Goal: Task Accomplishment & Management: Use online tool/utility

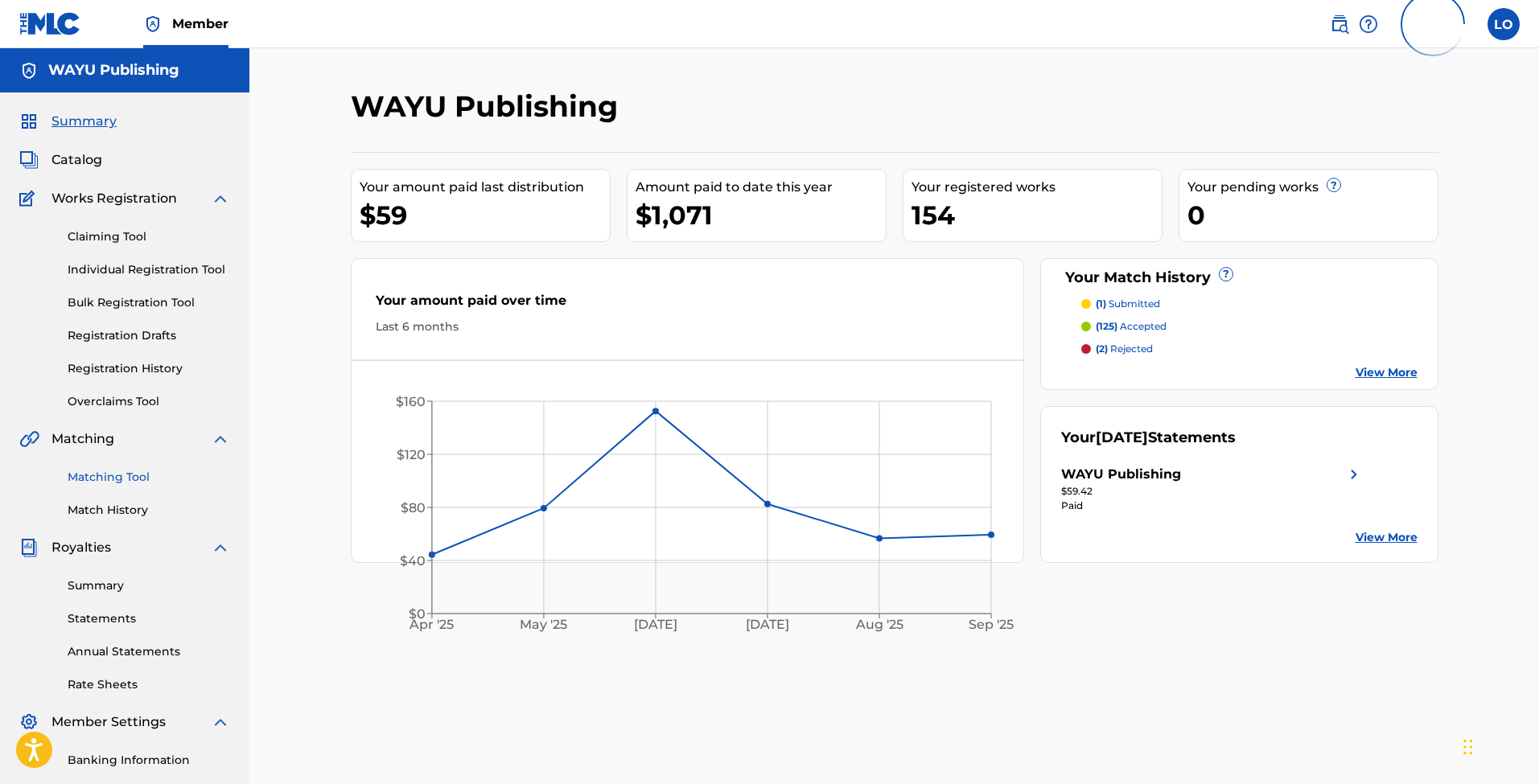
click at [131, 472] on link "Matching Tool" at bounding box center [149, 477] width 163 height 17
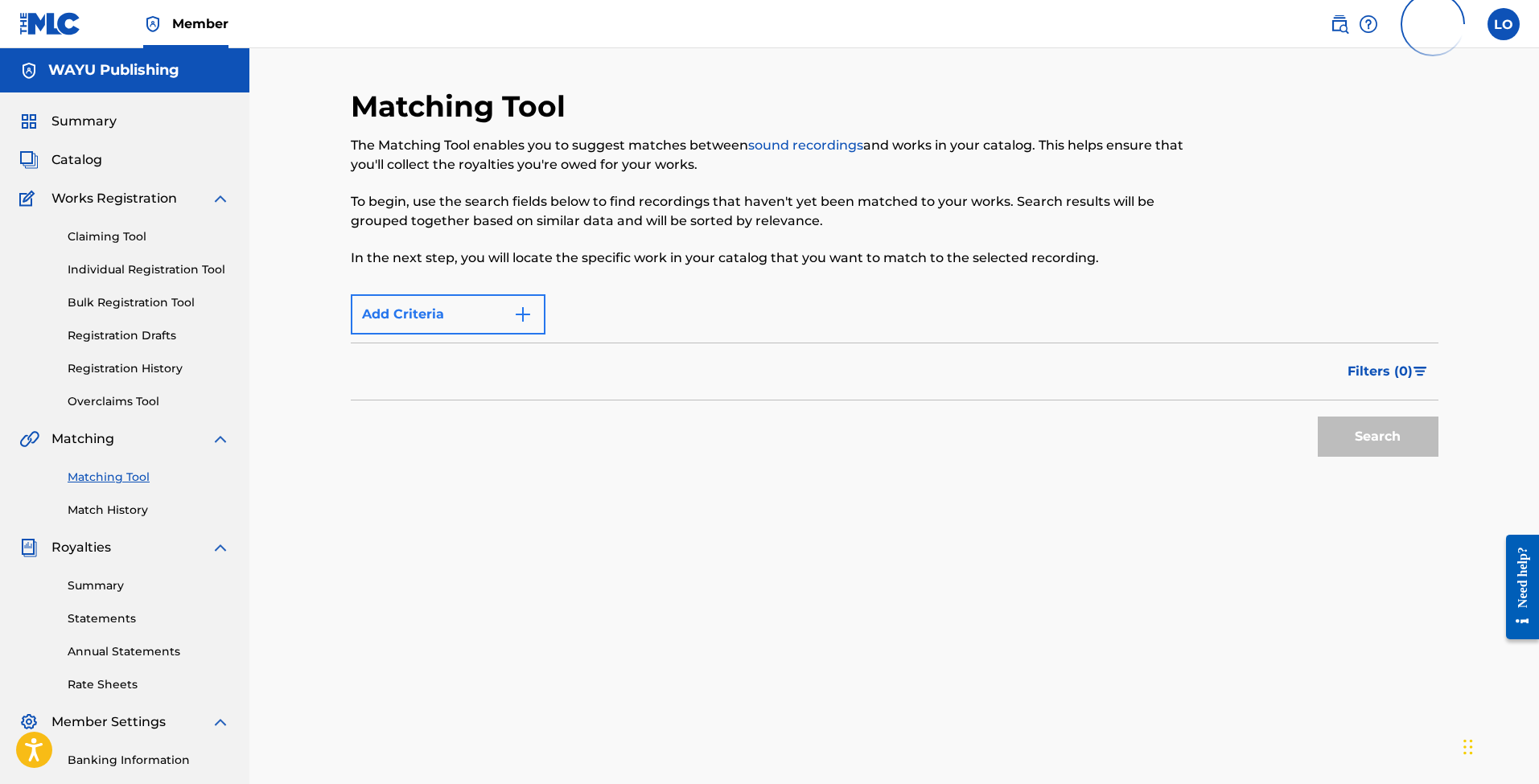
click at [482, 296] on button "Add Criteria" at bounding box center [449, 314] width 195 height 40
click at [697, 283] on div "Matching Tool The Matching Tool enables you to suggest matches between sound re…" at bounding box center [770, 186] width 838 height 197
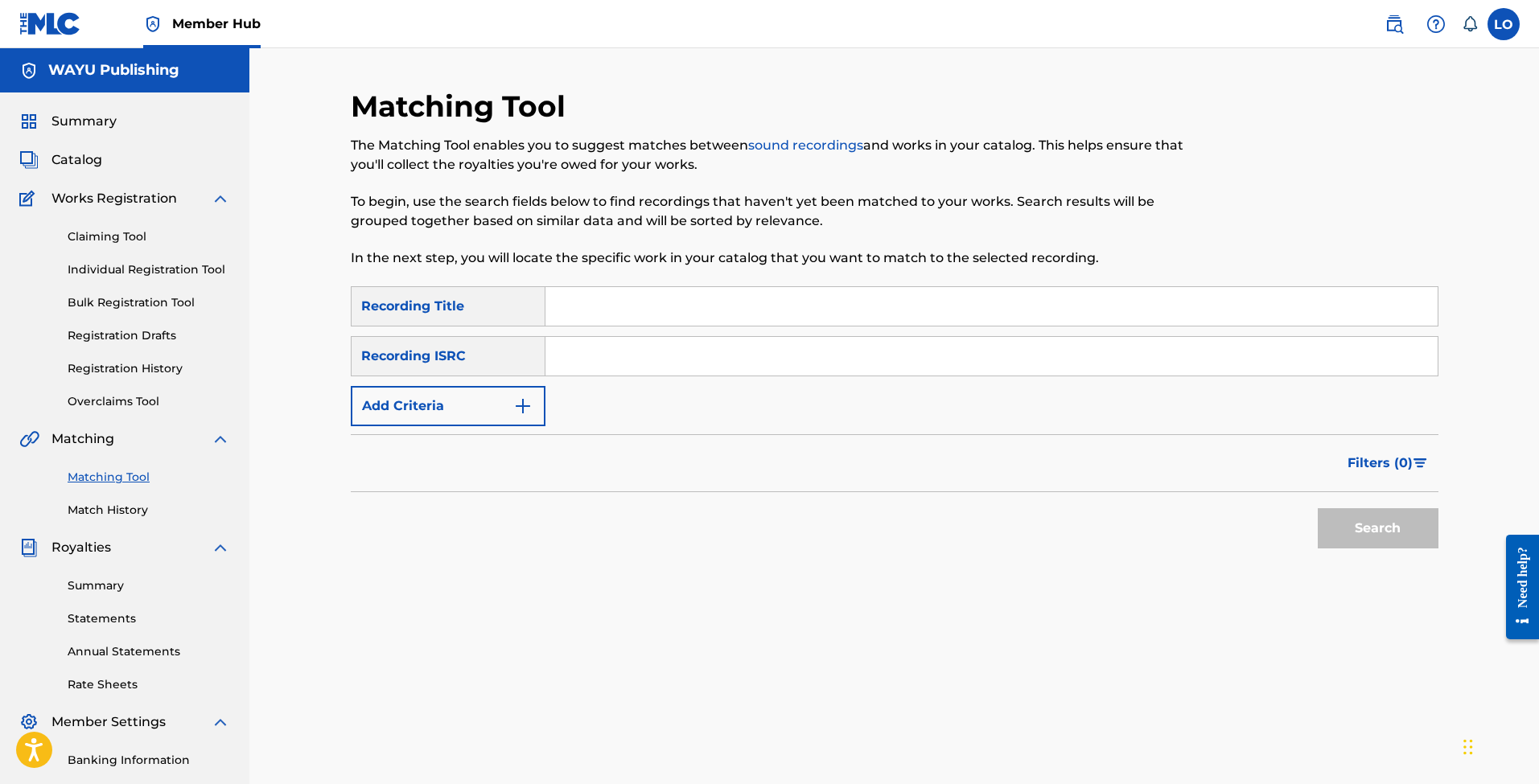
click at [623, 307] on input "Search Form" at bounding box center [991, 307] width 892 height 39
click at [622, 358] on input "Search Form" at bounding box center [991, 357] width 892 height 39
click at [627, 293] on input "Search Form" at bounding box center [991, 307] width 892 height 39
type input "abril"
click at [1377, 516] on button "Search" at bounding box center [1378, 528] width 120 height 40
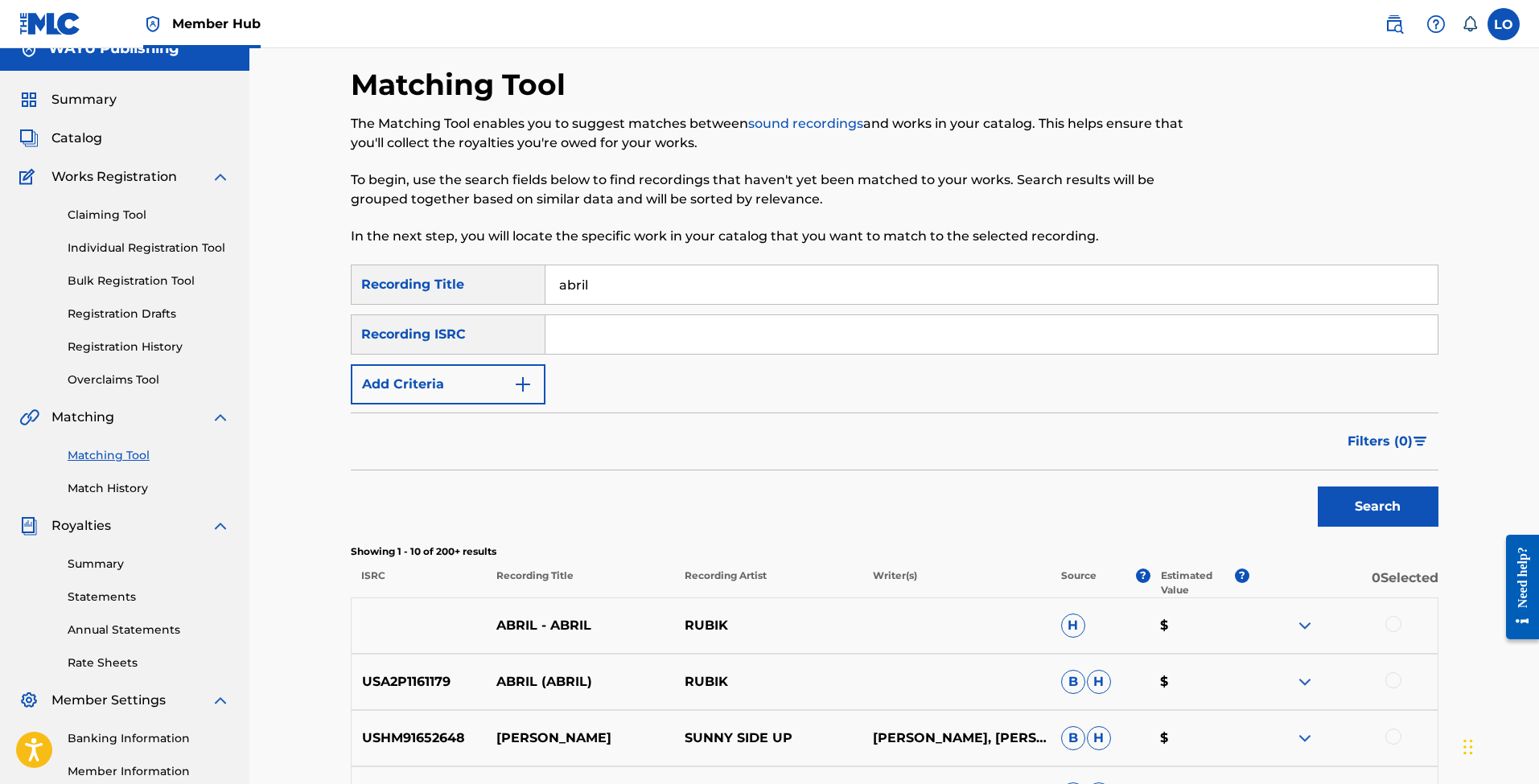
scroll to position [14, 0]
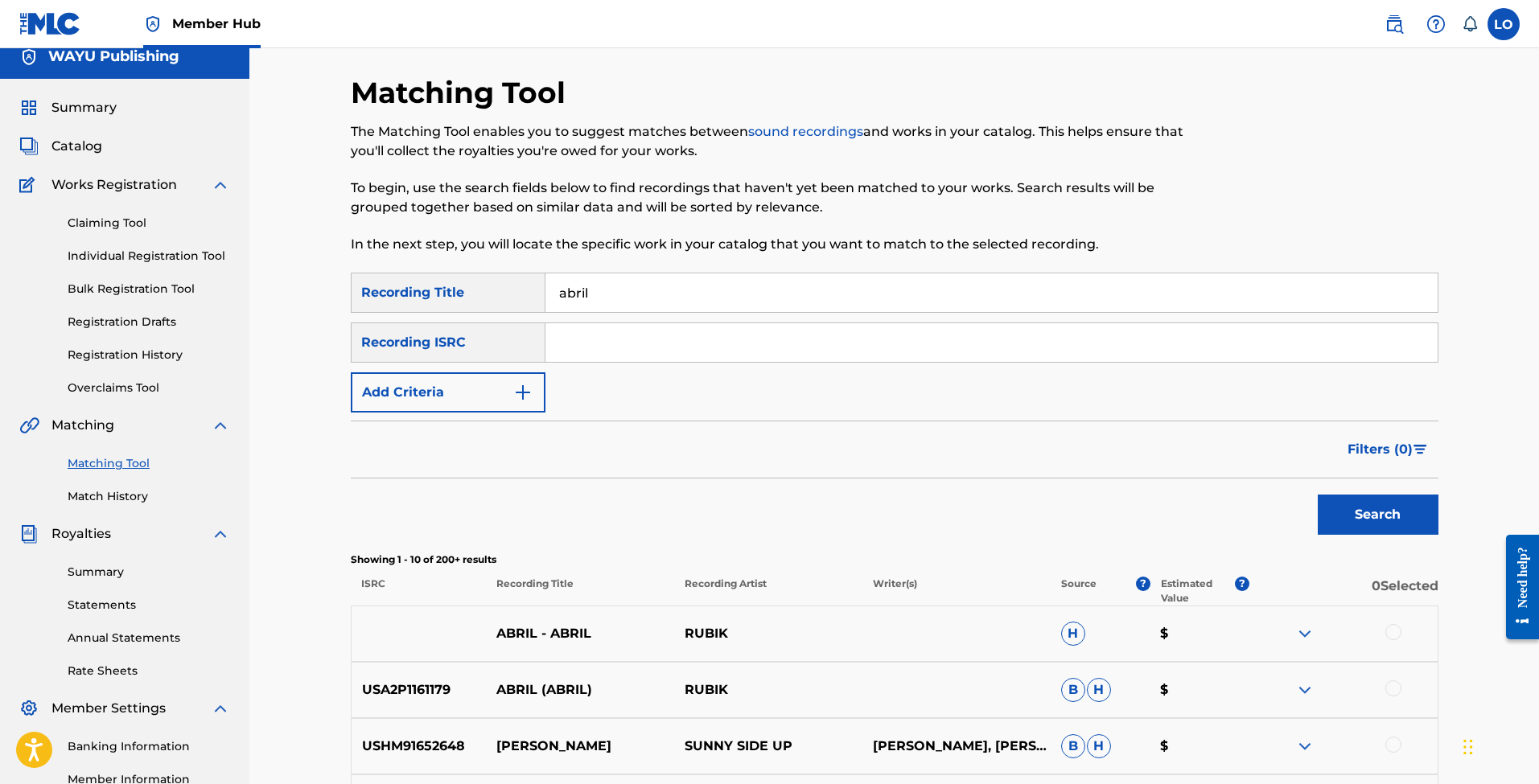
click at [577, 348] on input "Search Form" at bounding box center [991, 342] width 892 height 39
paste input "QZS672541350"
type input "QZS672541350"
click at [502, 377] on button "Add Criteria" at bounding box center [449, 392] width 195 height 40
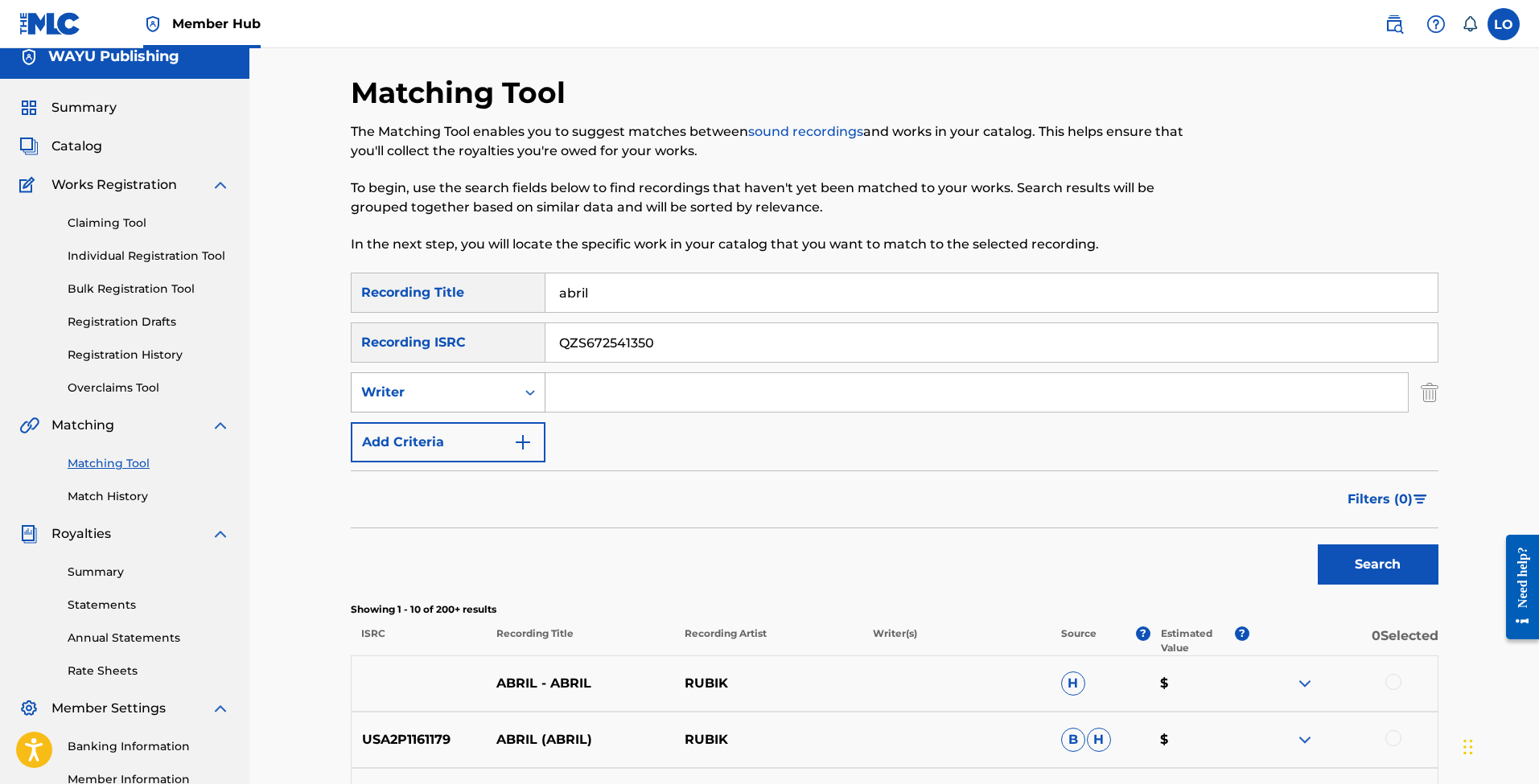
click at [497, 394] on div "Writer" at bounding box center [433, 392] width 145 height 19
click at [646, 436] on div "SearchWithCriteria69e3d89d-8ada-4320-9d68-10b089c1ac71 Recording Title abril Se…" at bounding box center [895, 368] width 1088 height 190
click at [1379, 570] on button "Search" at bounding box center [1378, 564] width 120 height 40
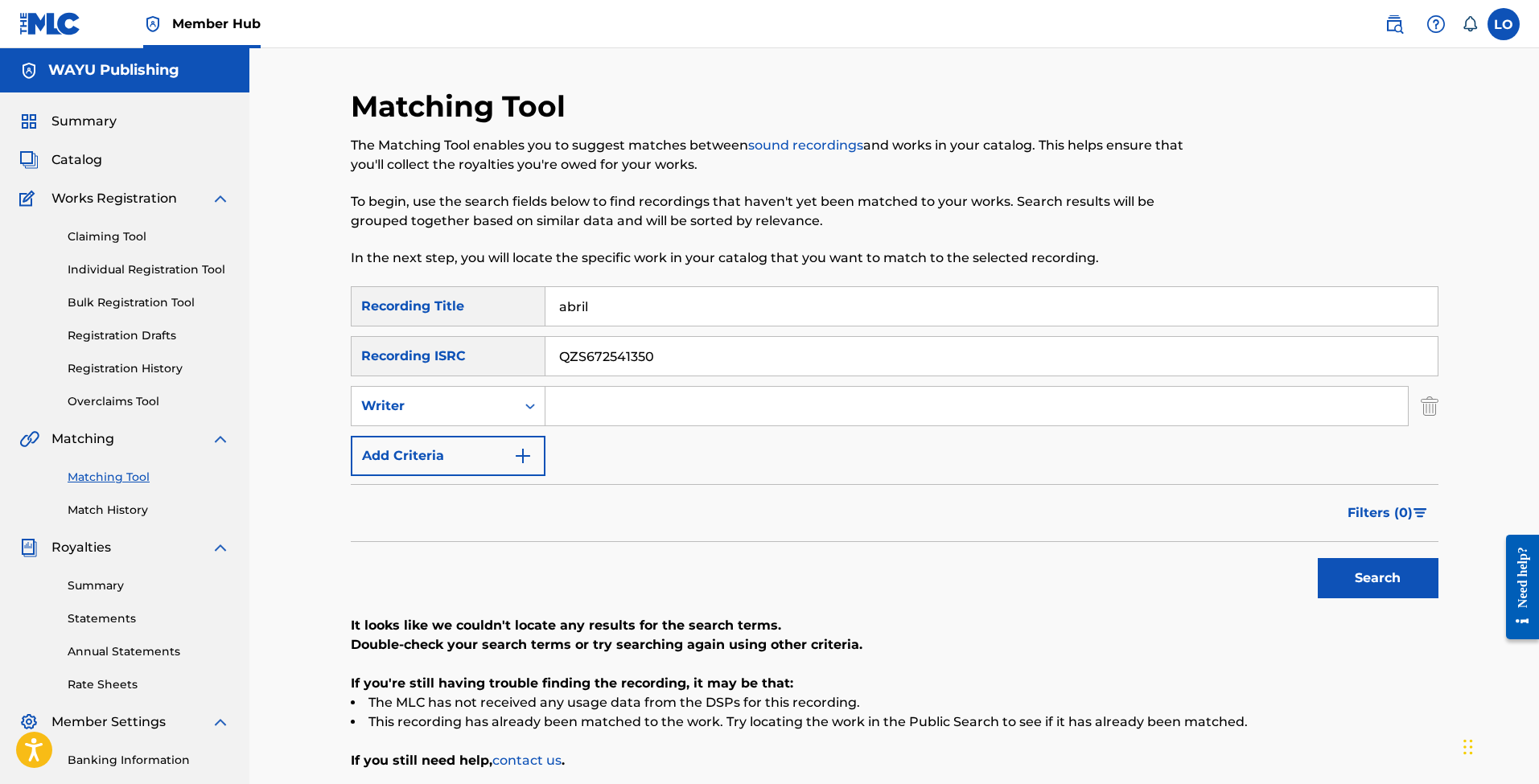
scroll to position [0, 0]
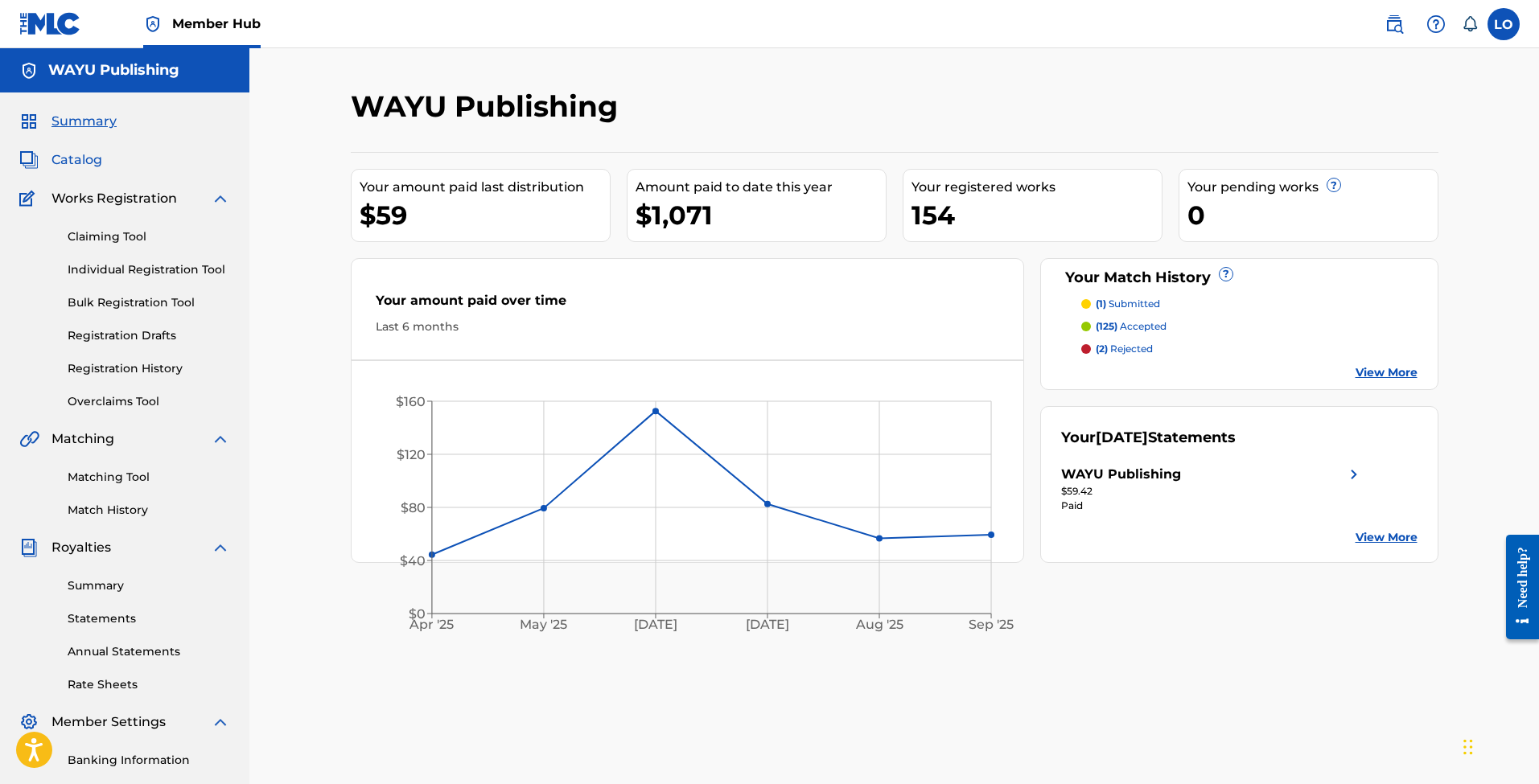
click at [84, 162] on span "Catalog" at bounding box center [77, 159] width 51 height 19
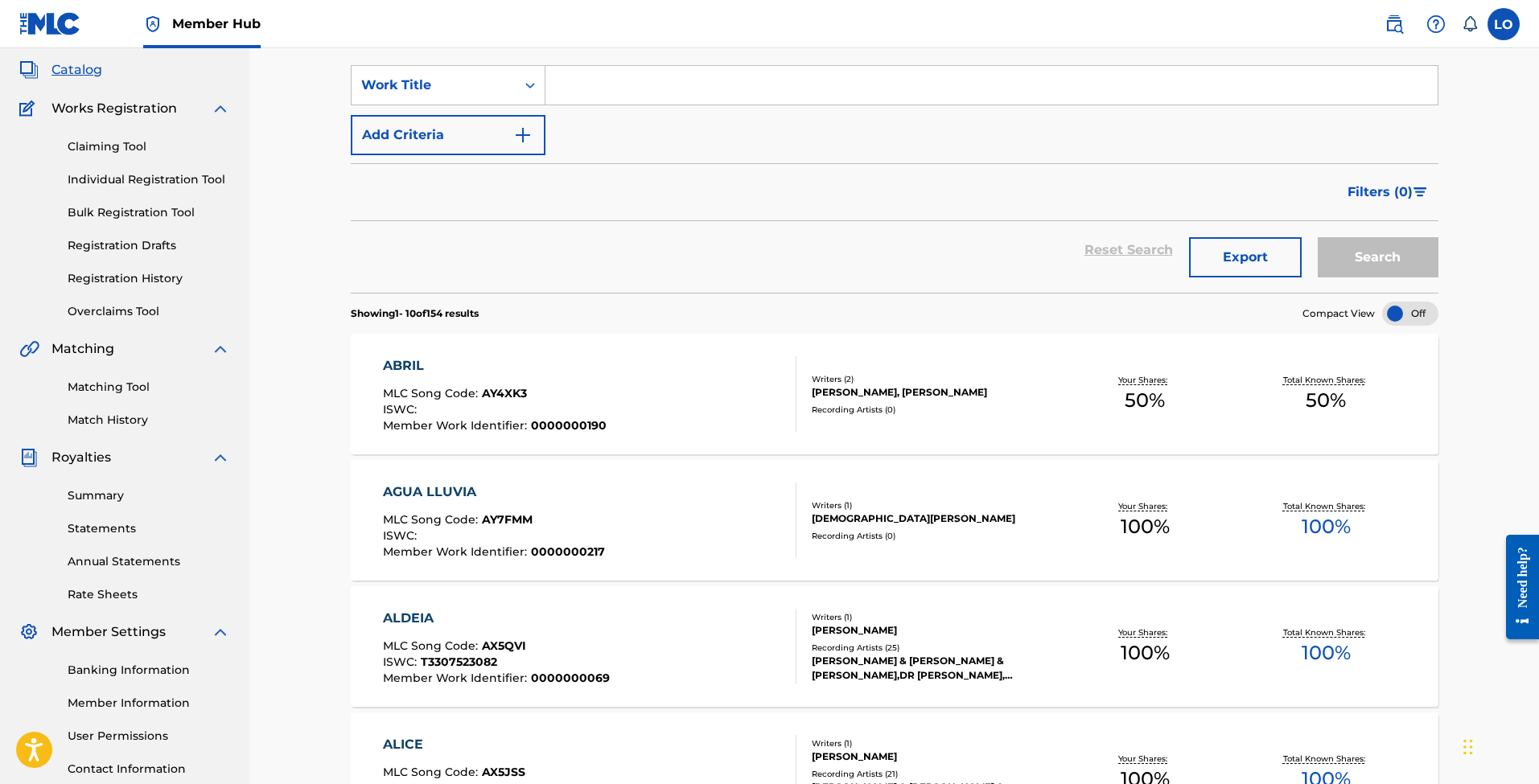
scroll to position [136, 0]
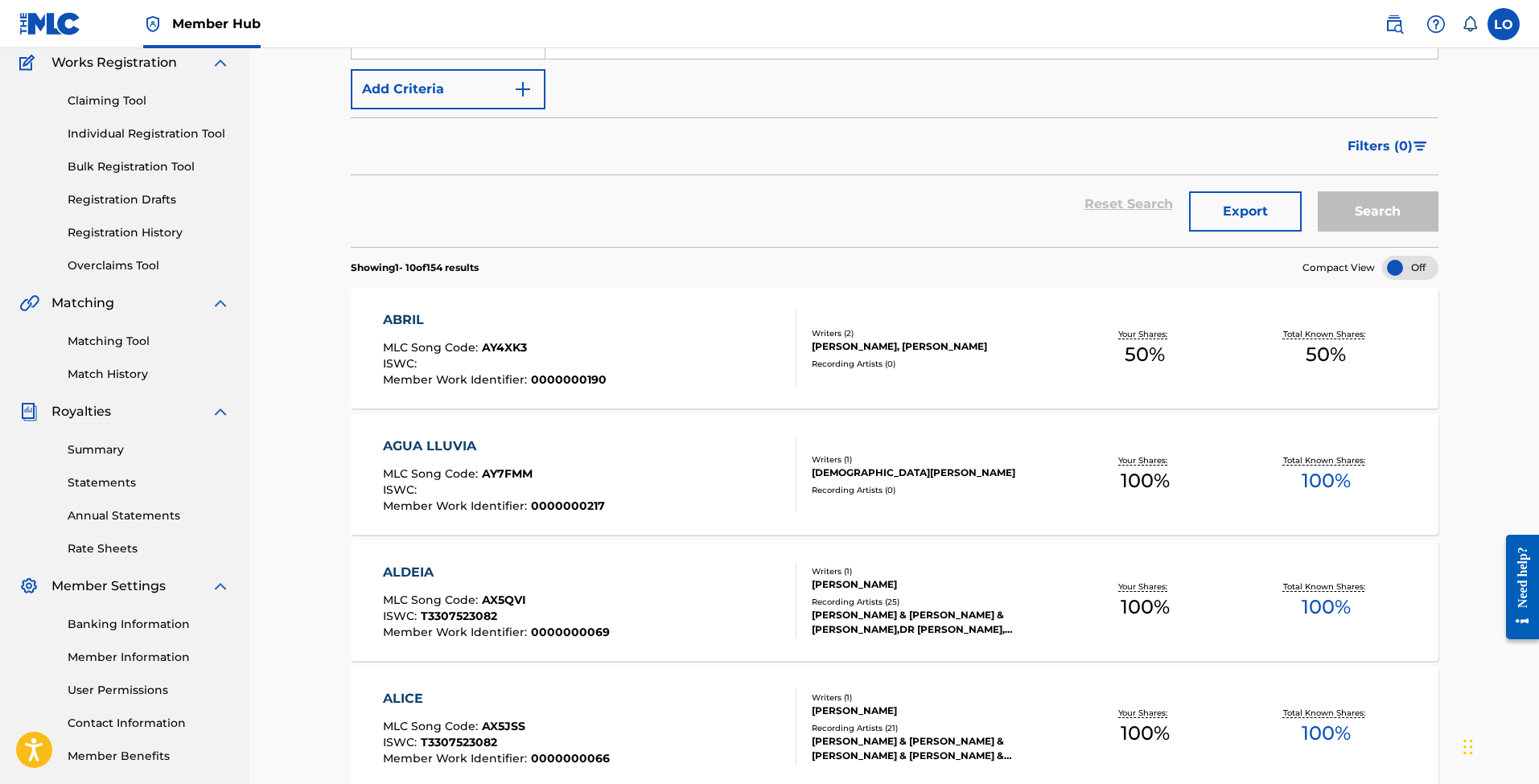
click at [580, 321] on div "ABRIL" at bounding box center [495, 320] width 224 height 19
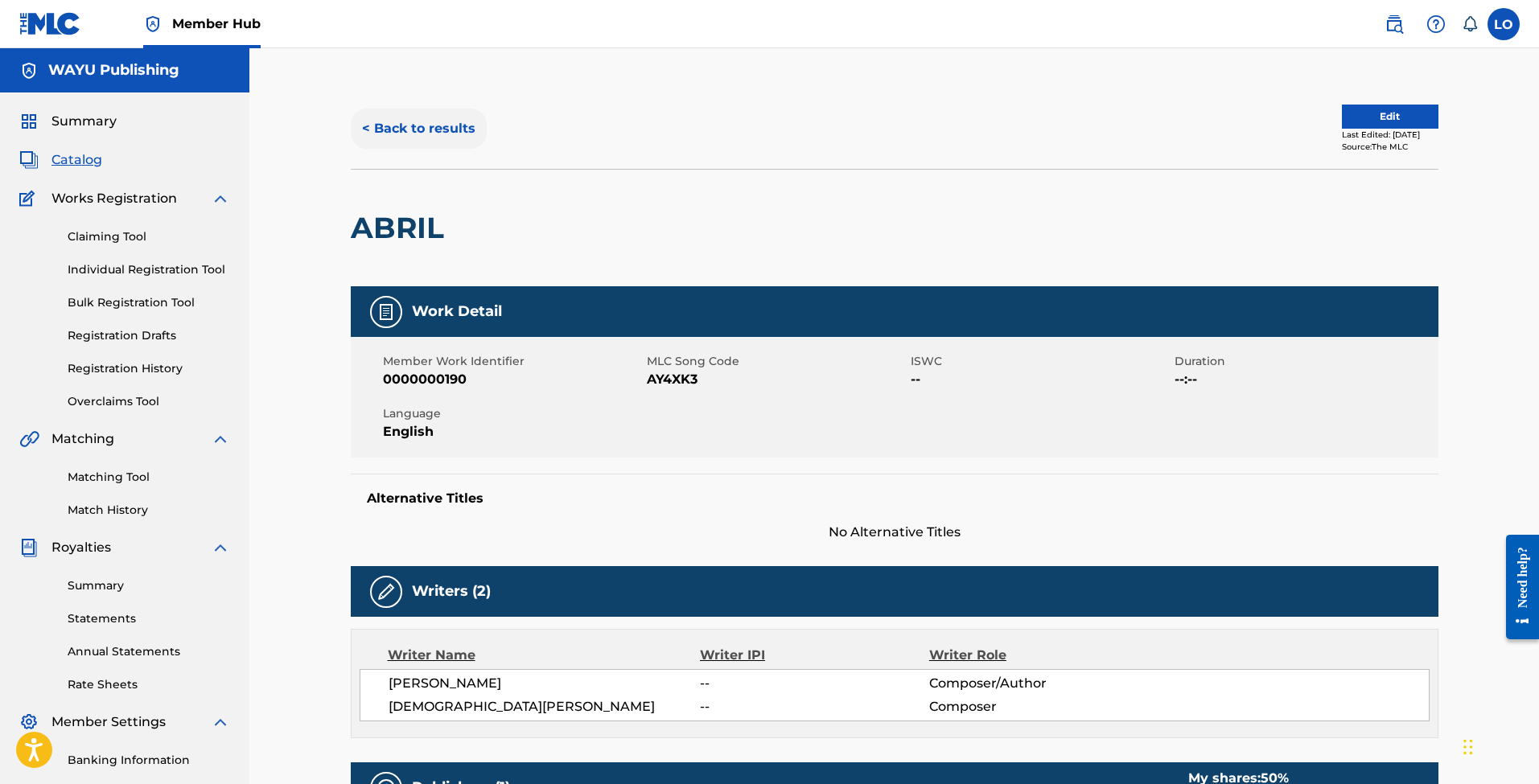
click at [376, 132] on button "< Back to results" at bounding box center [419, 128] width 136 height 40
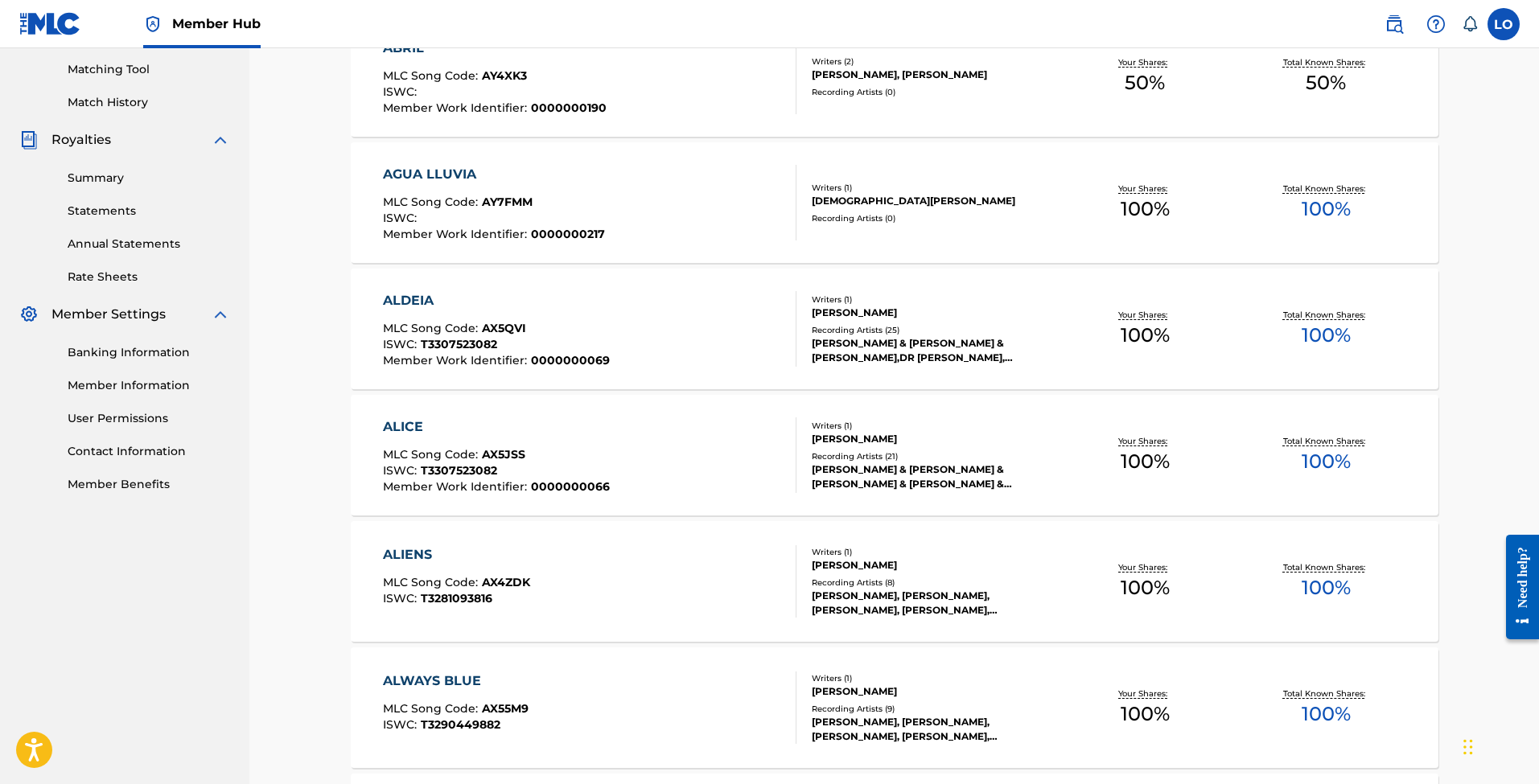
scroll to position [411, 0]
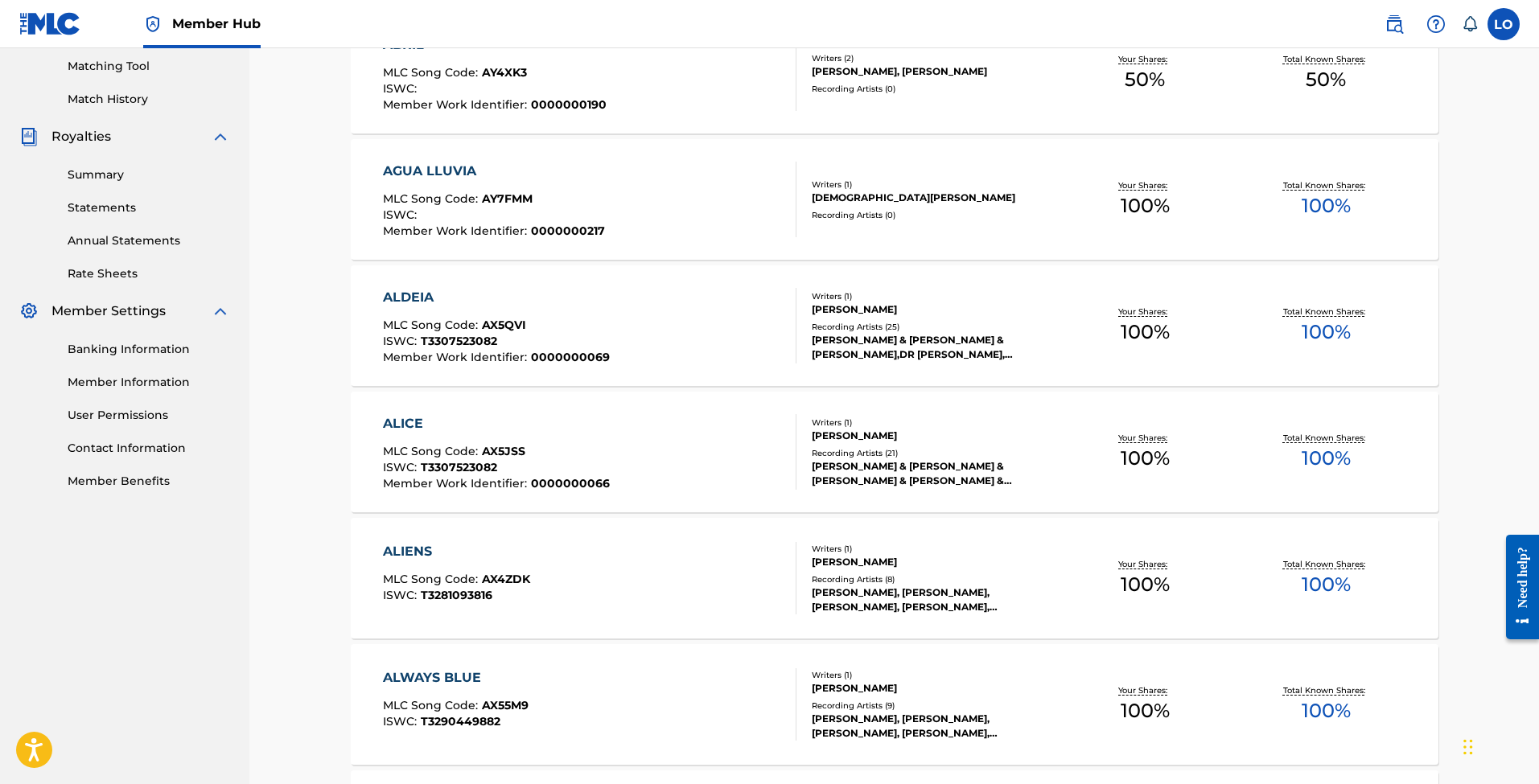
click at [511, 306] on div "ALDEIA" at bounding box center [497, 297] width 227 height 19
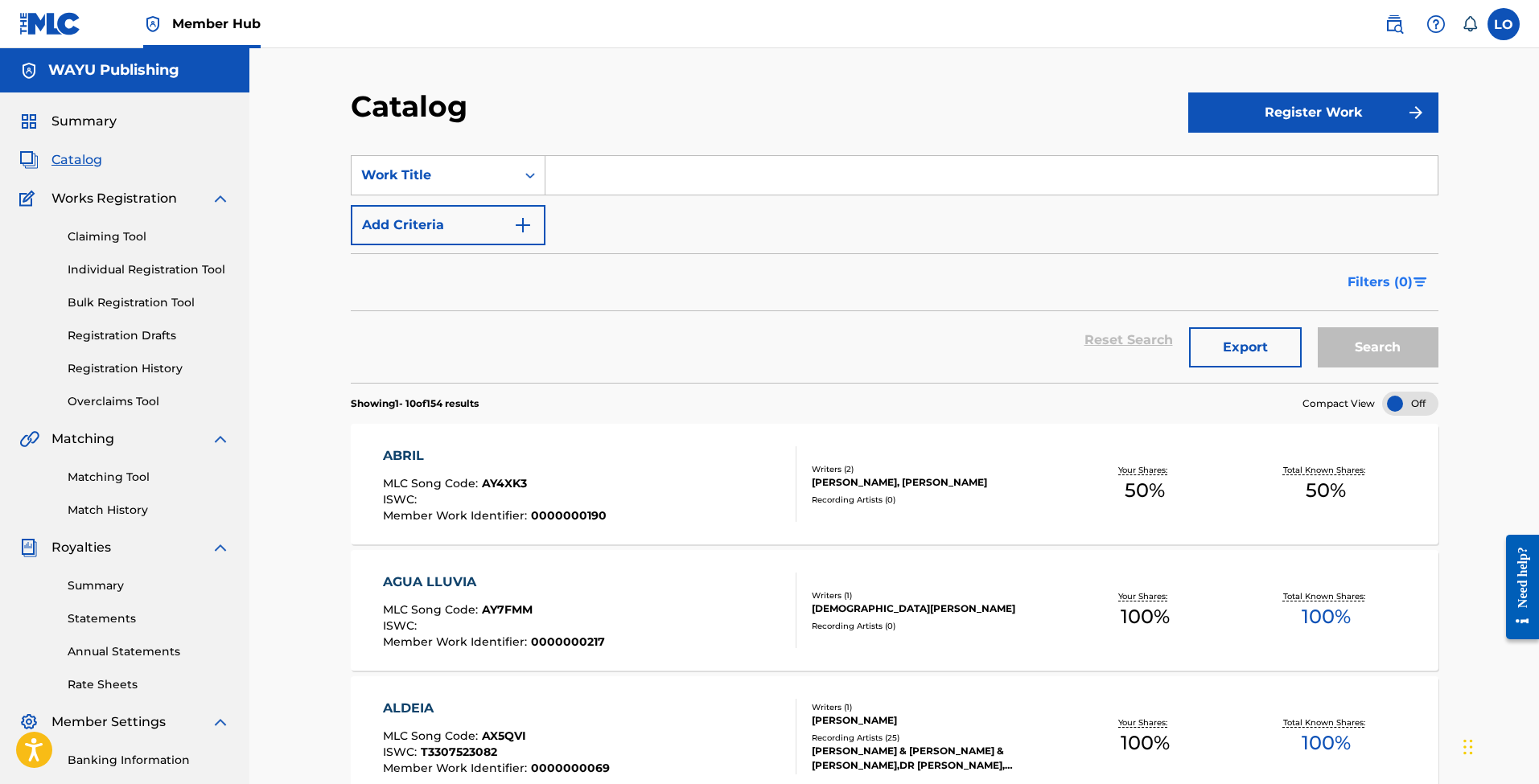
click at [1399, 275] on span "Filters ( 0 )" at bounding box center [1380, 282] width 65 height 19
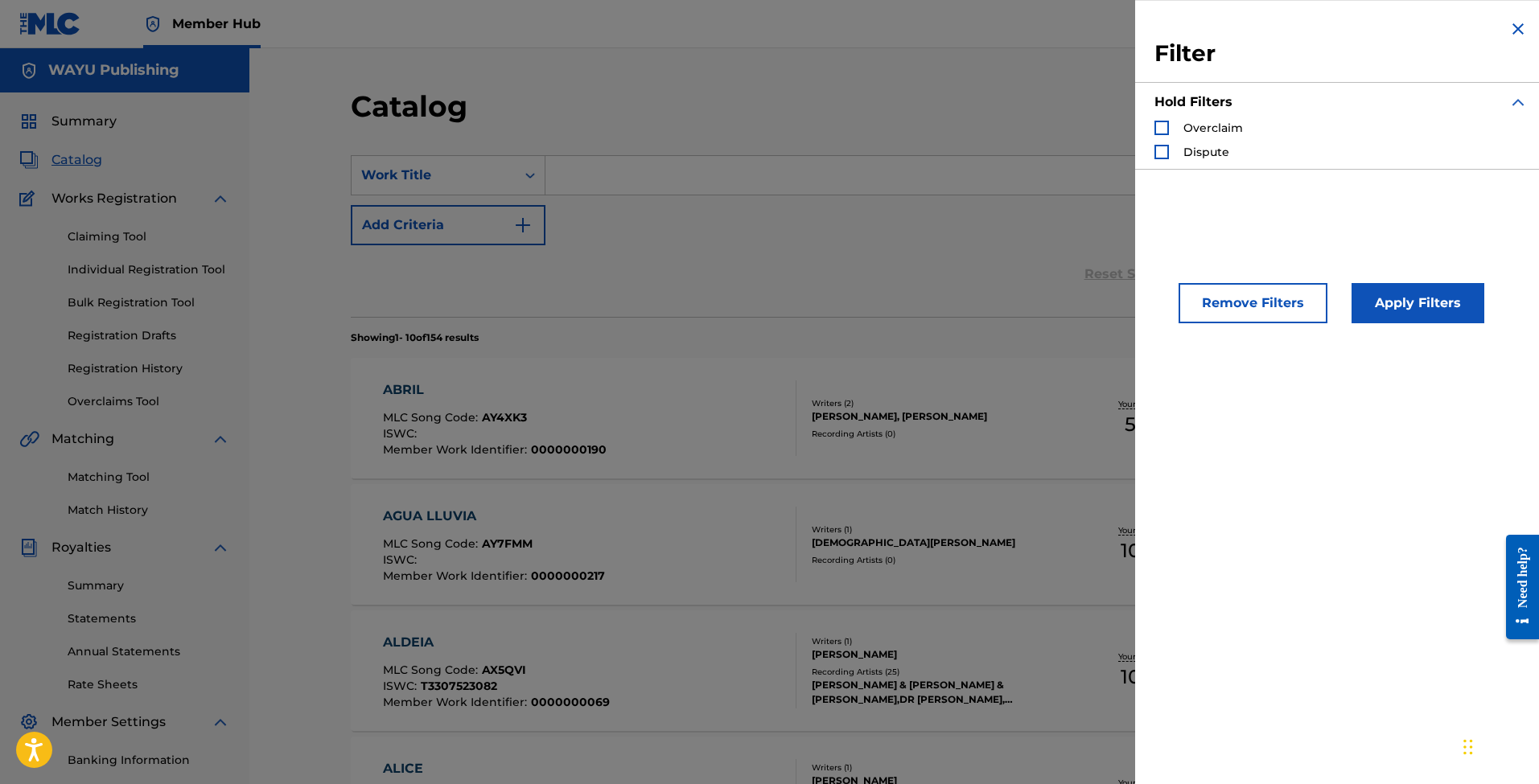
click at [1512, 22] on img "Search Form" at bounding box center [1518, 29] width 20 height 19
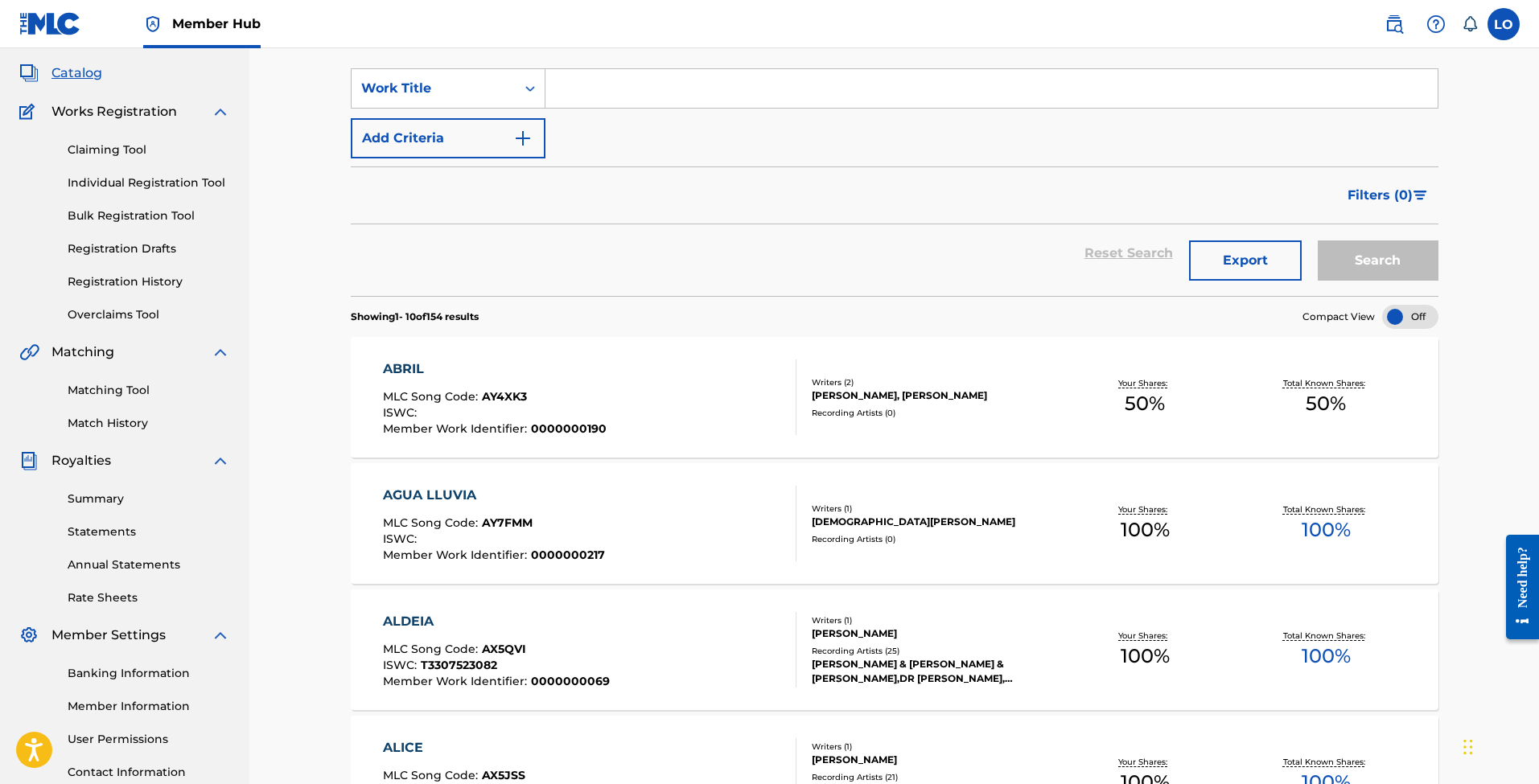
scroll to position [82, 0]
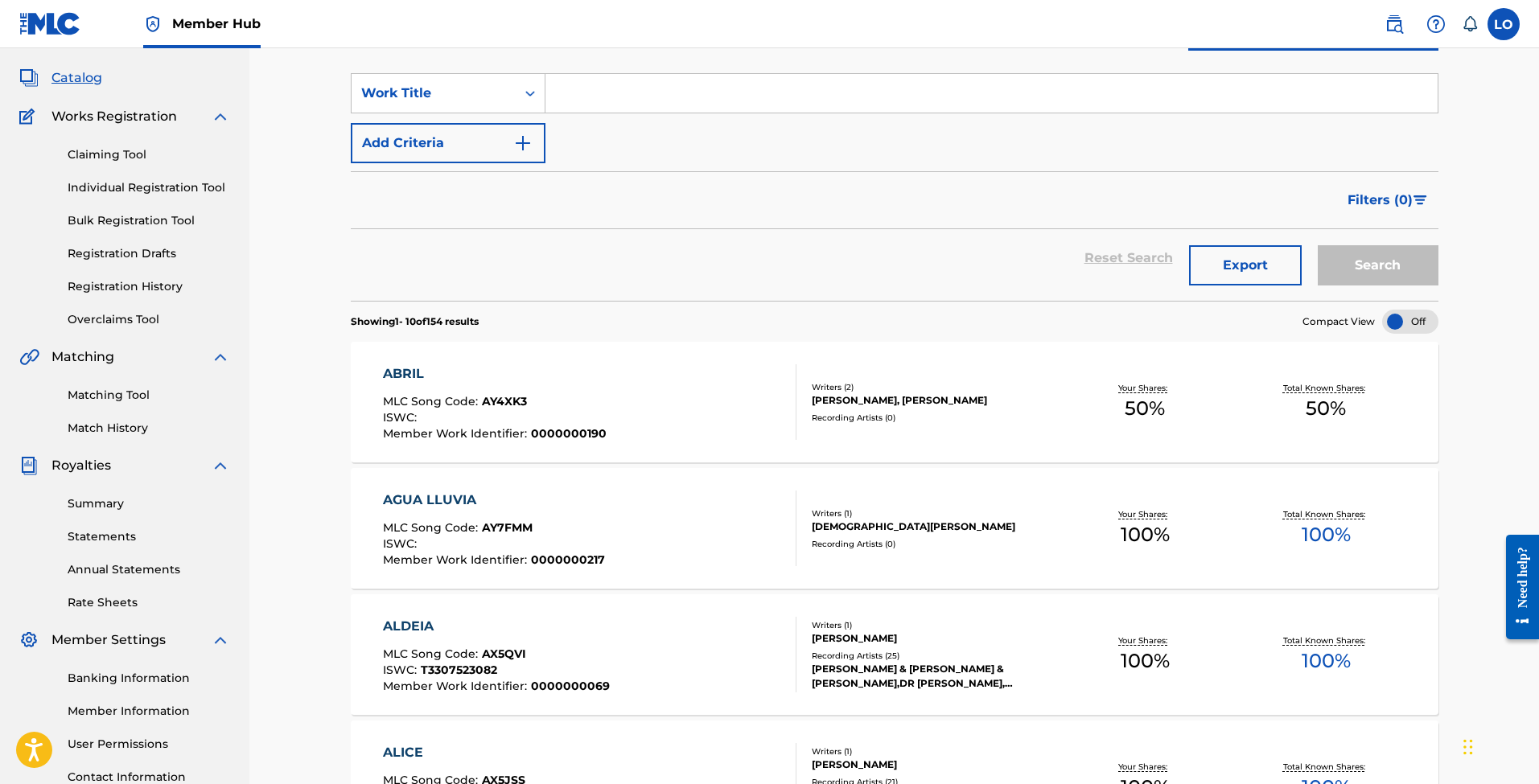
click at [1404, 319] on div at bounding box center [1410, 321] width 56 height 24
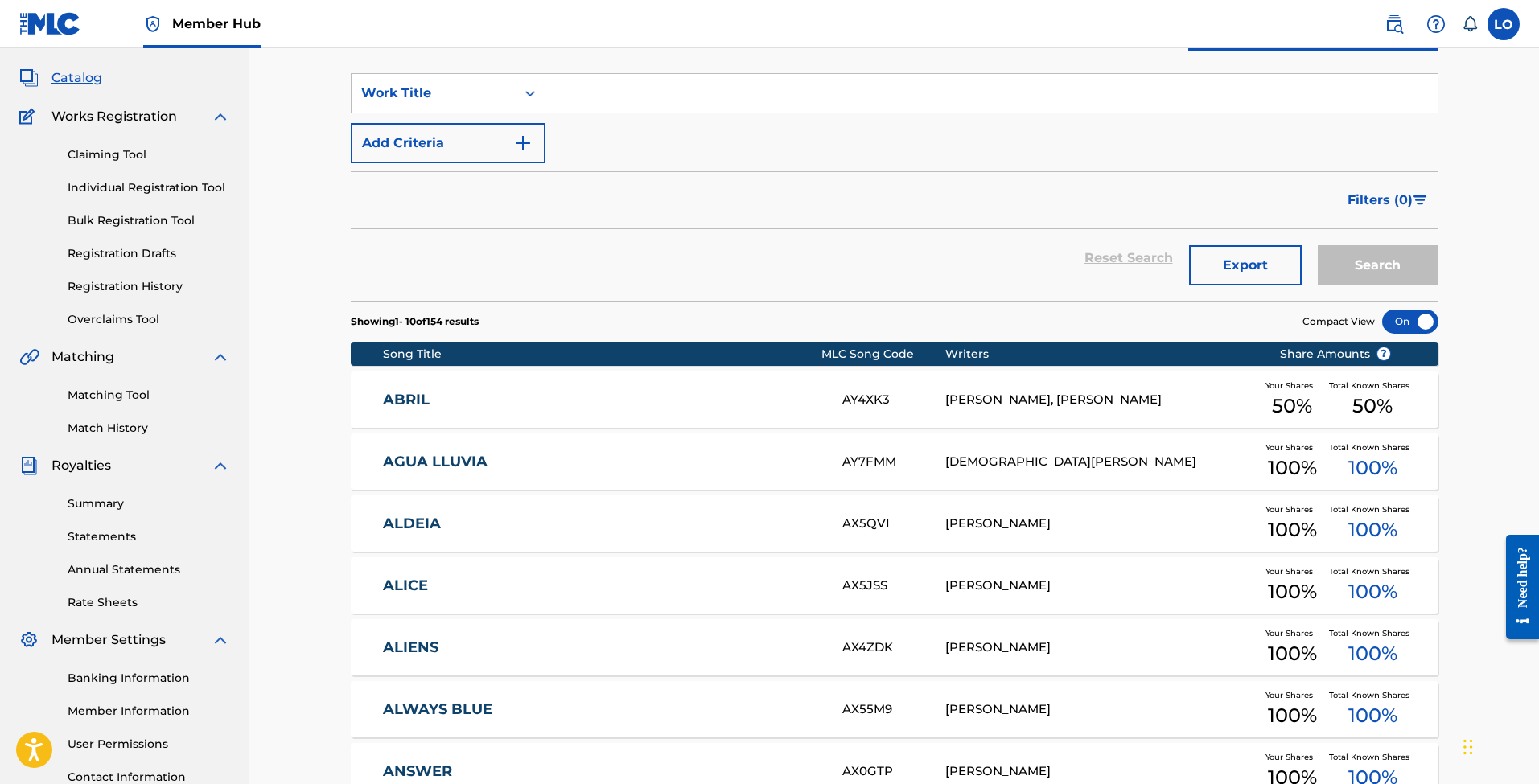
click at [1404, 319] on div at bounding box center [1410, 321] width 56 height 24
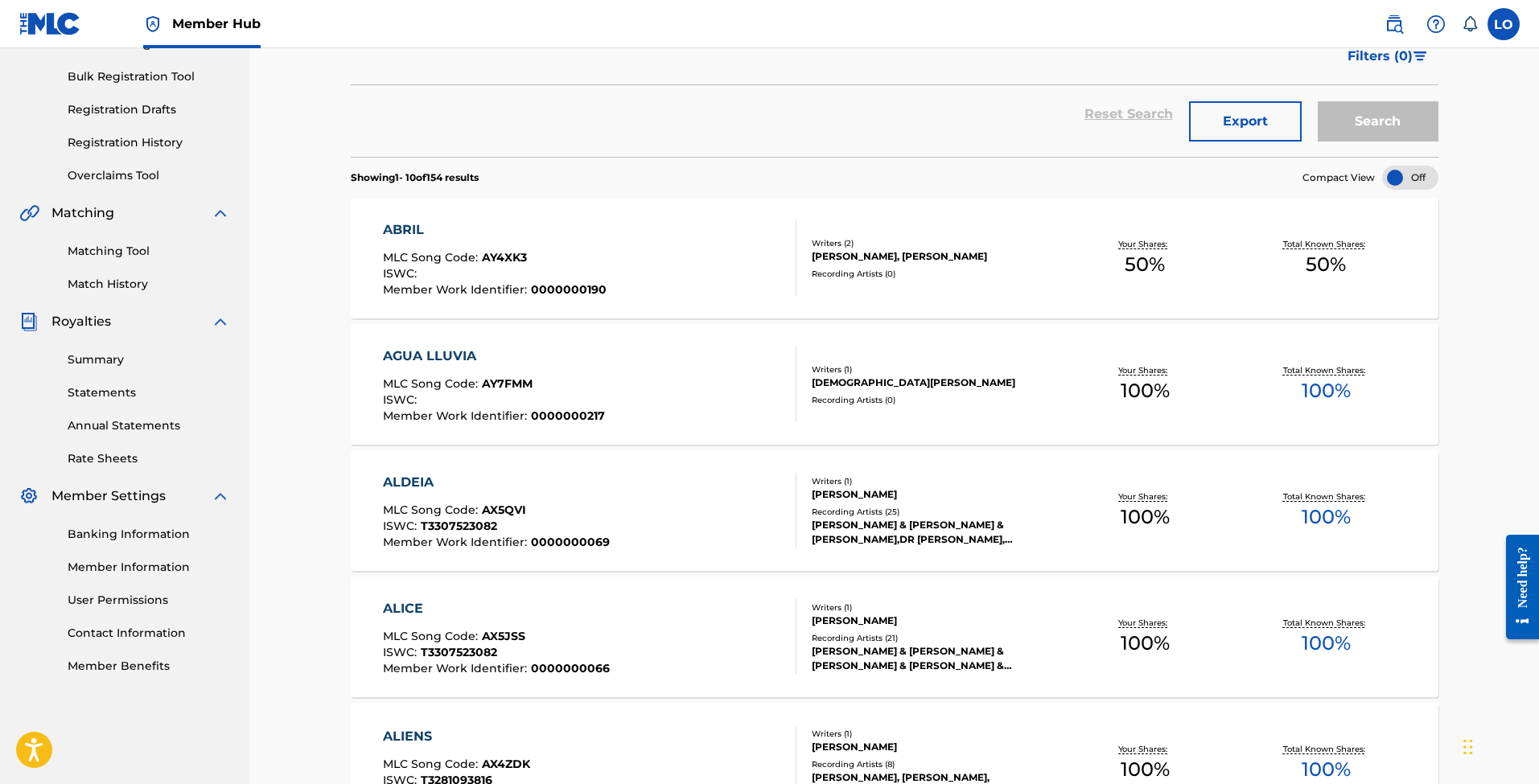
scroll to position [275, 0]
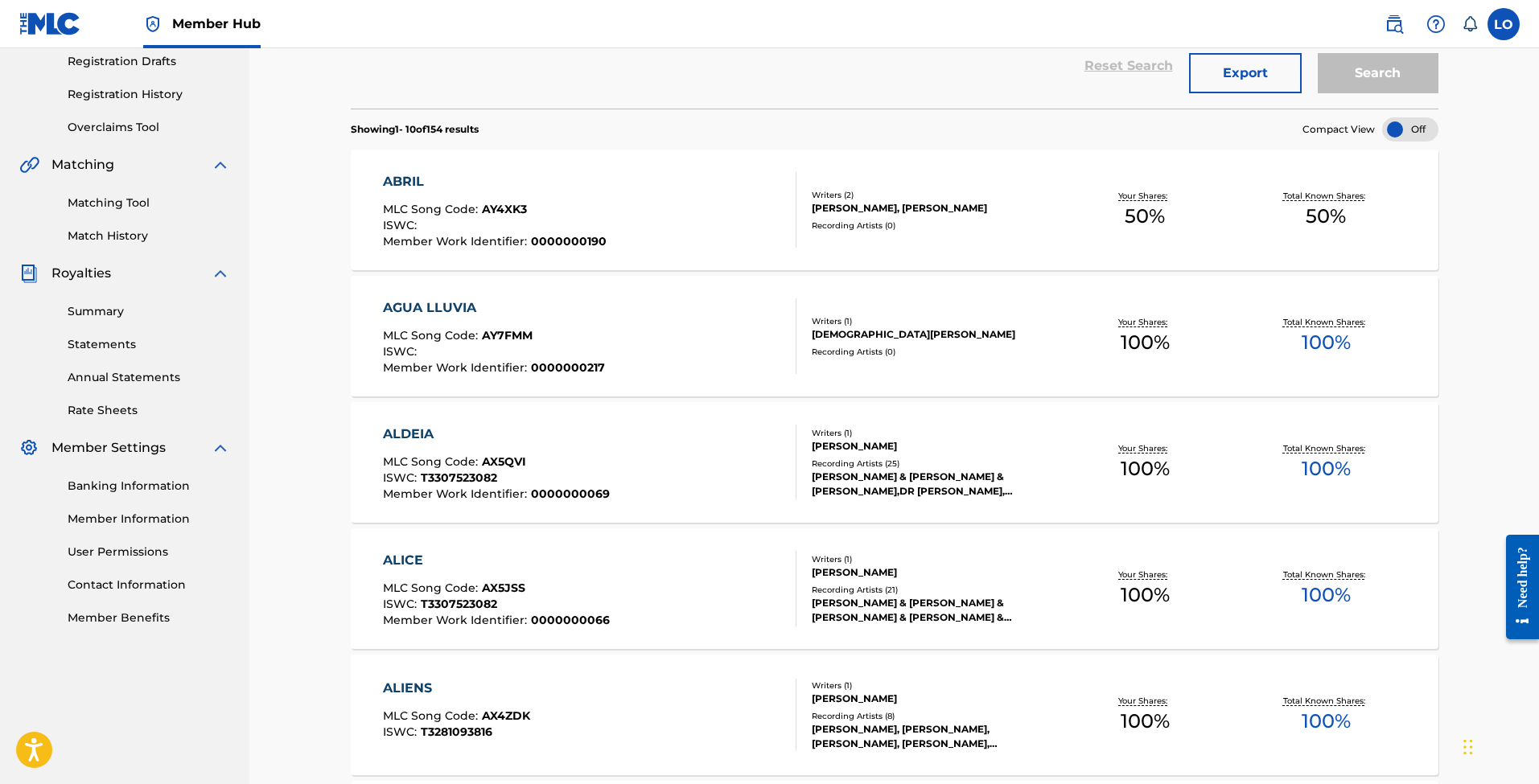
click at [488, 312] on div "AGUA LLUVIA" at bounding box center [494, 308] width 222 height 19
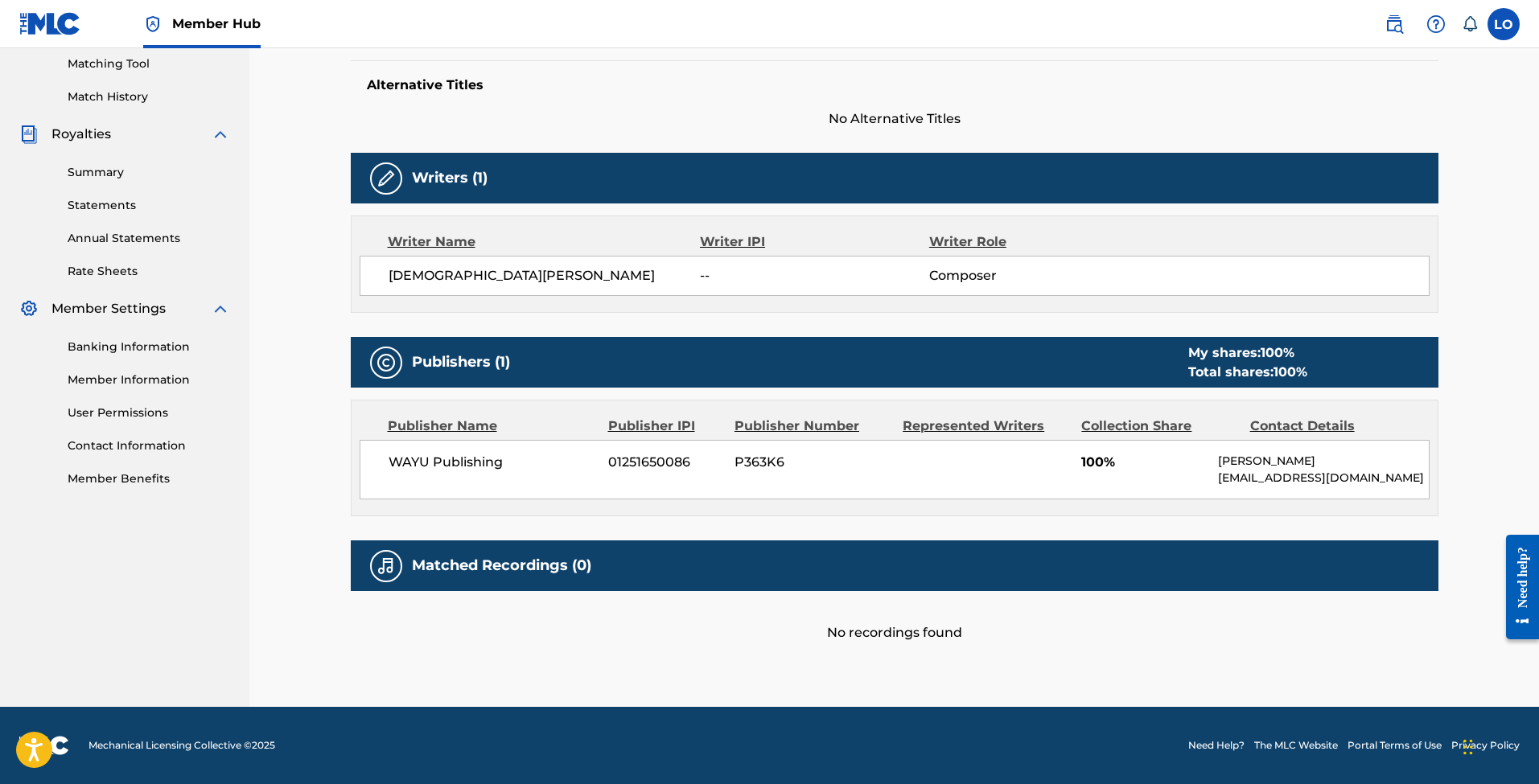
scroll to position [413, 0]
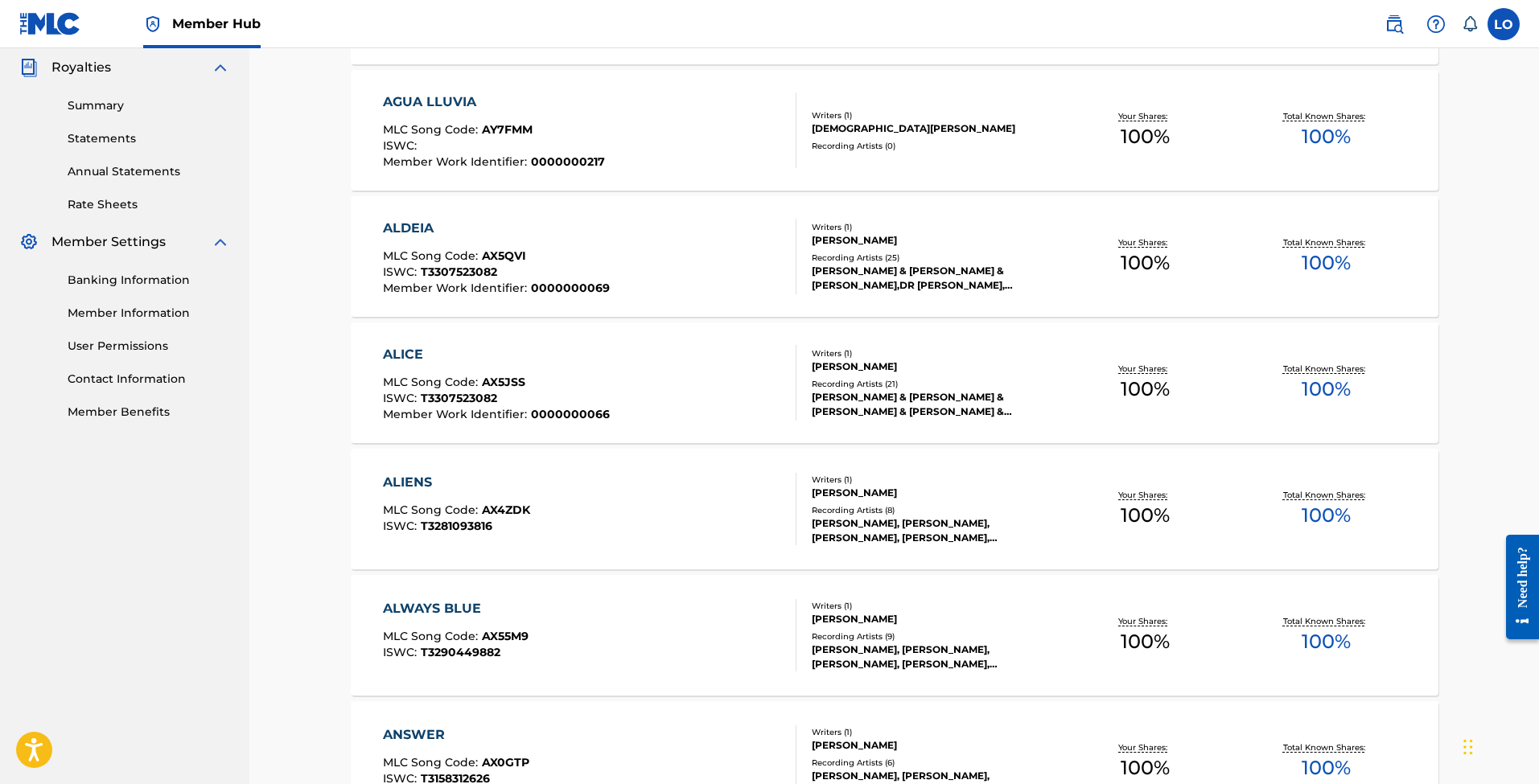
scroll to position [525, 0]
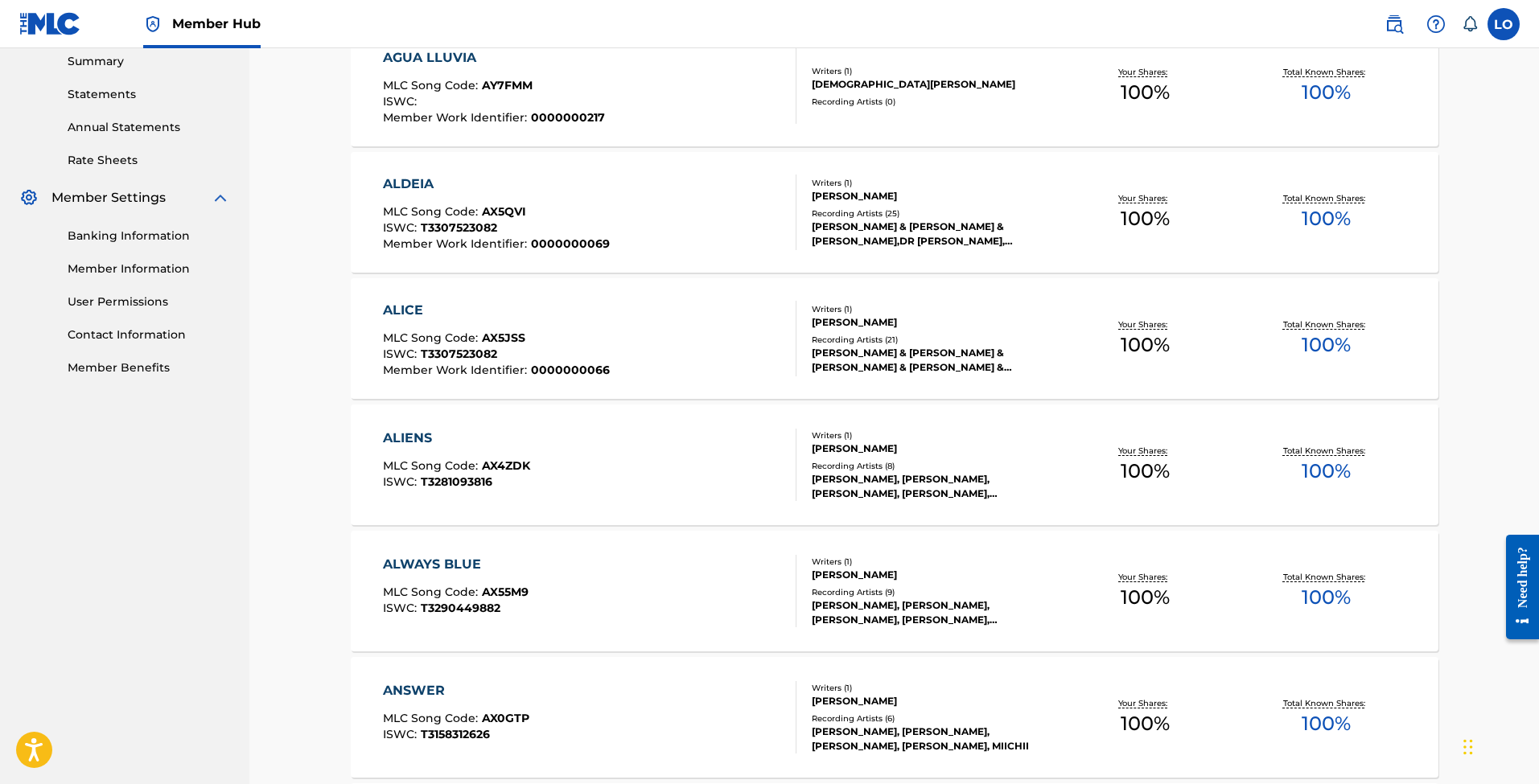
click at [555, 196] on div "ALDEIA MLC Song Code : AX5QVI ISWC : T3307523082 Member Work Identifier : 00000…" at bounding box center [497, 212] width 227 height 75
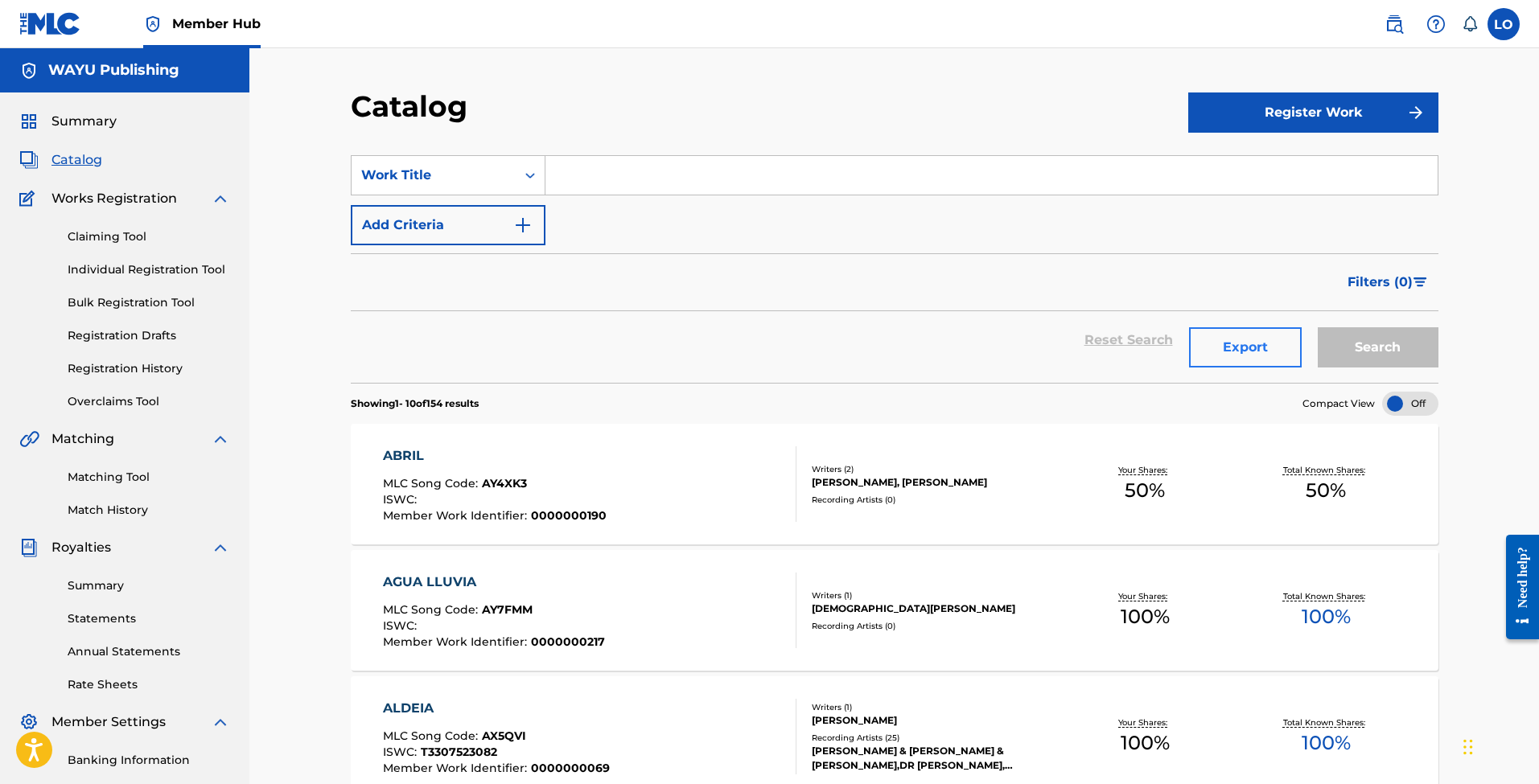
click at [1207, 350] on button "Export" at bounding box center [1245, 347] width 113 height 40
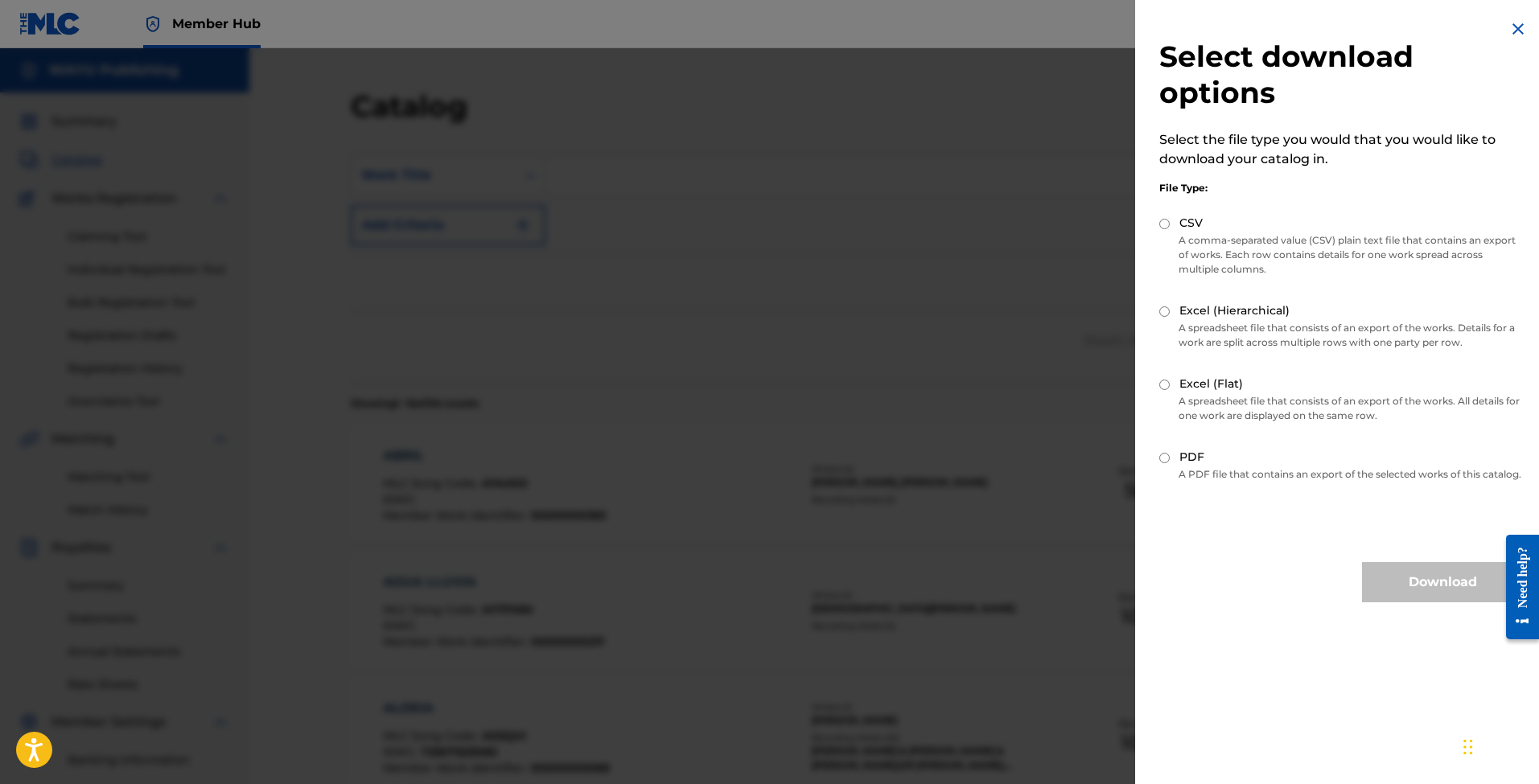
click at [1165, 230] on div "CSV" at bounding box center [1341, 224] width 364 height 19
click at [1166, 223] on input "CSV" at bounding box center [1164, 224] width 10 height 10
radio input "true"
click at [1441, 598] on button "Download" at bounding box center [1442, 581] width 161 height 40
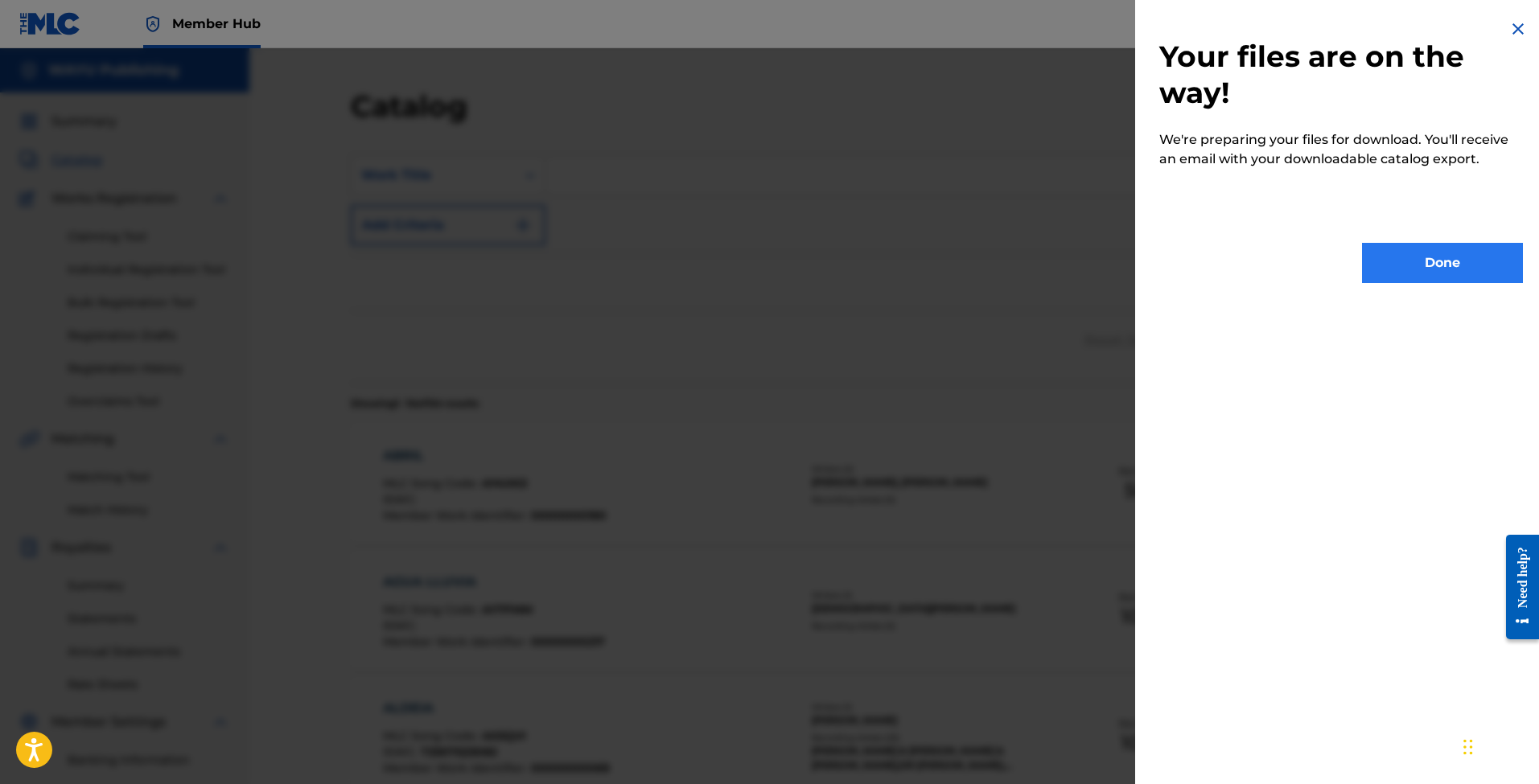
click at [1419, 266] on button "Done" at bounding box center [1442, 263] width 161 height 40
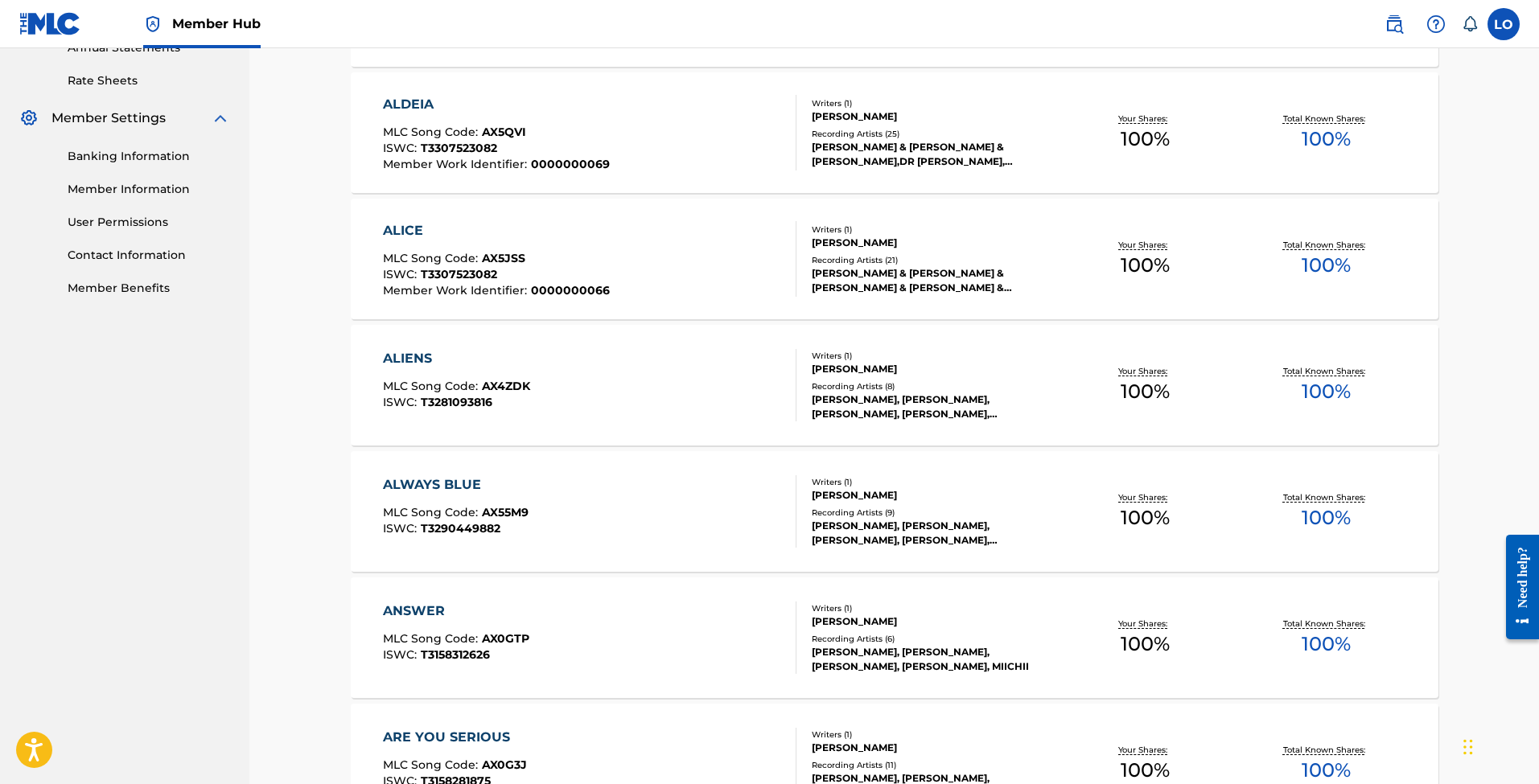
scroll to position [630, 0]
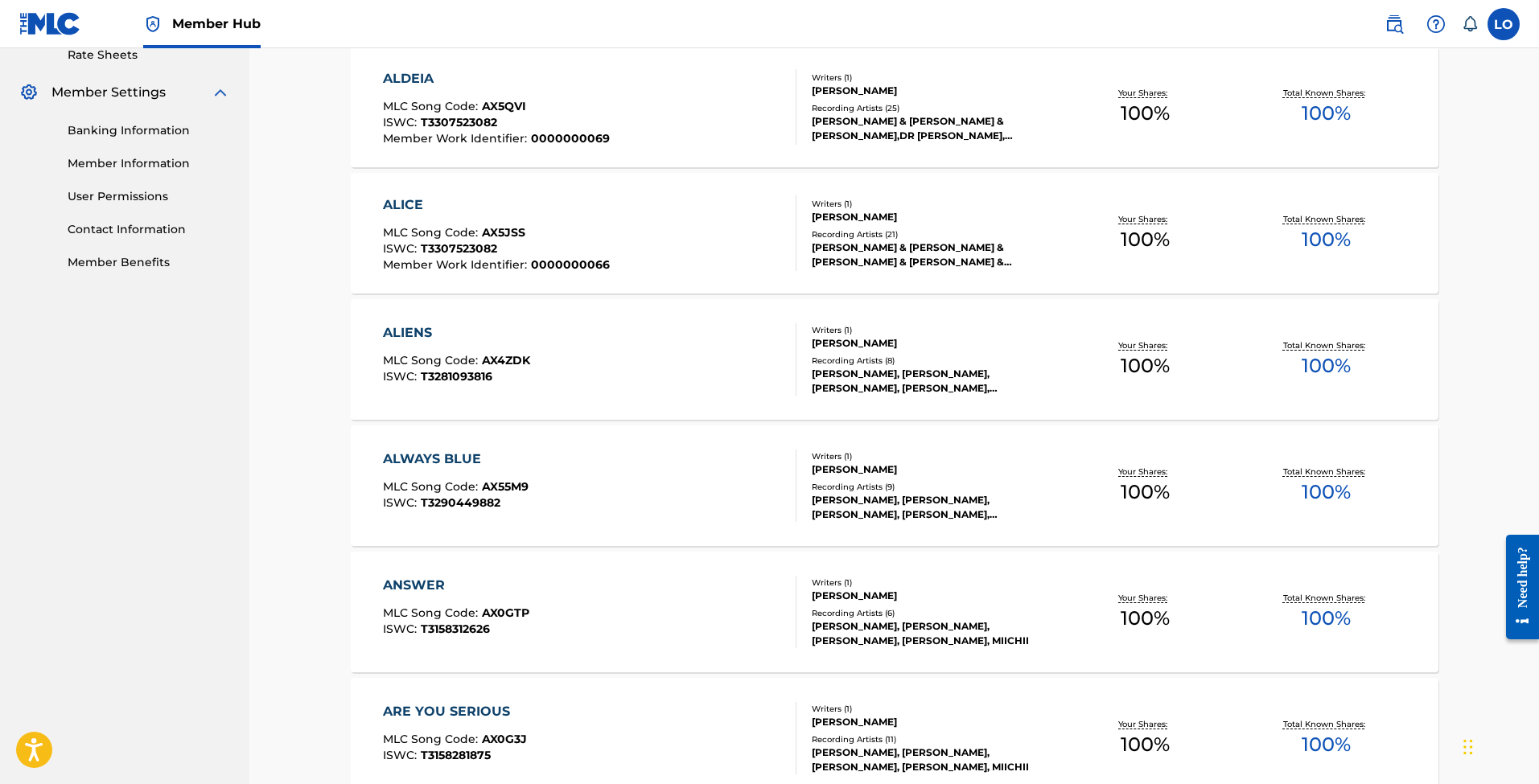
click at [416, 203] on div "ALICE" at bounding box center [497, 205] width 227 height 19
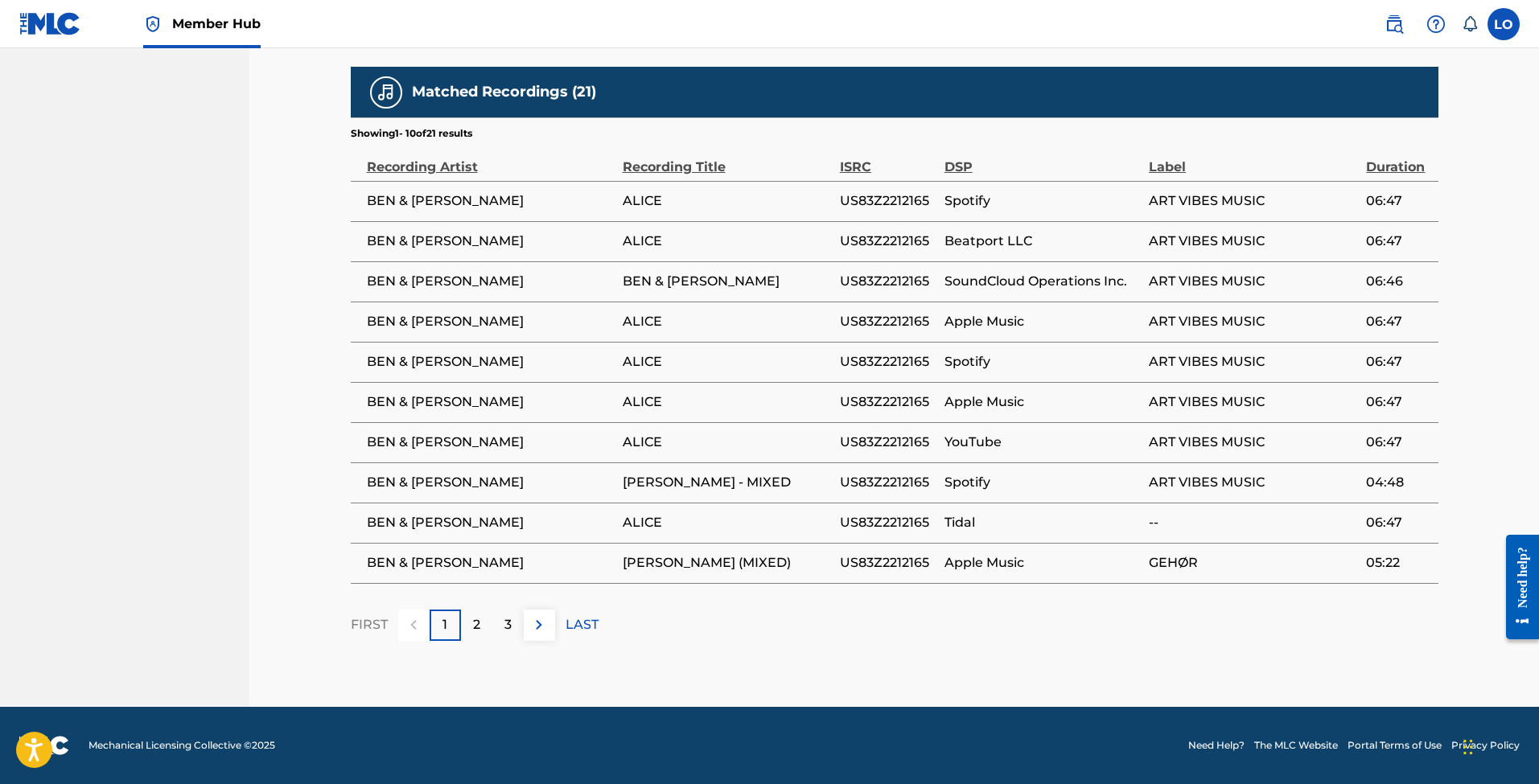
scroll to position [887, 0]
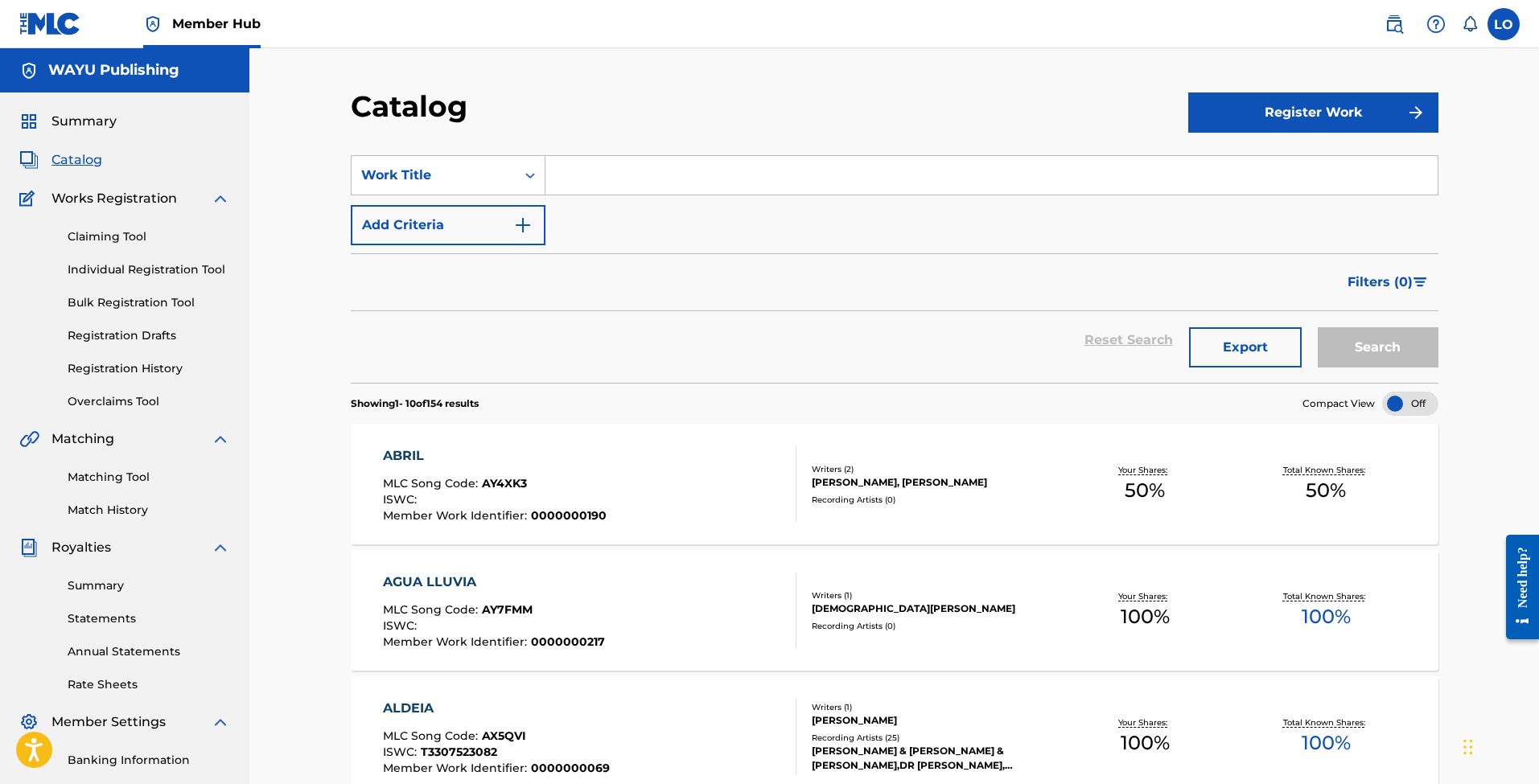
scroll to position [221, 0]
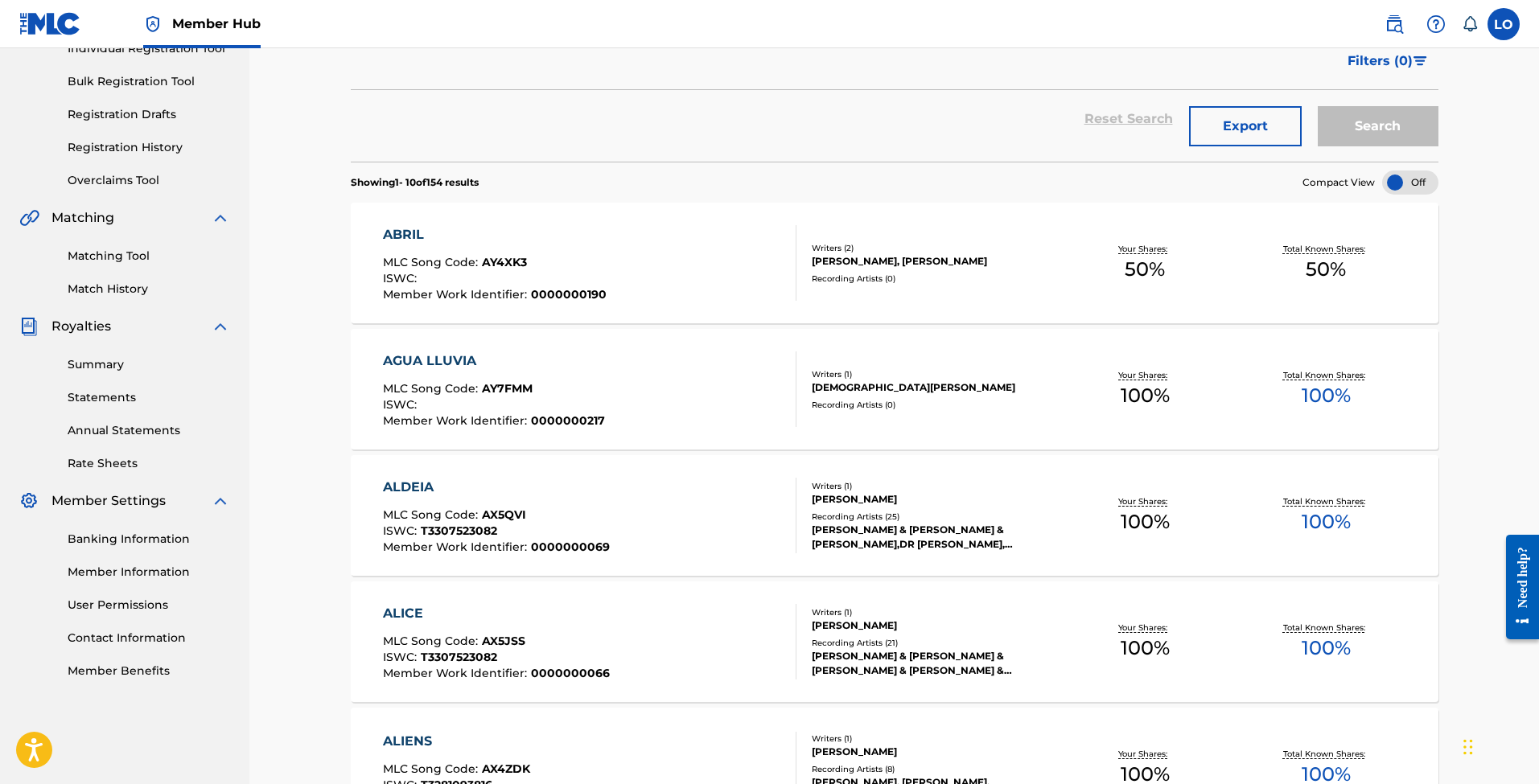
click at [458, 246] on div "ABRIL MLC Song Code : AY4XK3 ISWC : Member Work Identifier : 0000000190" at bounding box center [495, 263] width 224 height 75
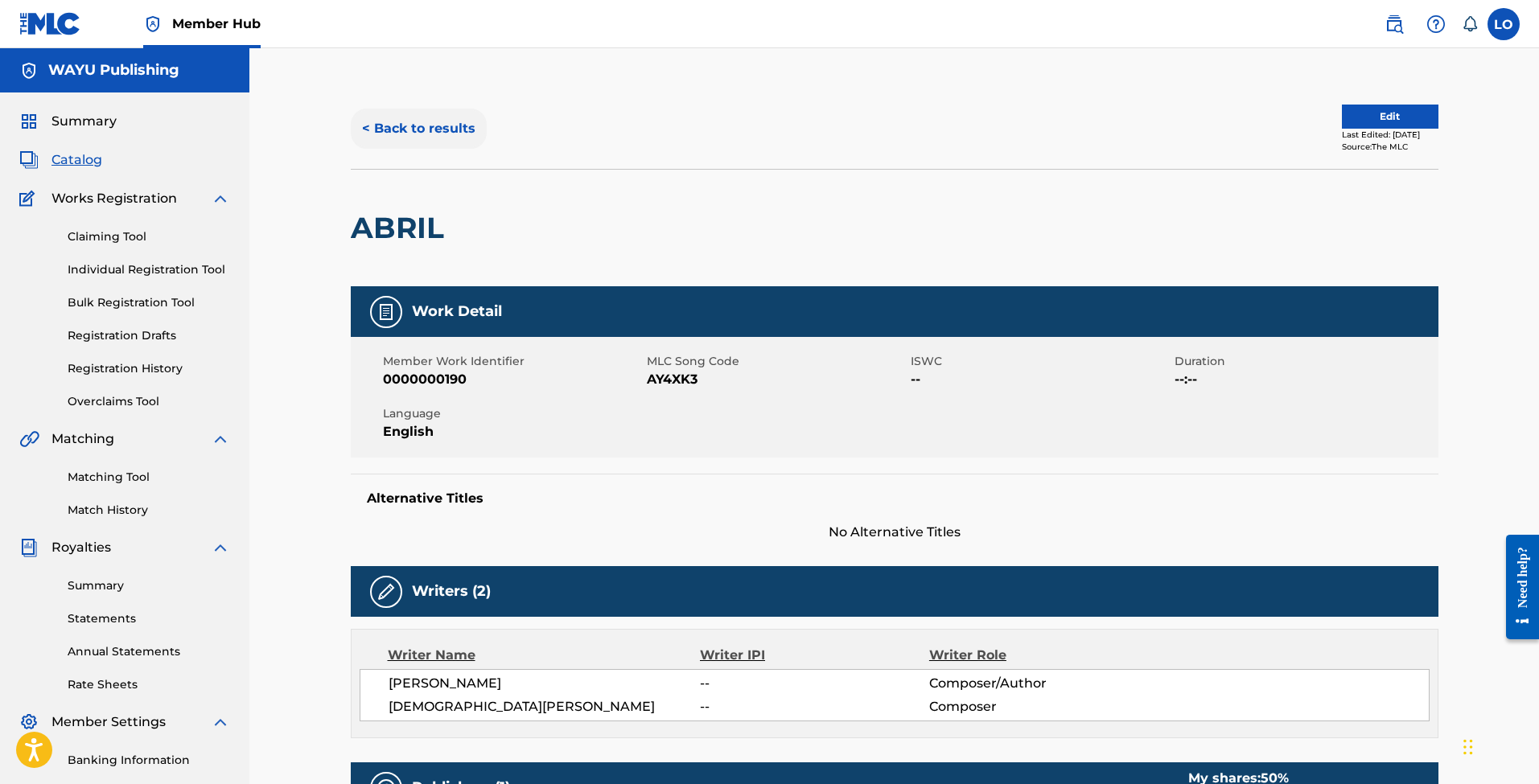
click at [421, 131] on button "< Back to results" at bounding box center [419, 128] width 136 height 40
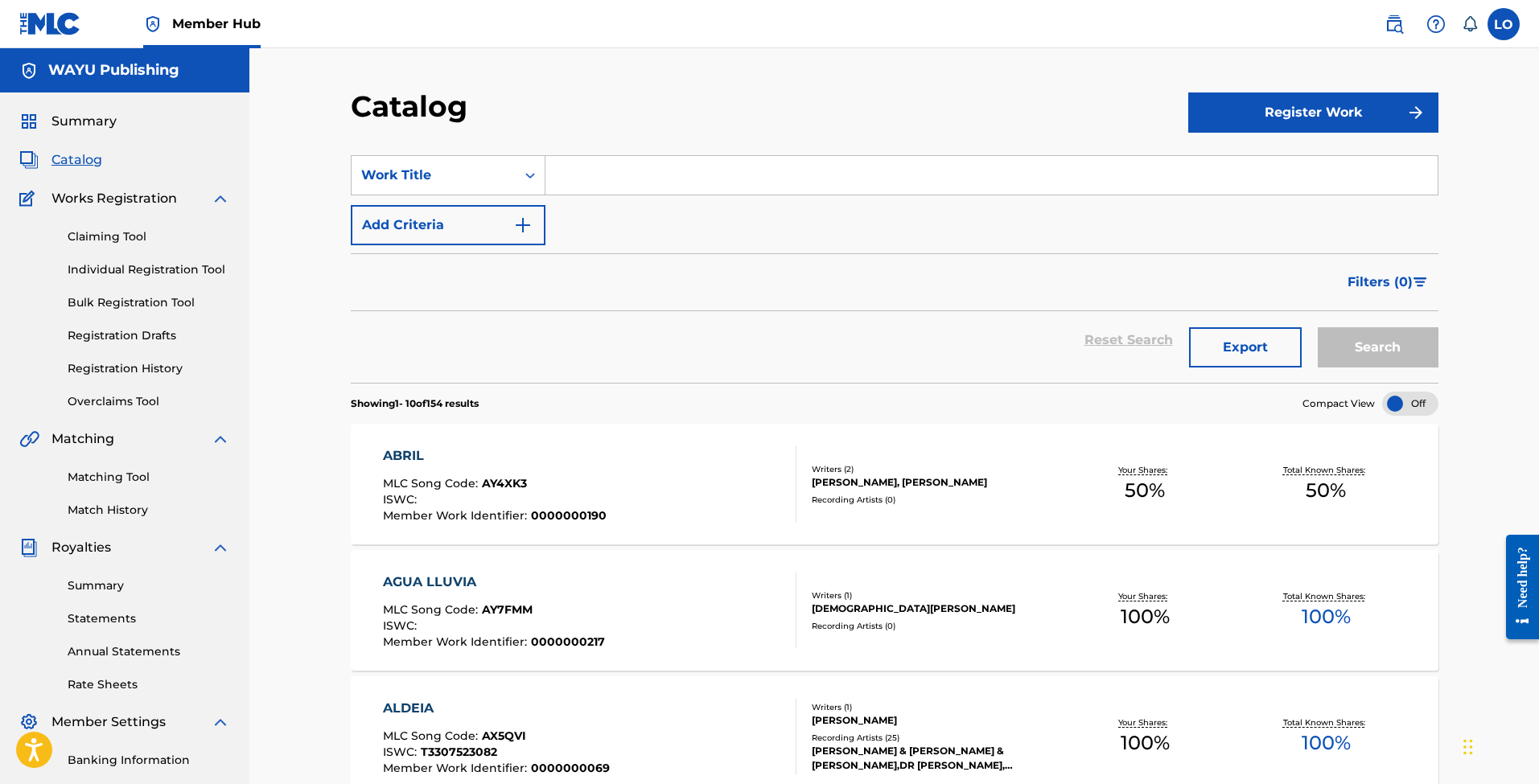
click at [427, 450] on div "ABRIL" at bounding box center [495, 456] width 224 height 19
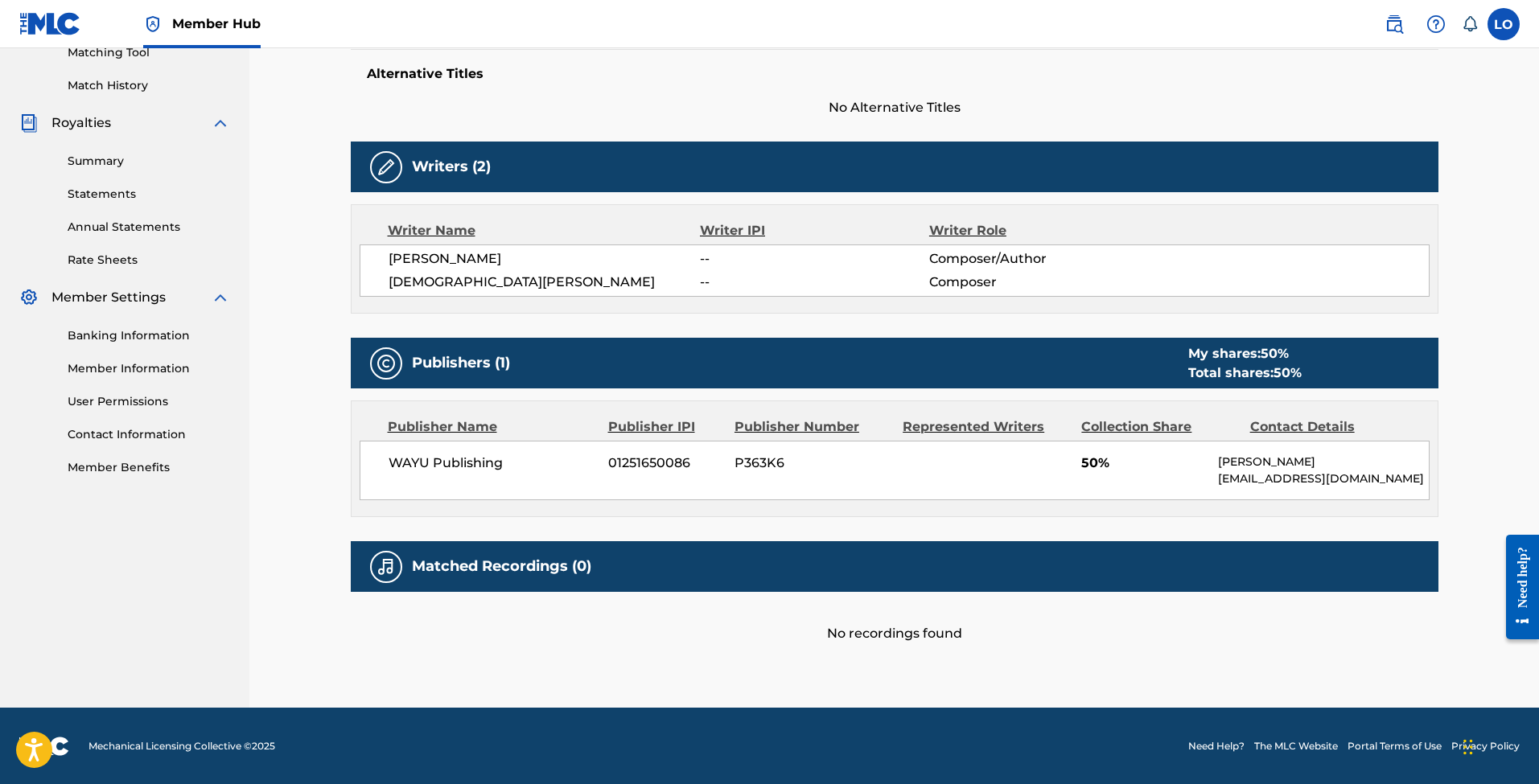
scroll to position [424, 0]
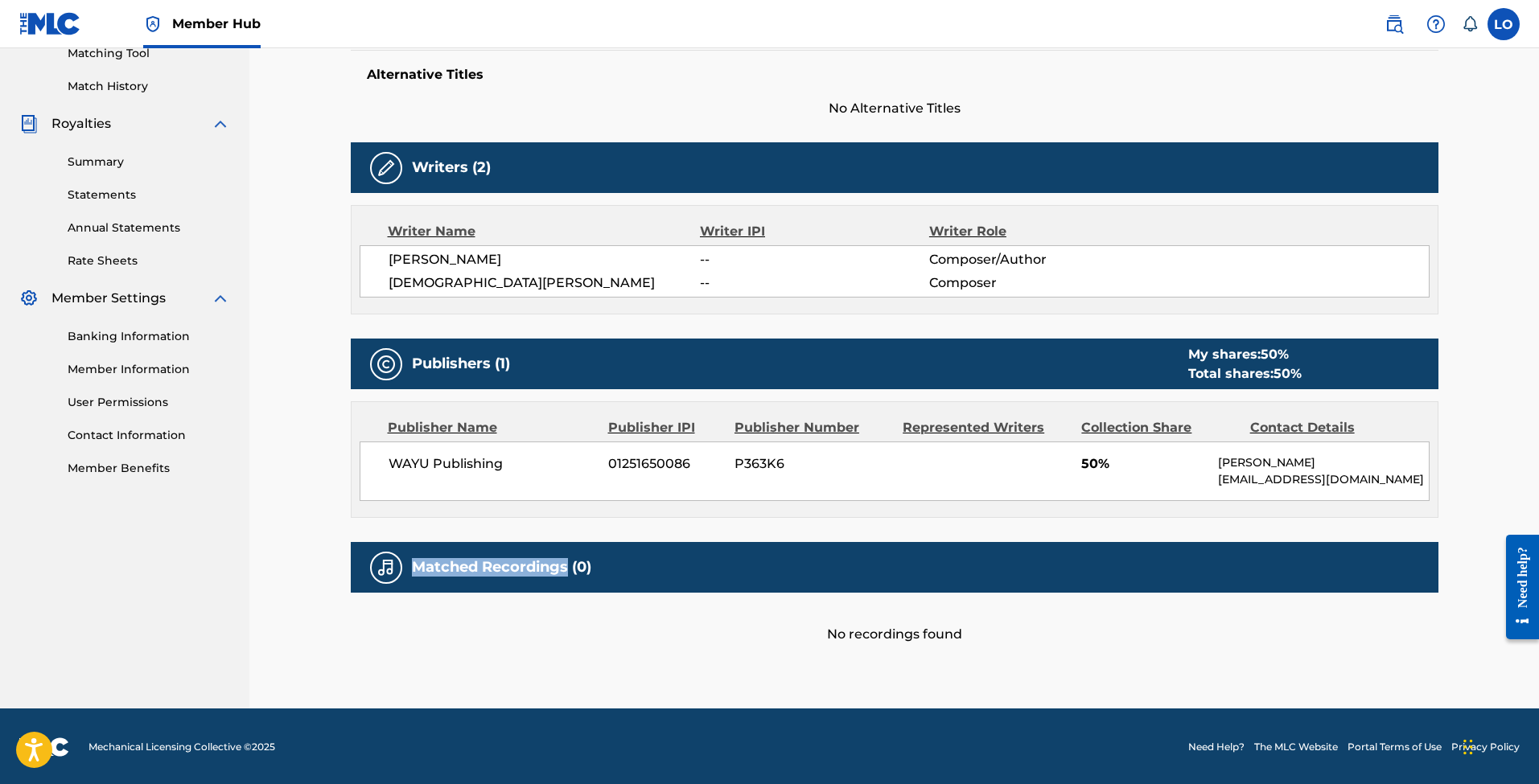
drag, startPoint x: 414, startPoint y: 566, endPoint x: 569, endPoint y: 572, distance: 155.1
click at [569, 572] on h5 "Matched Recordings (0)" at bounding box center [502, 568] width 180 height 19
copy h5 "Matched Recordings"
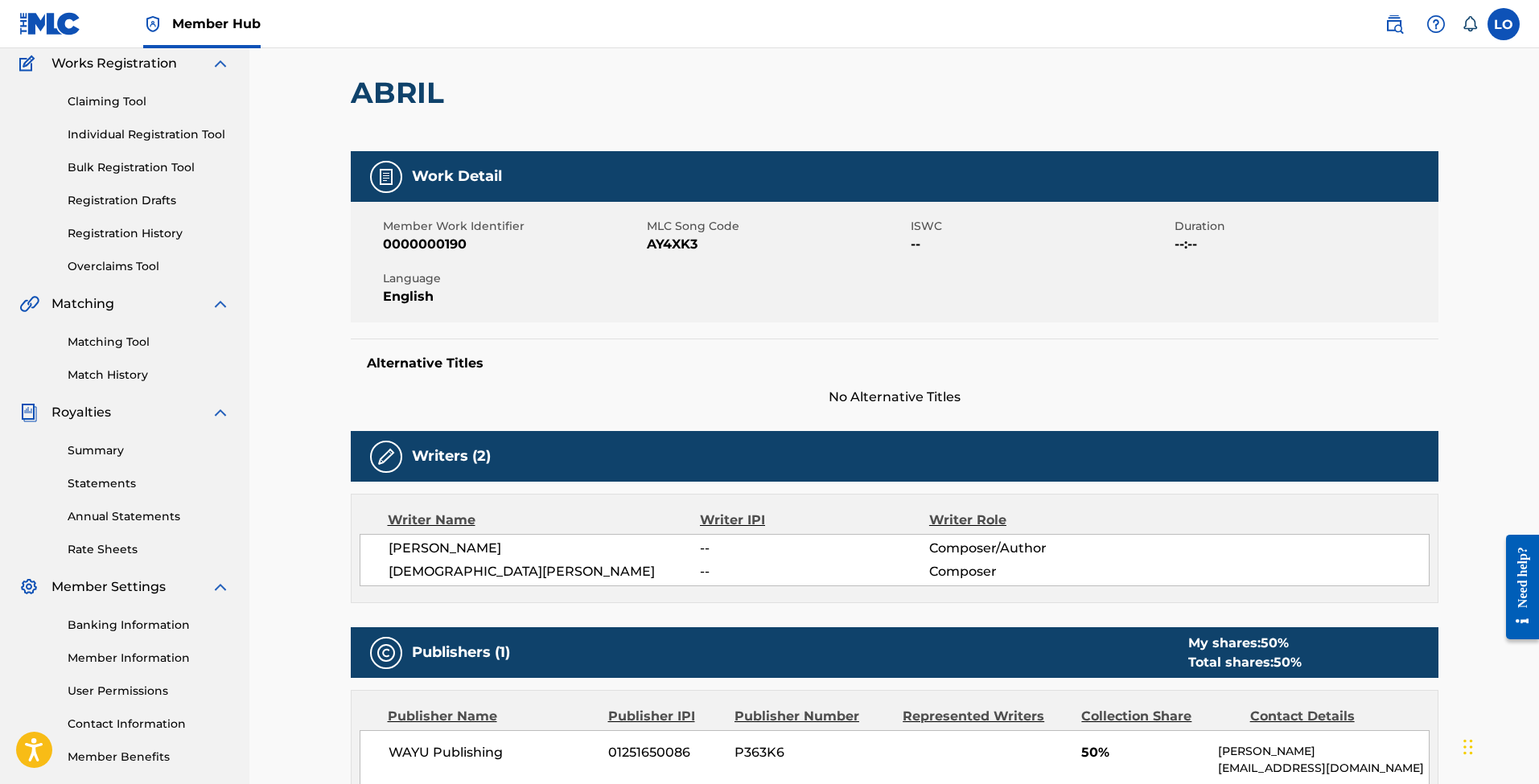
scroll to position [127, 0]
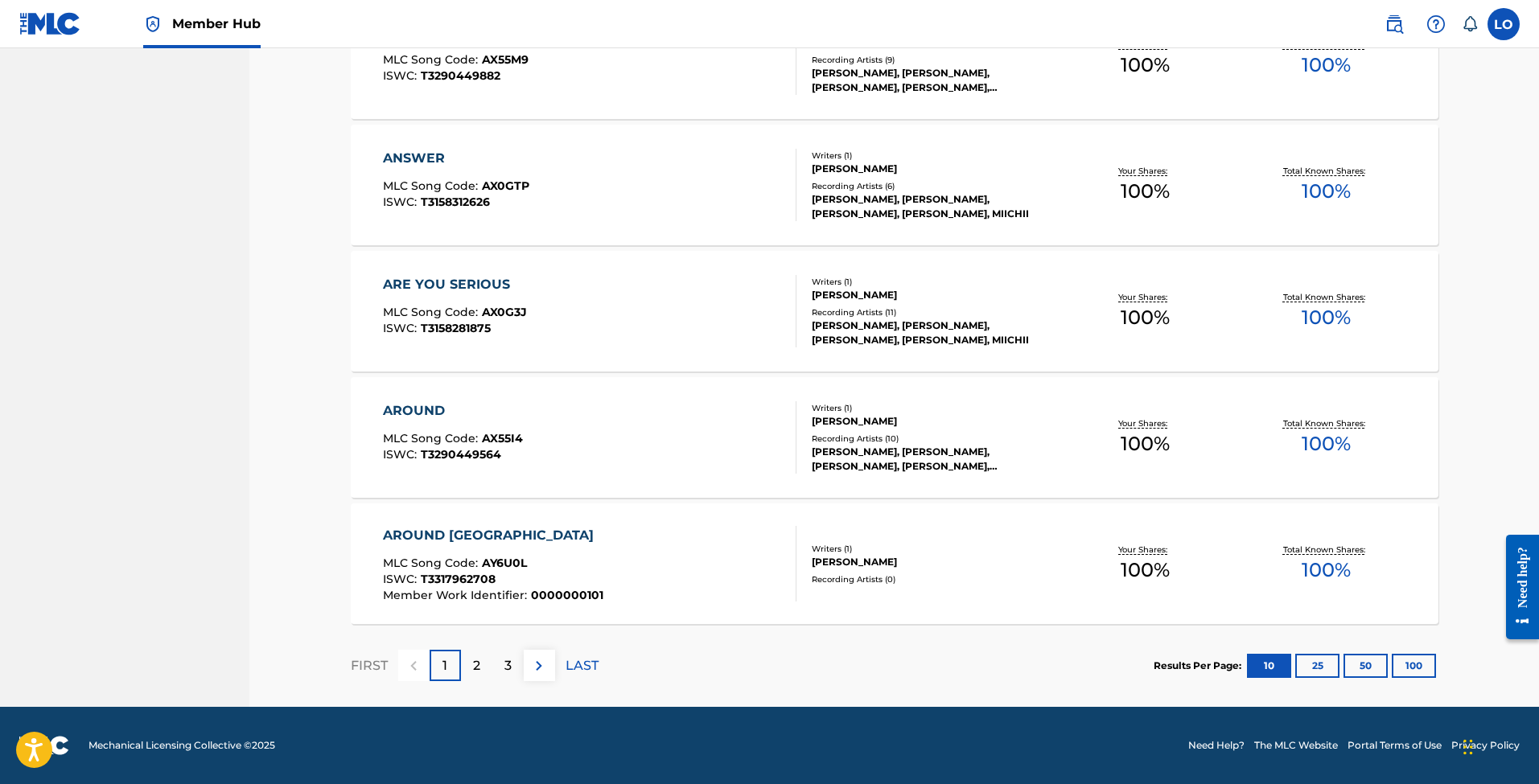
scroll to position [1057, 0]
click at [857, 564] on div "GUSTAVO ALEJANDRO CROPANISE" at bounding box center [933, 562] width 243 height 14
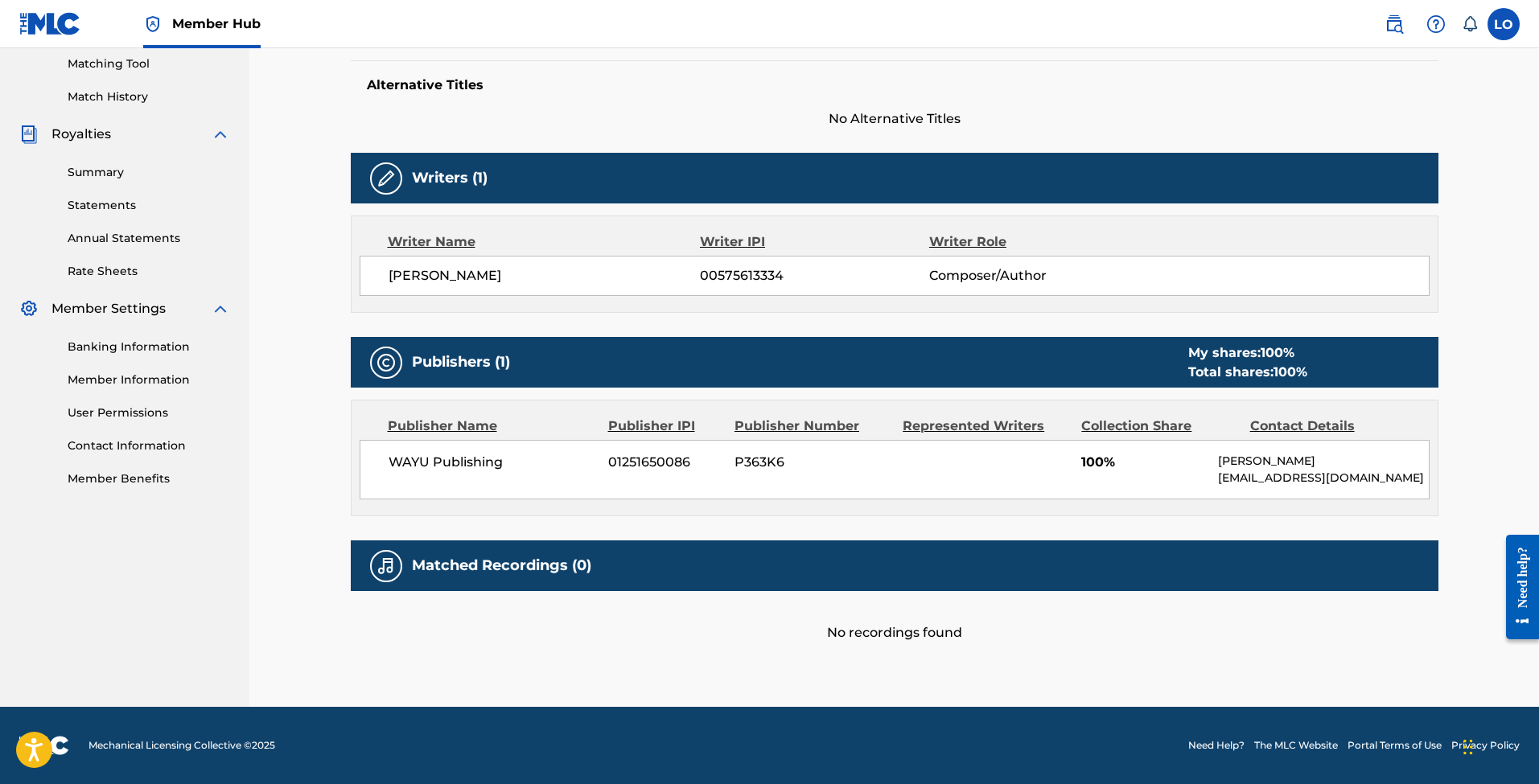
scroll to position [413, 0]
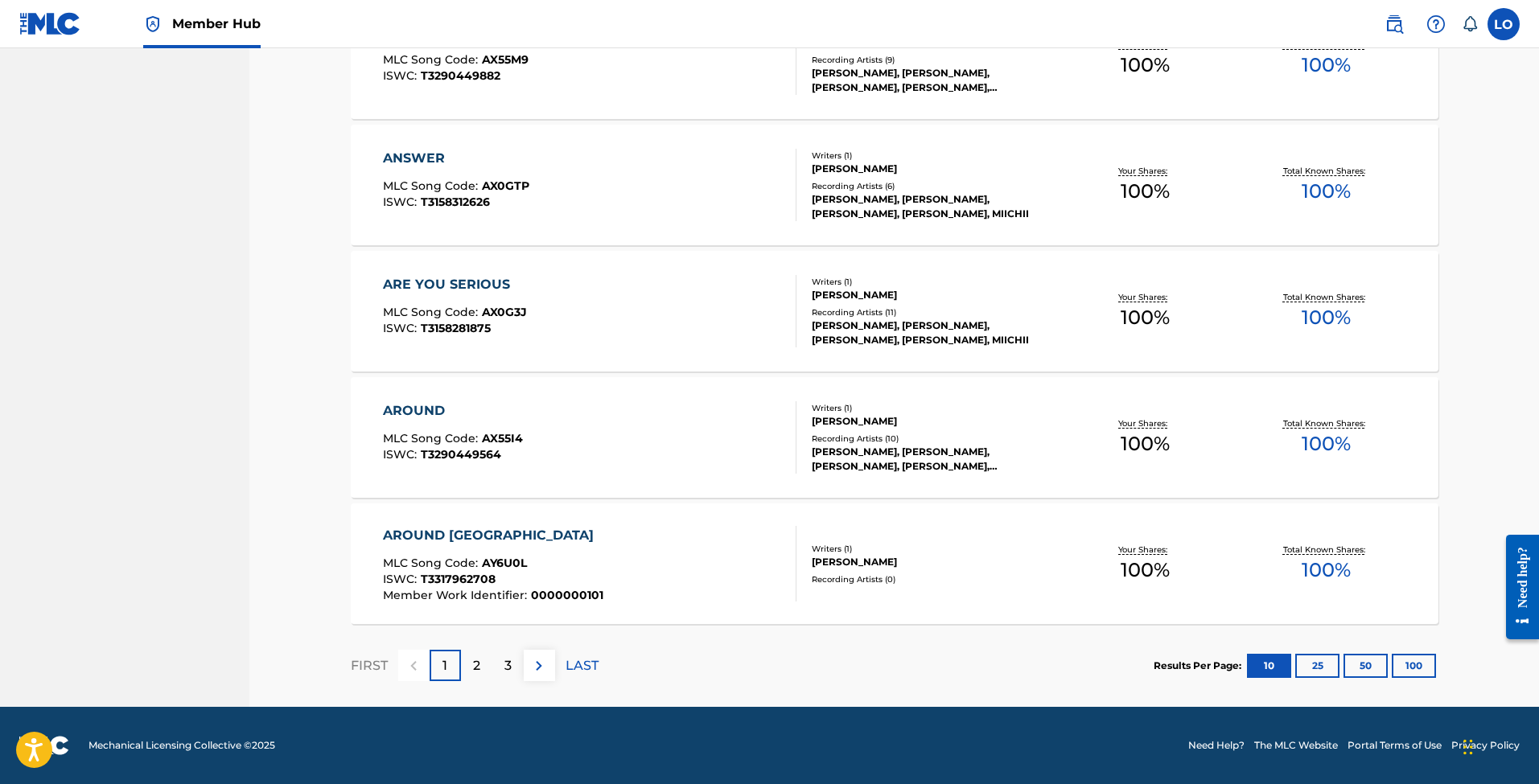
scroll to position [1057, 0]
click at [862, 464] on div "JUANMA SALINAS, JUANMA SALINAS, JUANMA SALINAS, JUANMA SALINAS, JUANMA SALINAS" at bounding box center [933, 459] width 243 height 29
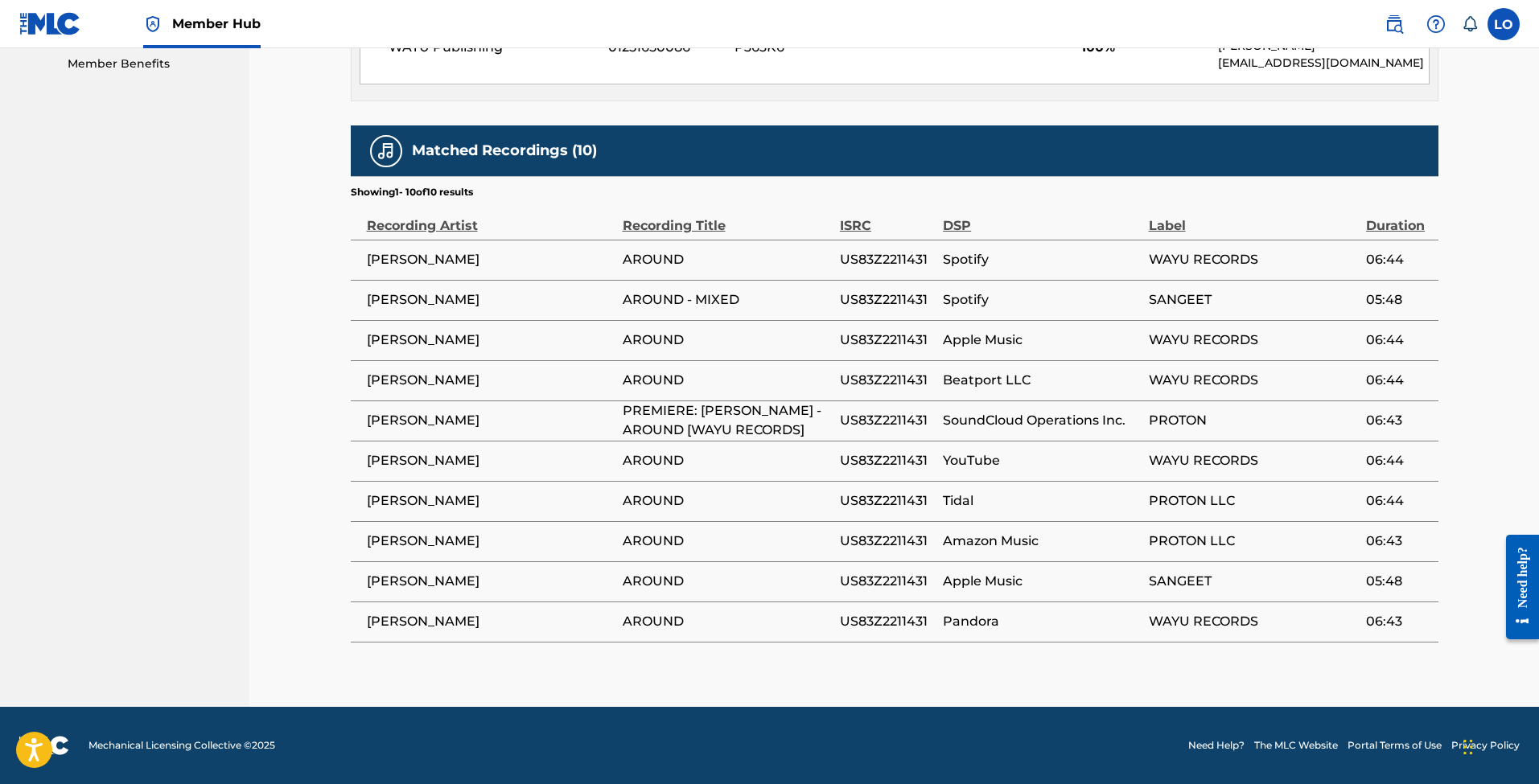
scroll to position [827, 0]
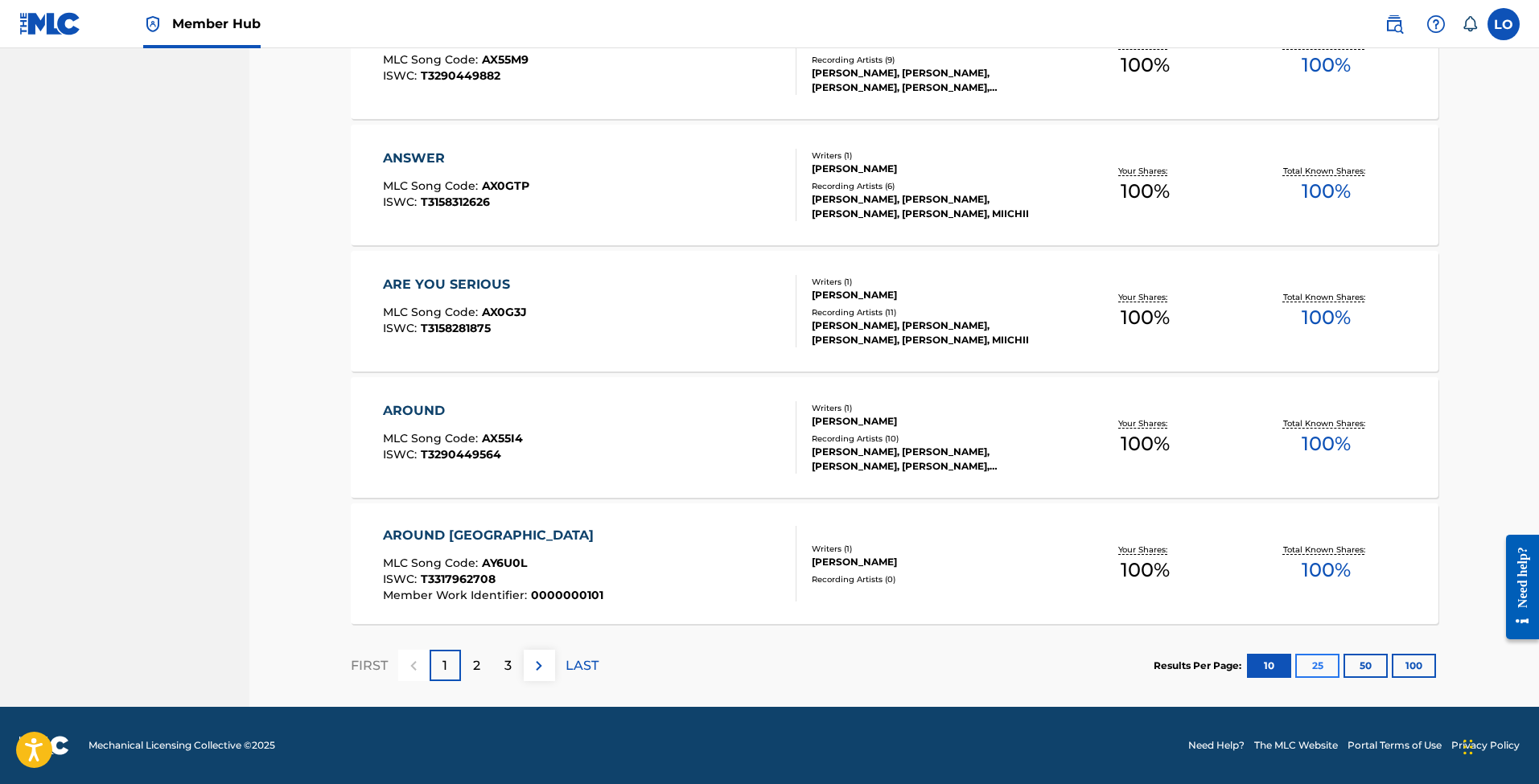
click at [1309, 663] on button "25" at bounding box center [1318, 665] width 44 height 24
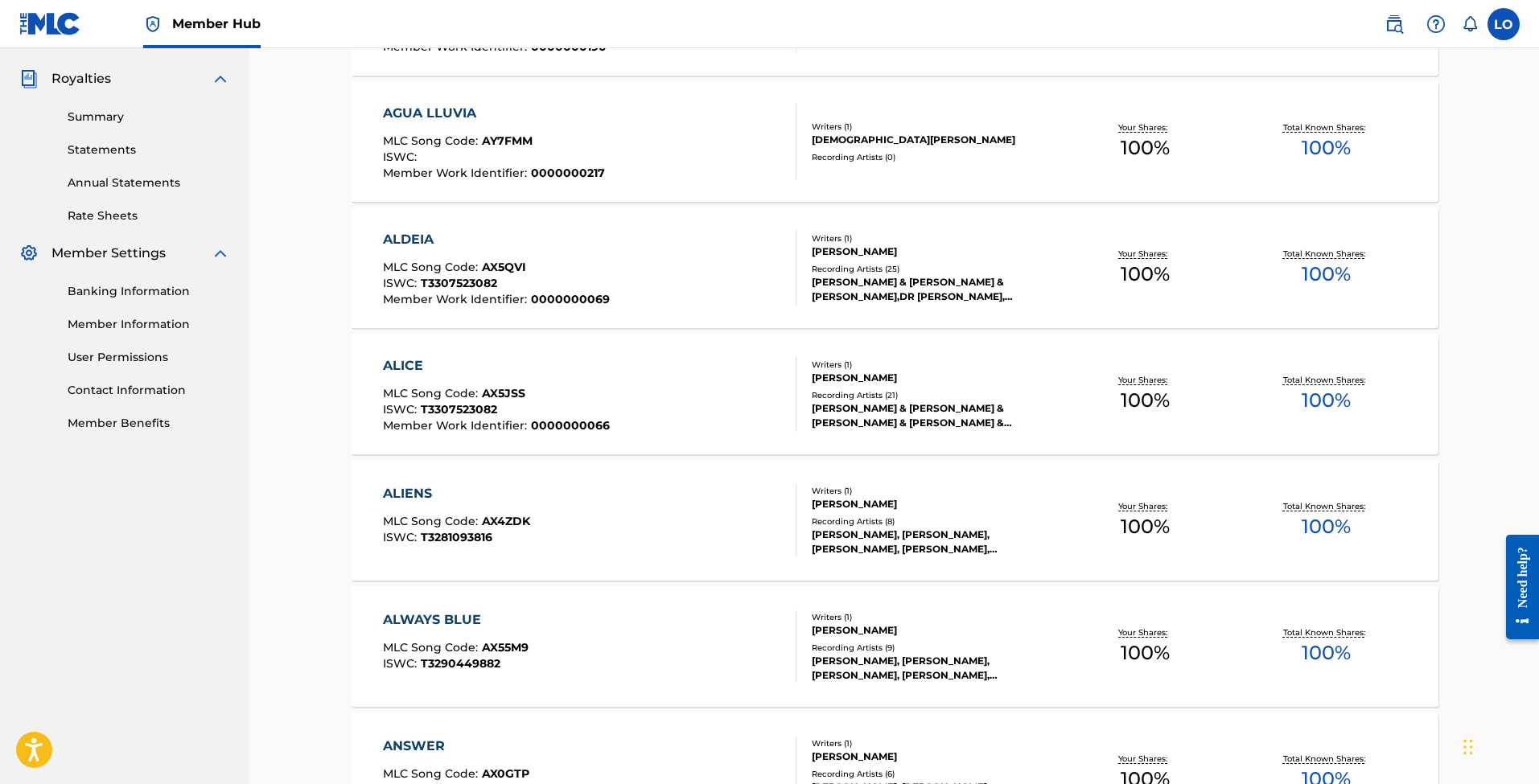
scroll to position [492, 0]
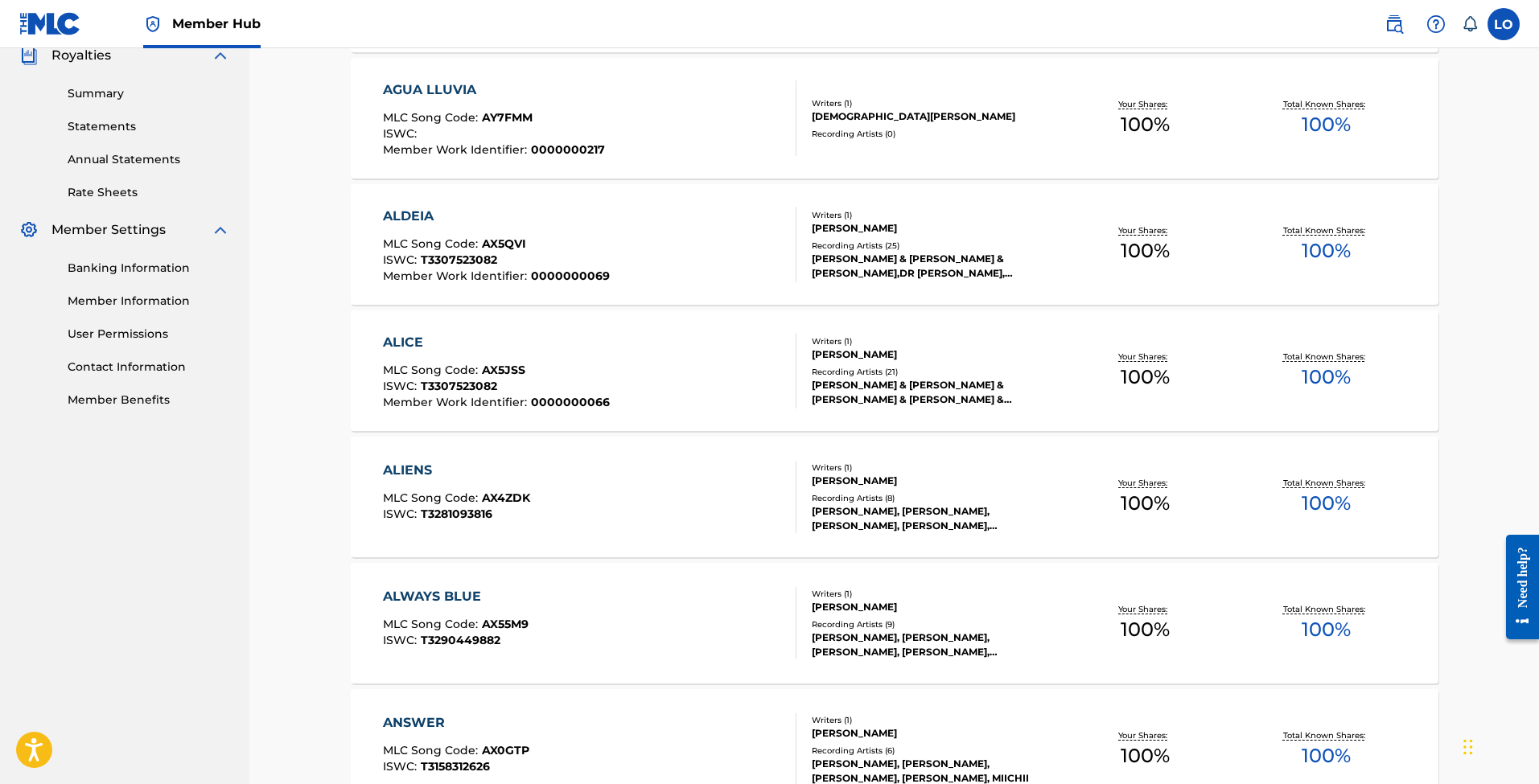
click at [898, 262] on div "BEN & VINCENT, BEN & VINCENT,DR PARNASSUS, BEN & VINCENT, BEN & VINCENT, BEN & …" at bounding box center [933, 266] width 243 height 29
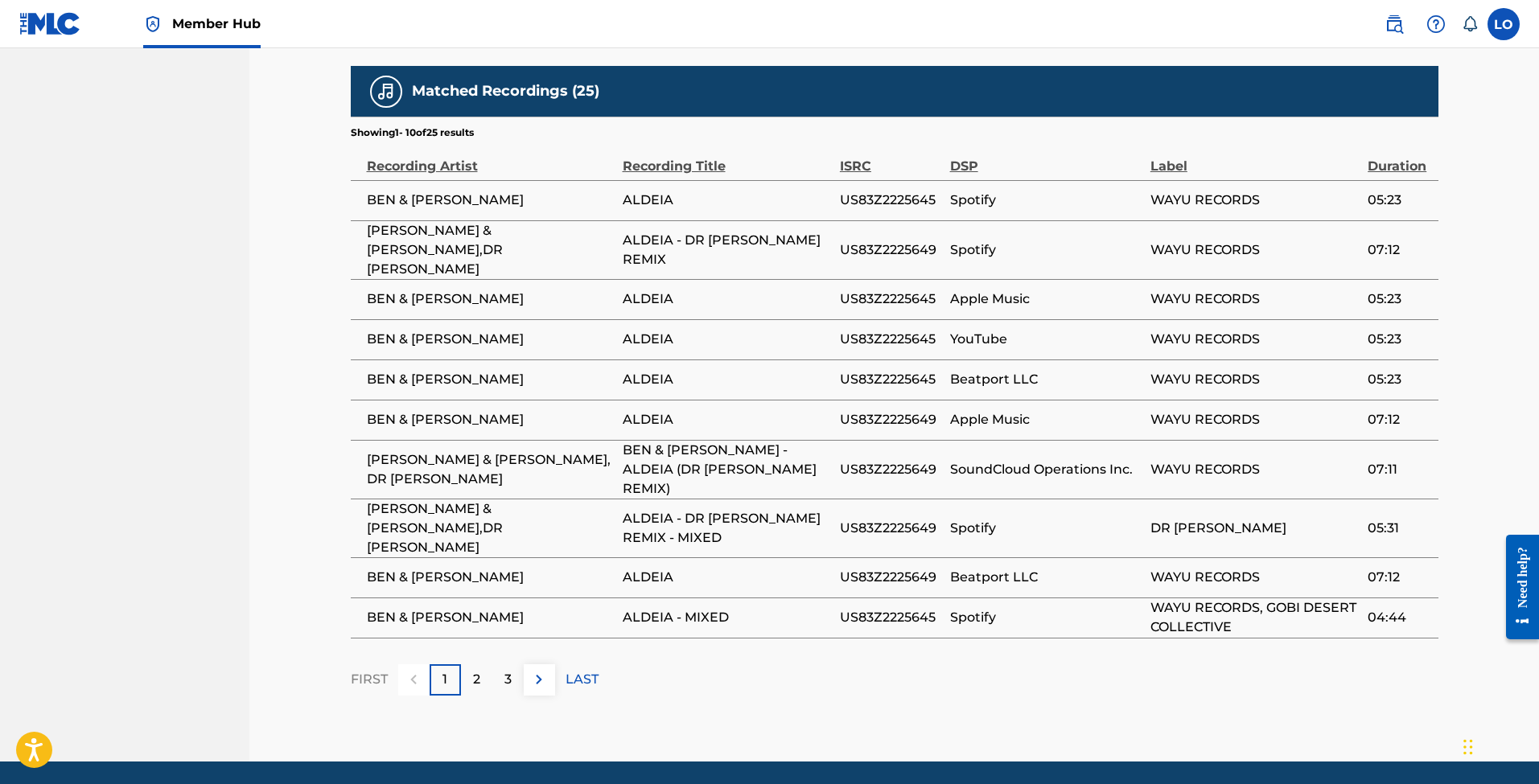
scroll to position [887, 0]
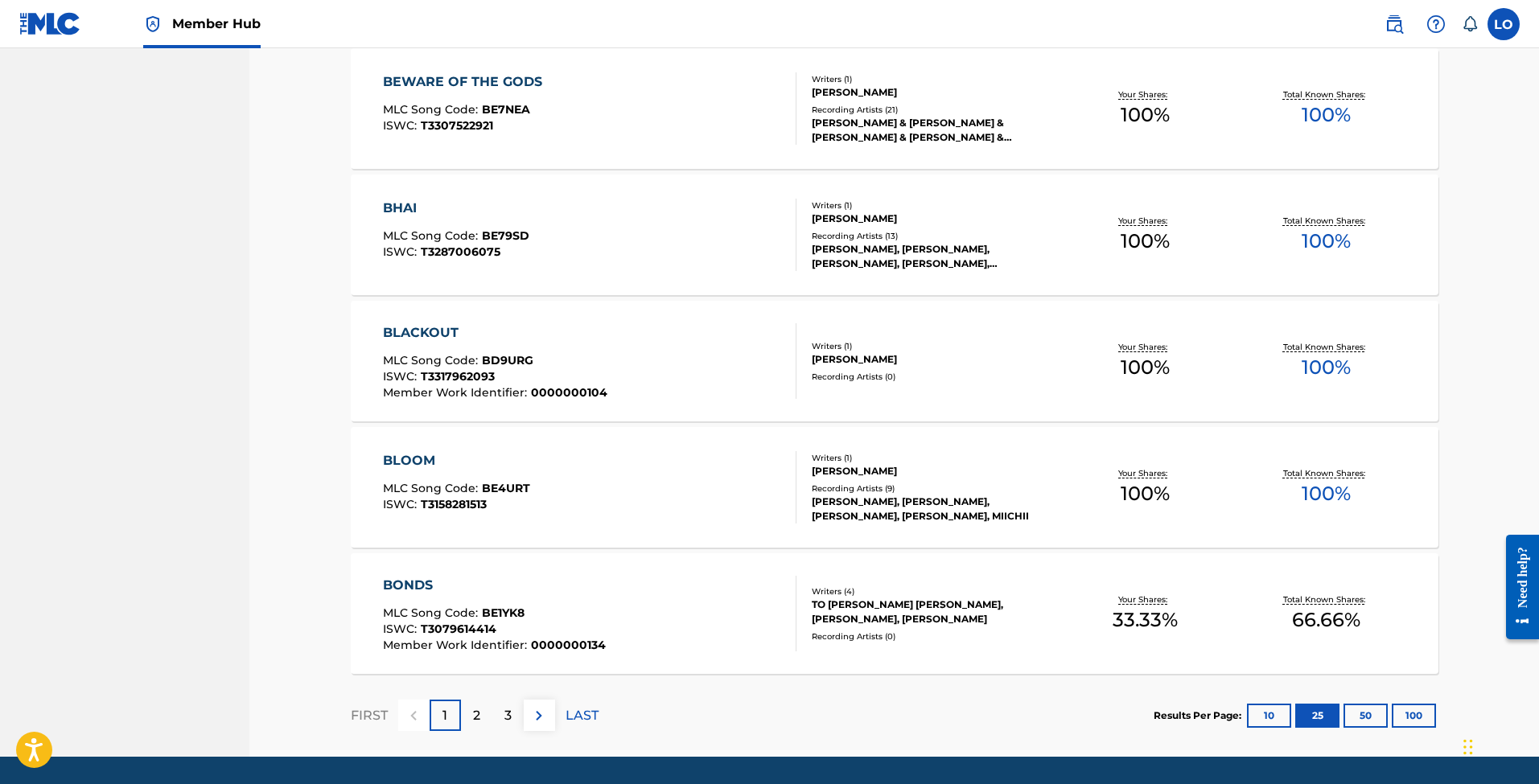
scroll to position [2902, 0]
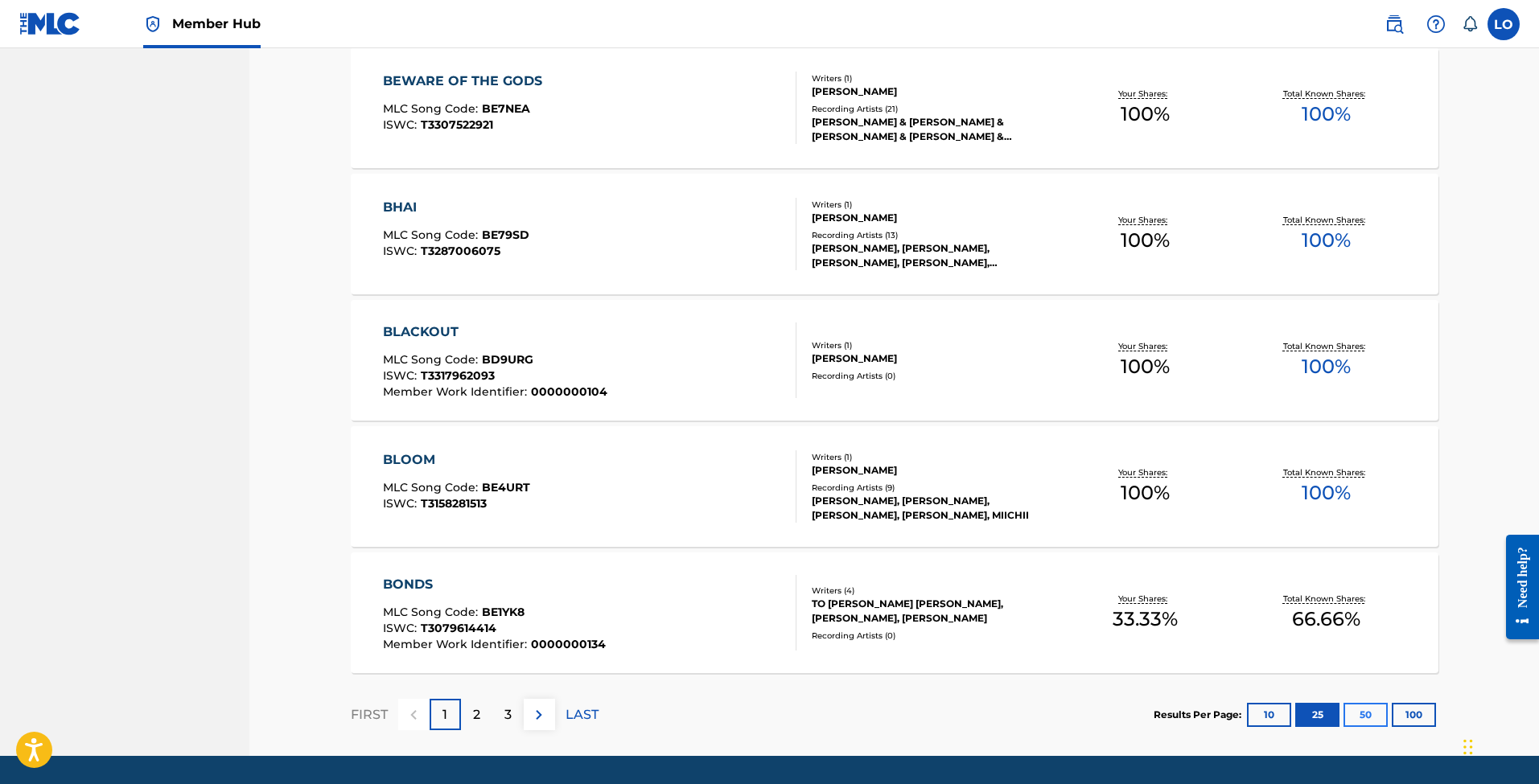
click at [1369, 714] on button "50" at bounding box center [1366, 714] width 44 height 24
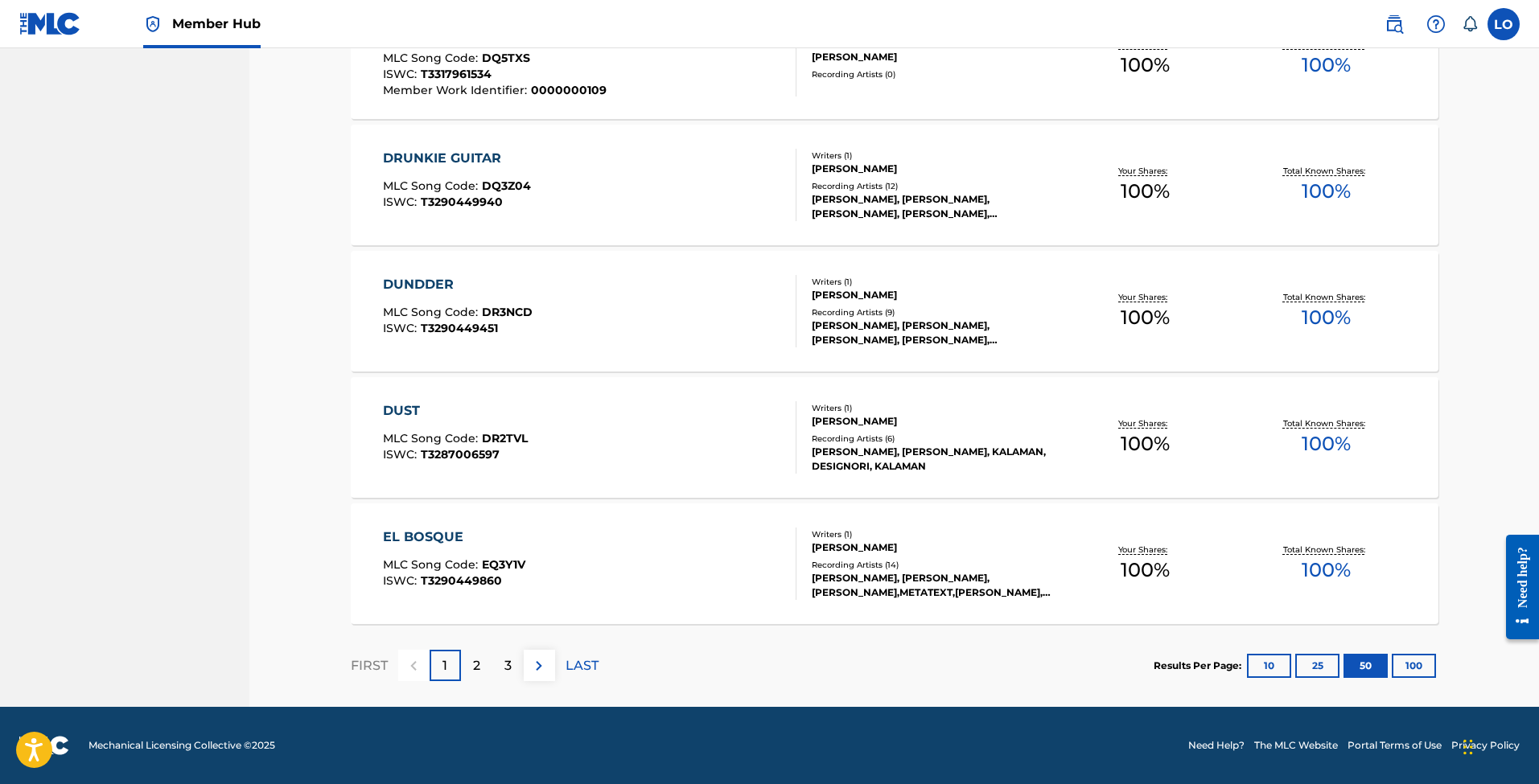
scroll to position [6108, 0]
click at [505, 671] on p "3" at bounding box center [508, 665] width 8 height 19
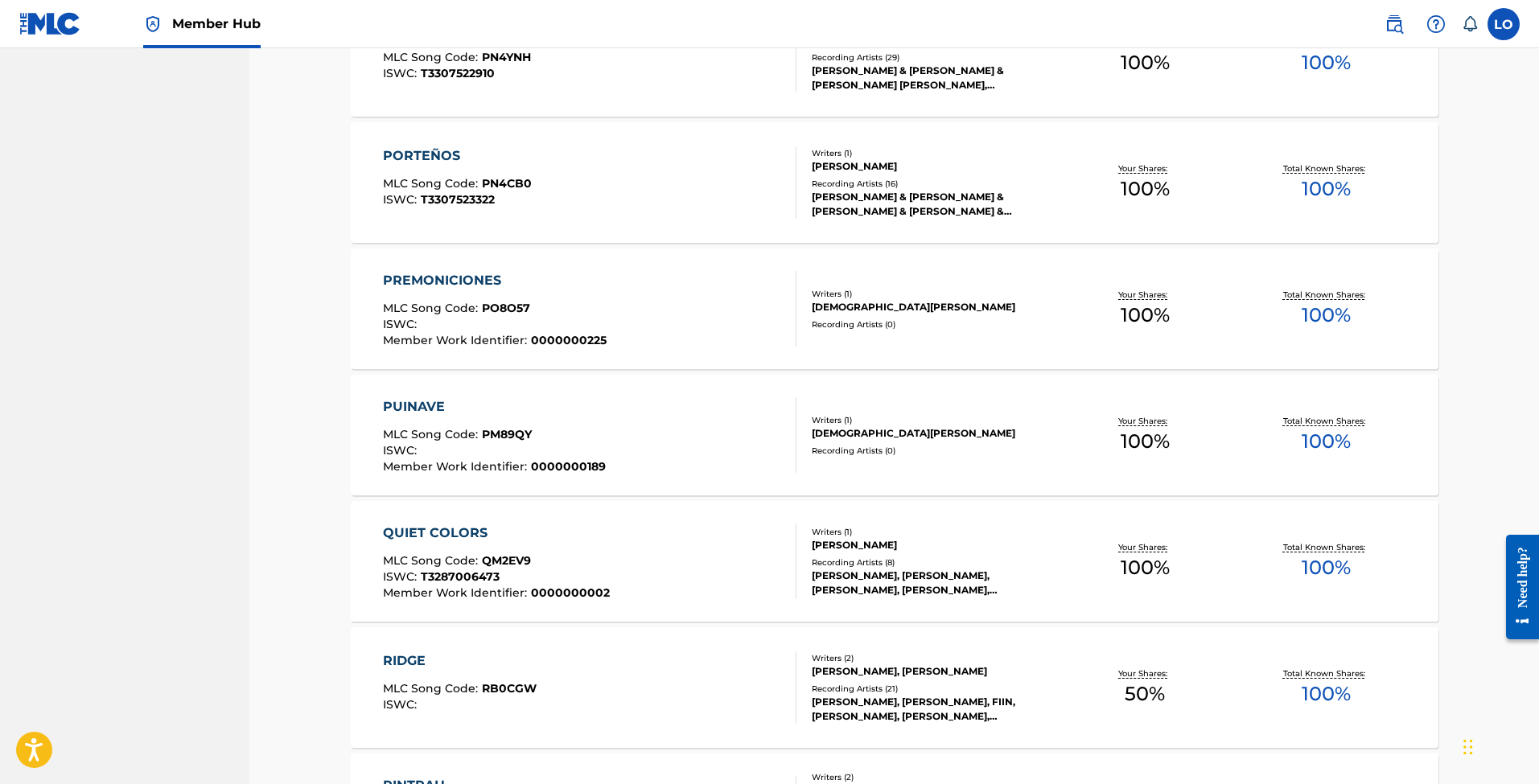
scroll to position [2449, 0]
click at [848, 306] on div "[DEMOGRAPHIC_DATA][PERSON_NAME]" at bounding box center [933, 306] width 243 height 14
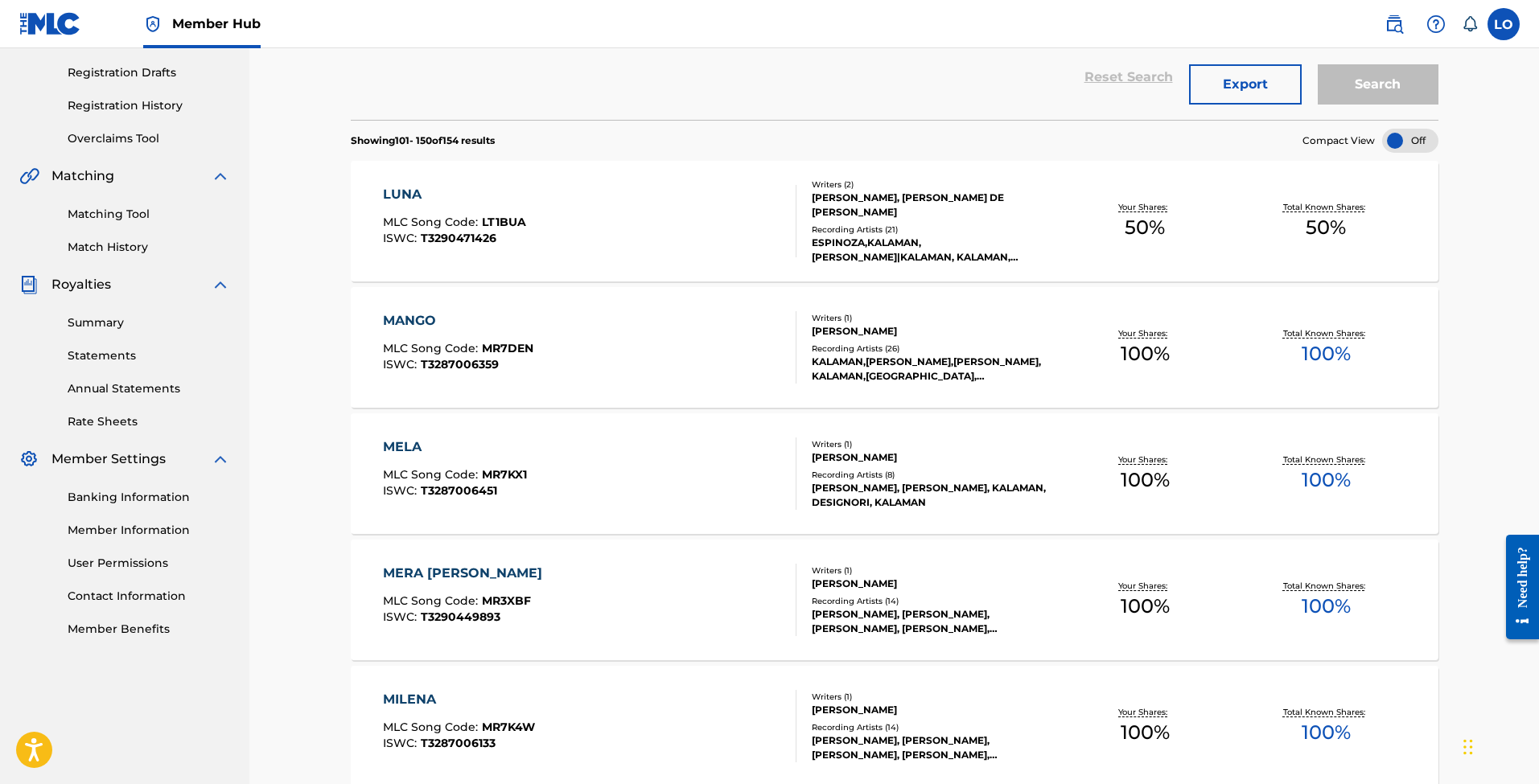
scroll to position [259, 0]
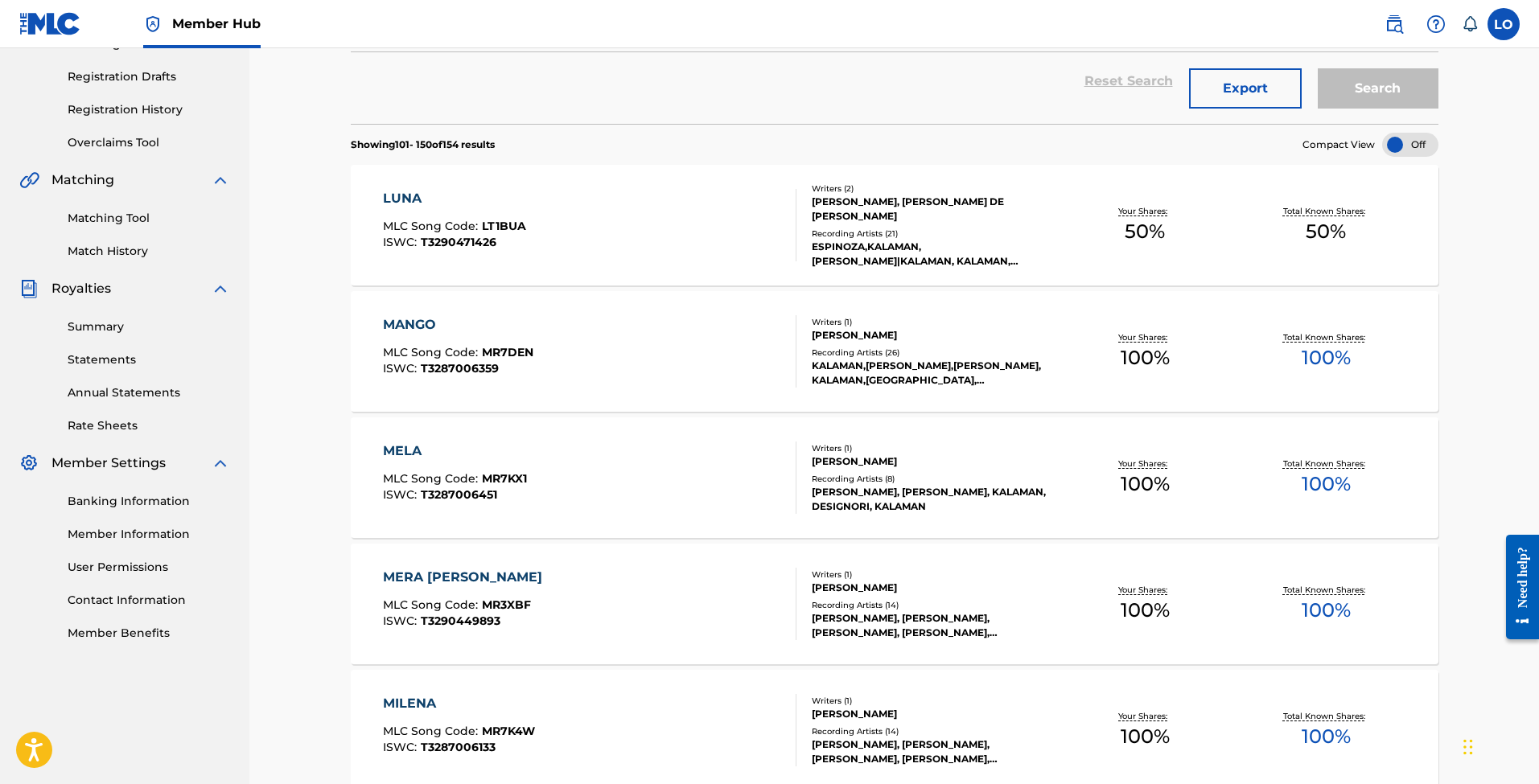
click at [472, 320] on div "MANGO" at bounding box center [458, 325] width 150 height 19
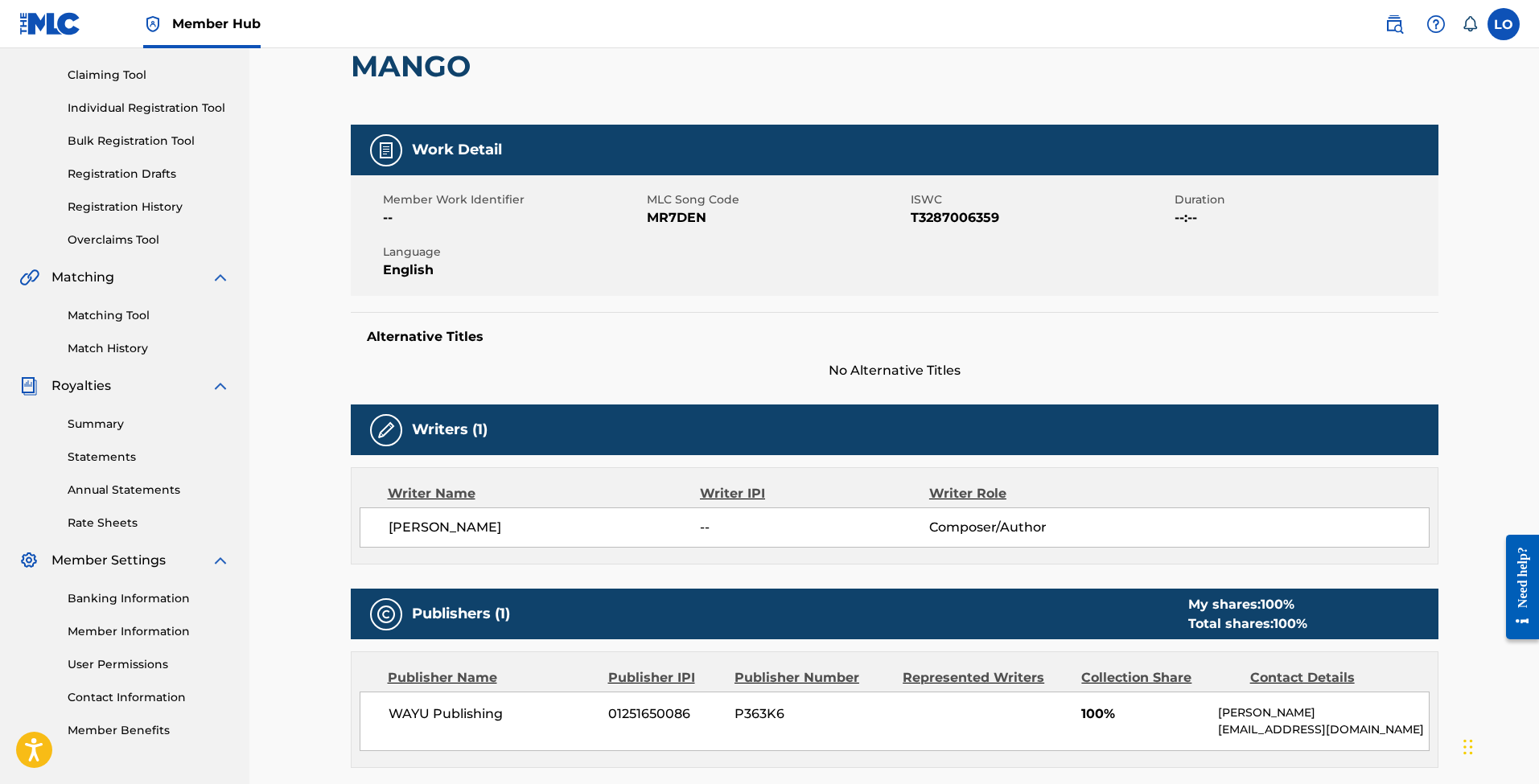
scroll to position [127, 0]
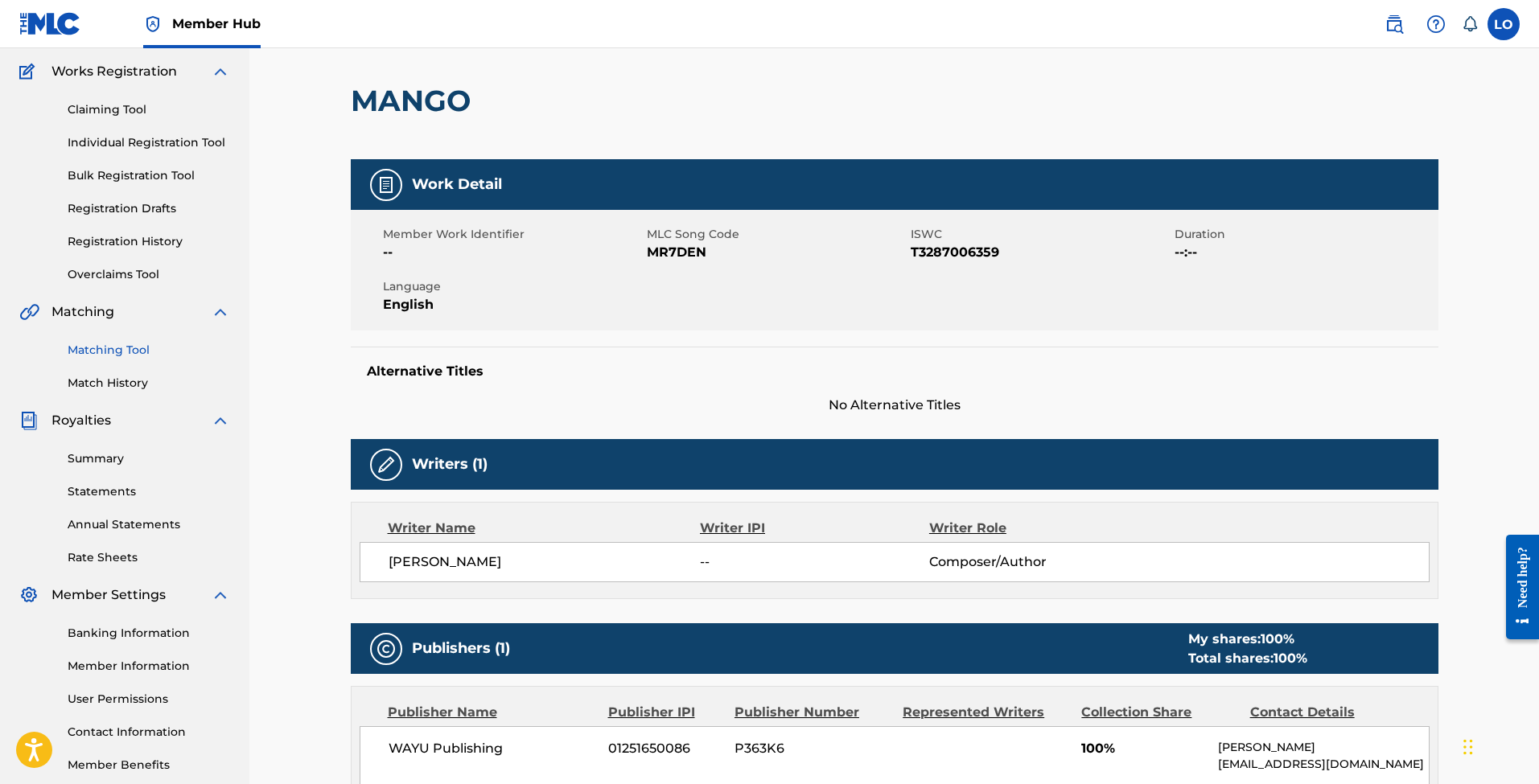
click at [123, 348] on link "Matching Tool" at bounding box center [149, 350] width 163 height 17
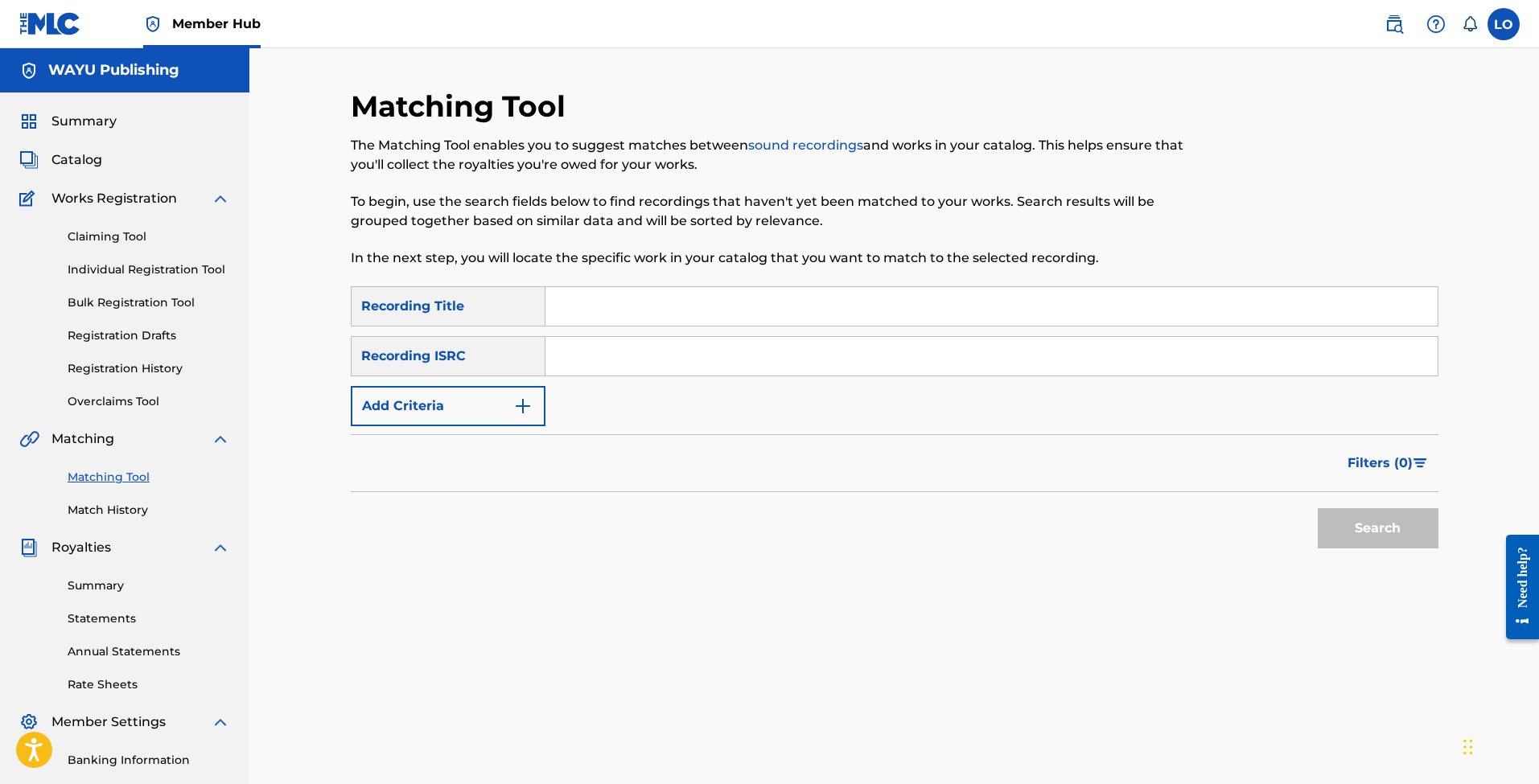
click at [644, 297] on input "Search Form" at bounding box center [991, 307] width 892 height 39
type input "Stay"
click at [1369, 530] on button "Search" at bounding box center [1378, 528] width 120 height 40
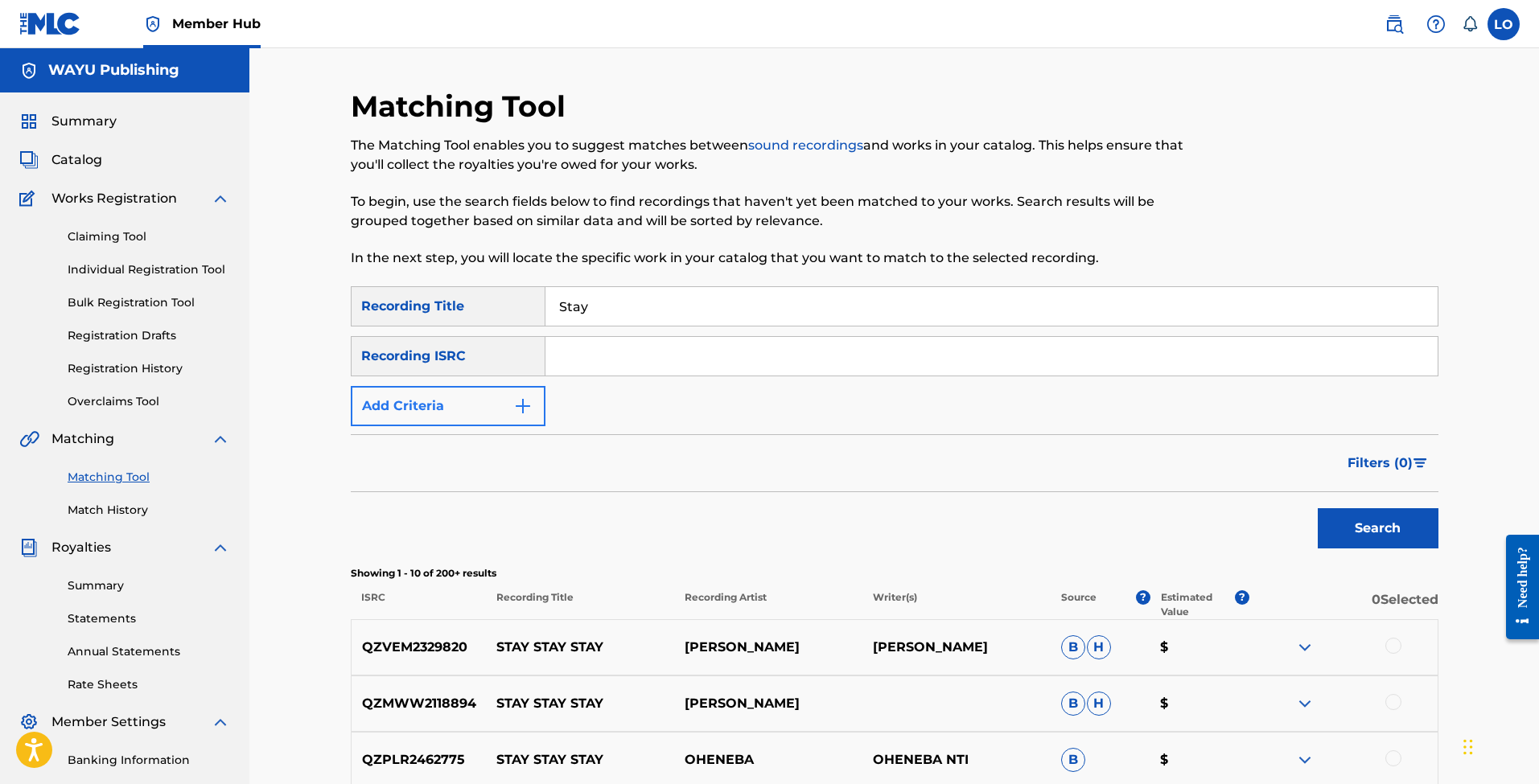
click at [481, 404] on button "Add Criteria" at bounding box center [449, 405] width 195 height 40
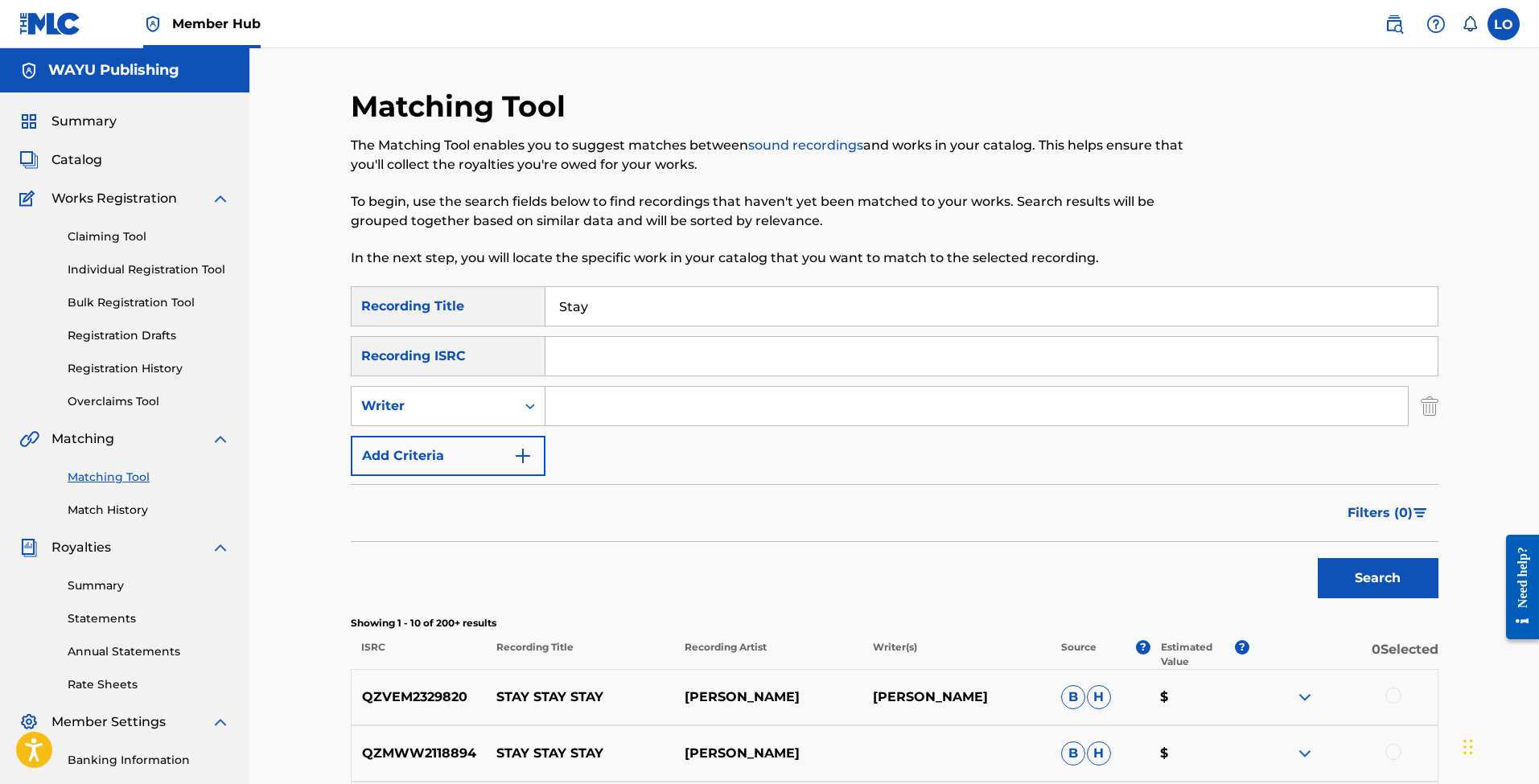
click at [630, 414] on input "Search Form" at bounding box center [976, 406] width 862 height 39
type input "Leonardo Ortegon"
drag, startPoint x: 689, startPoint y: 433, endPoint x: 704, endPoint y: 448, distance: 21.2
click at [704, 448] on div "SearchWithCriteria863ff2da-3b1d-4af6-97ab-f977ae3ca3c2 Recording Title Stay Sea…" at bounding box center [895, 381] width 1088 height 190
click at [1373, 574] on button "Search" at bounding box center [1378, 578] width 120 height 40
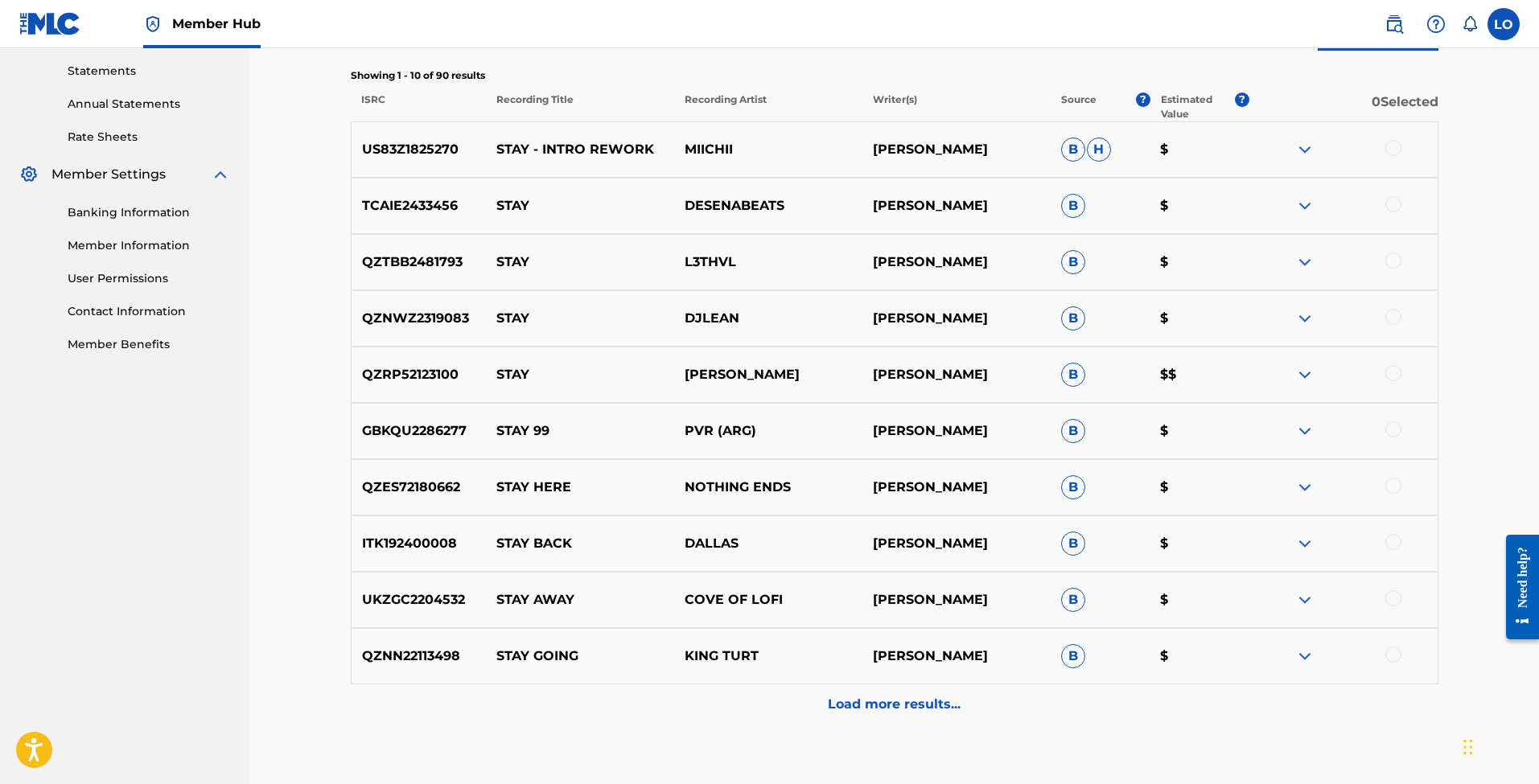
scroll to position [550, 0]
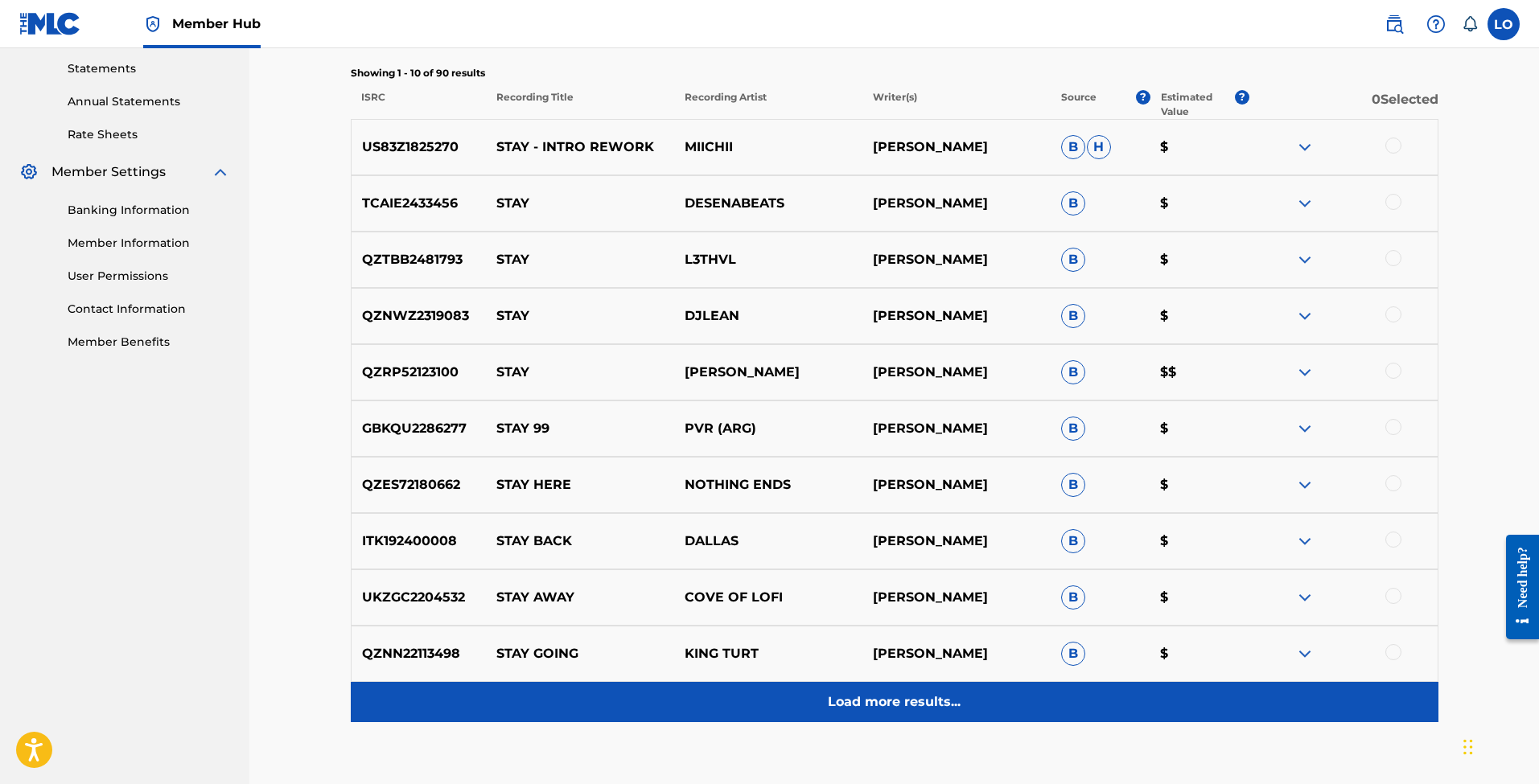
click at [877, 705] on p "Load more results..." at bounding box center [894, 702] width 133 height 19
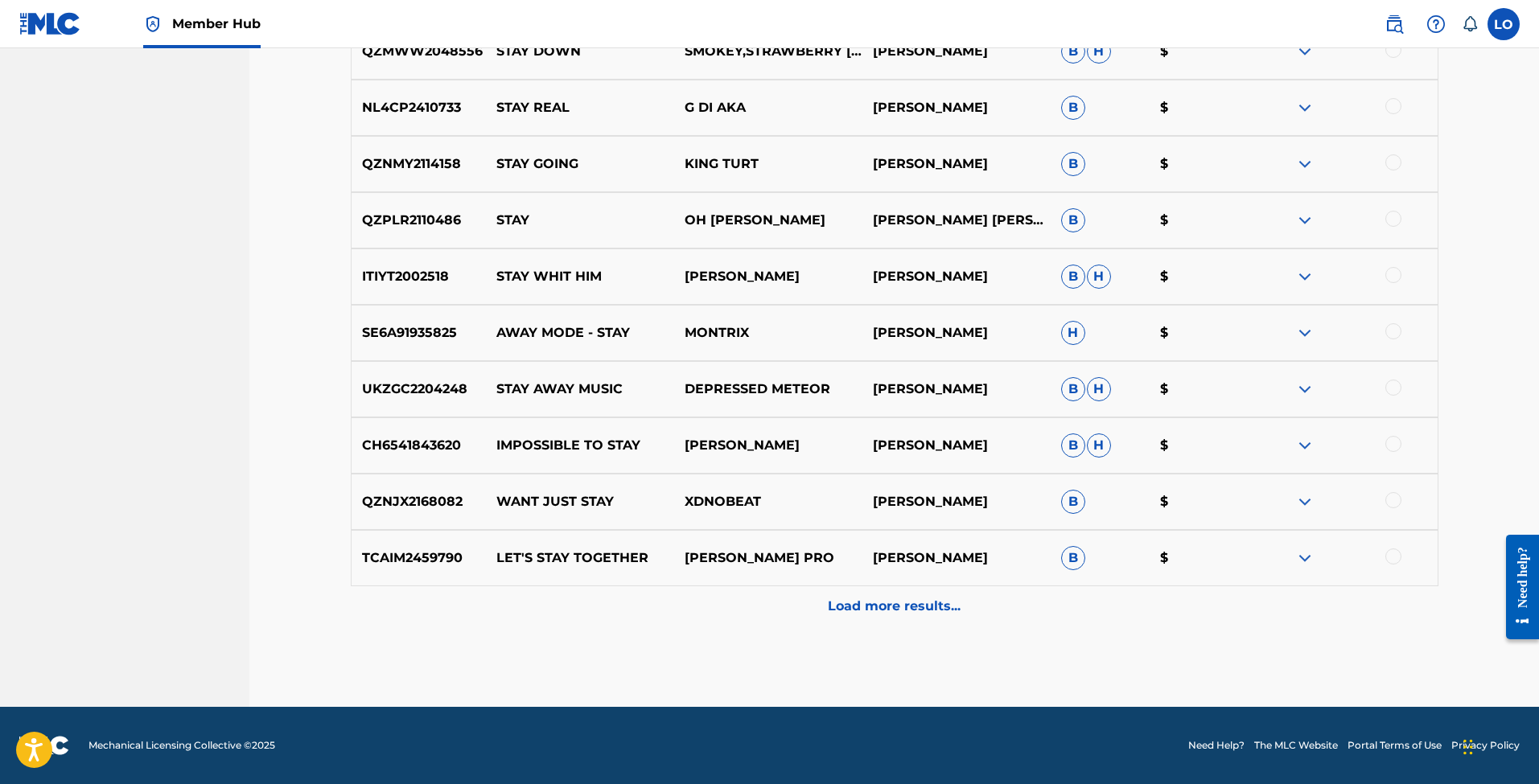
scroll to position [1209, 0]
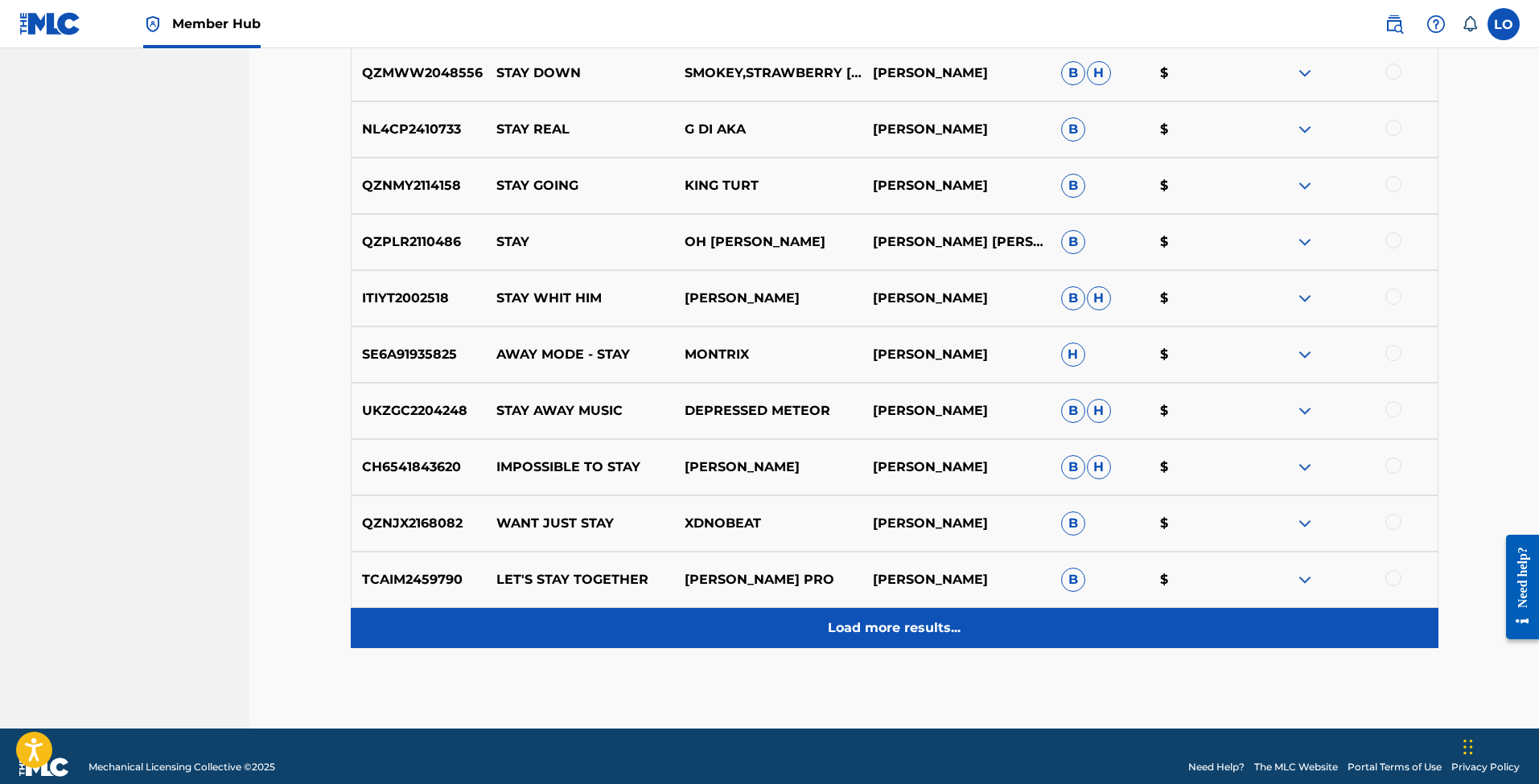
click at [889, 633] on p "Load more results..." at bounding box center [894, 628] width 133 height 19
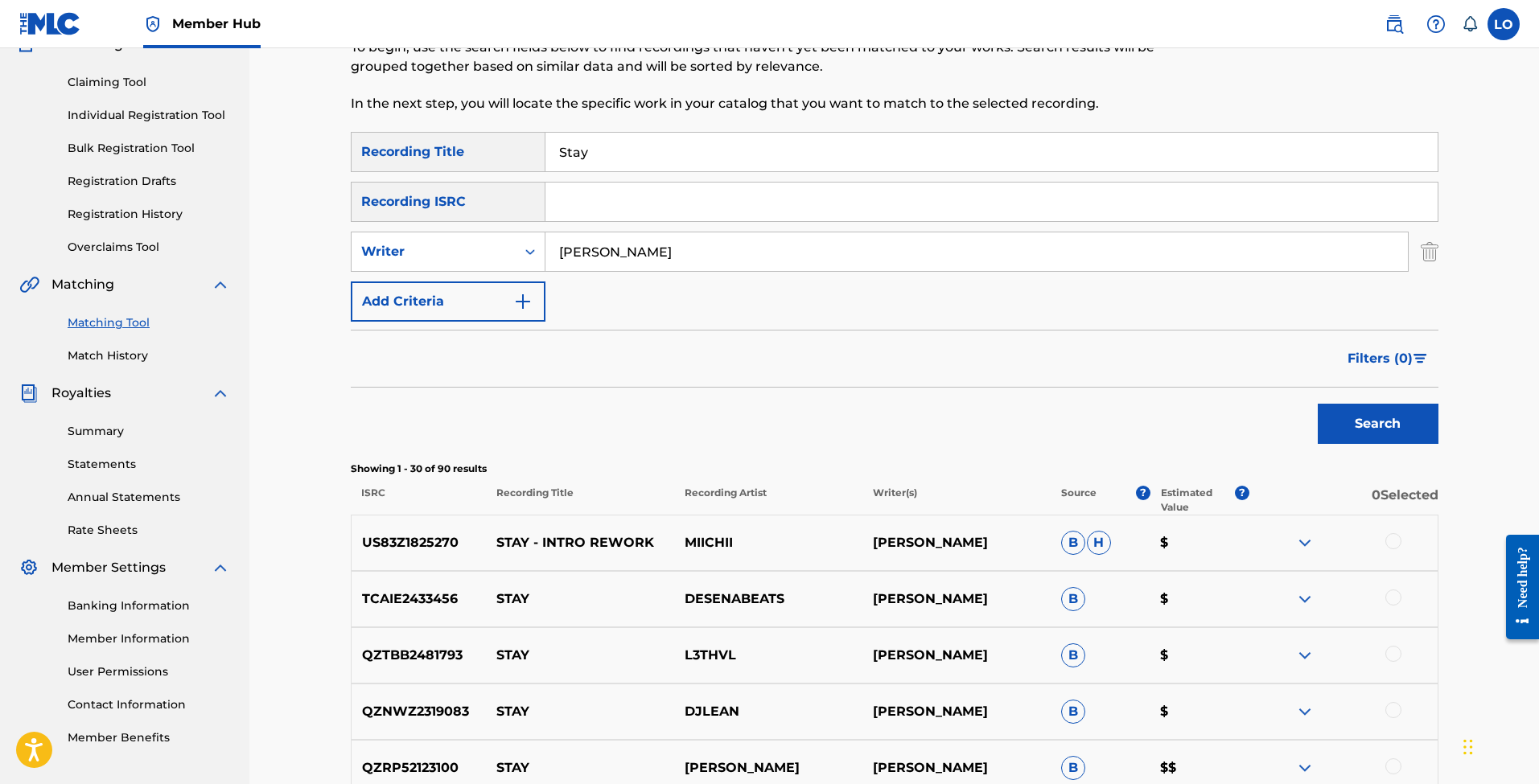
scroll to position [170, 0]
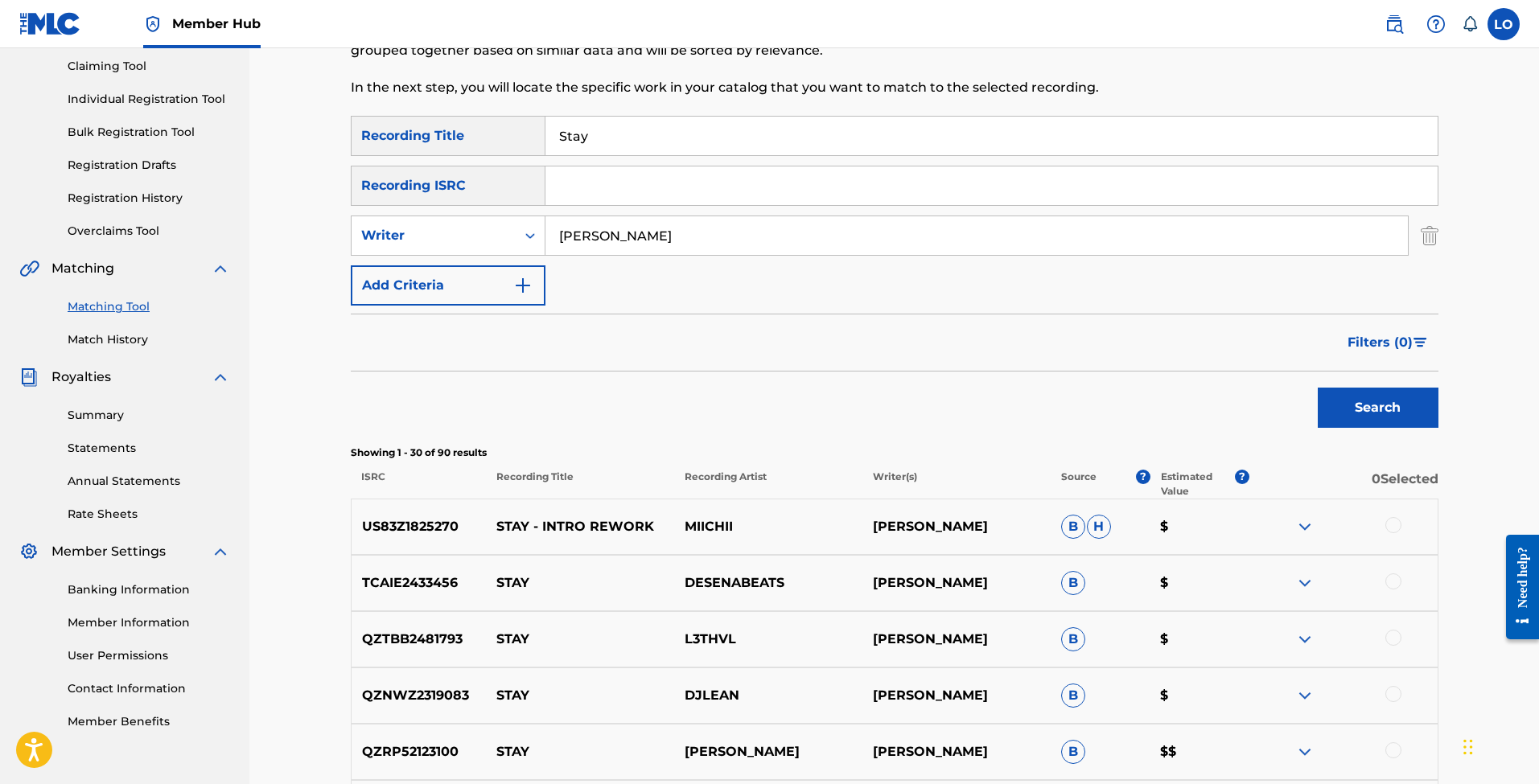
click at [1397, 527] on div at bounding box center [1393, 525] width 16 height 16
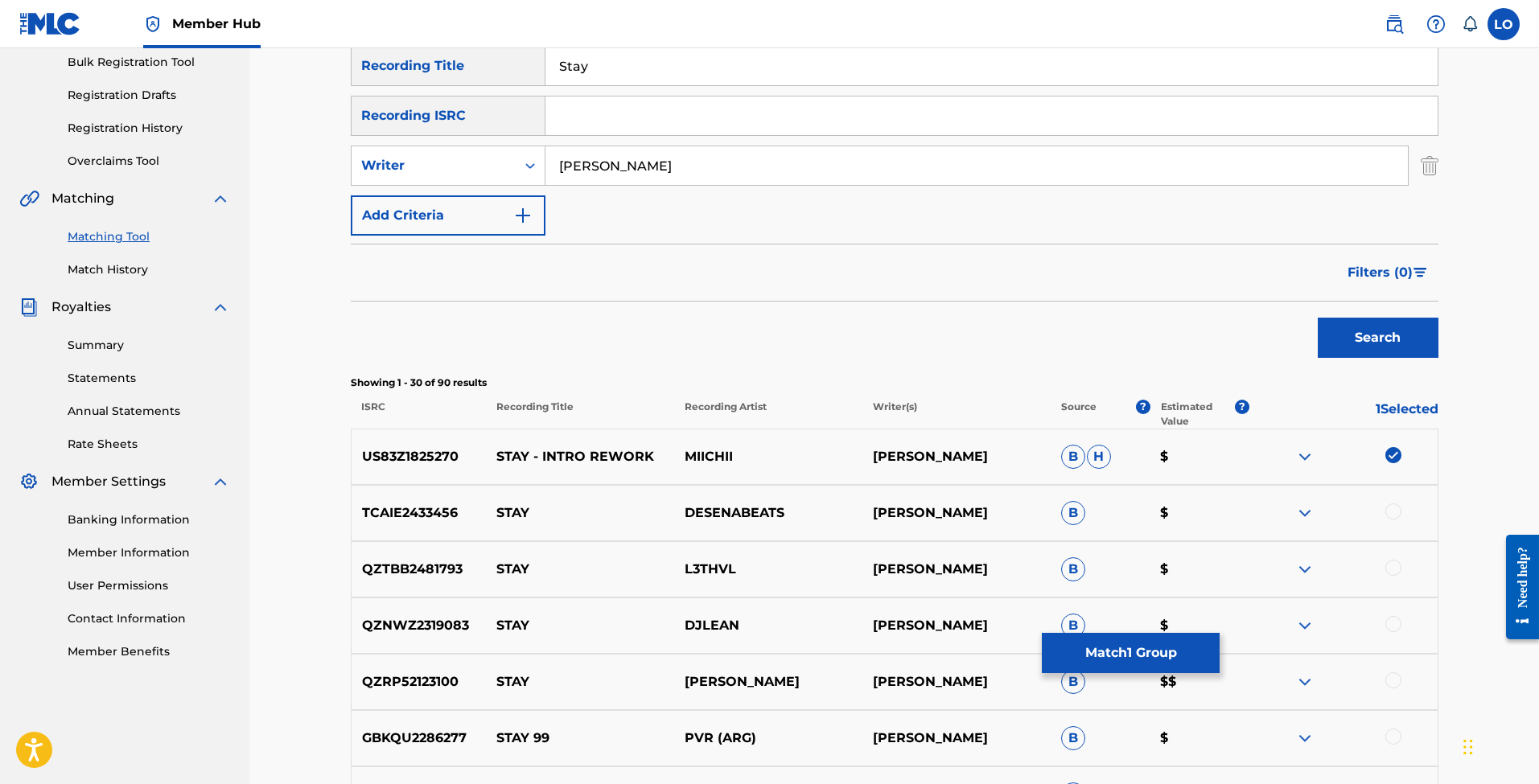
scroll to position [242, 0]
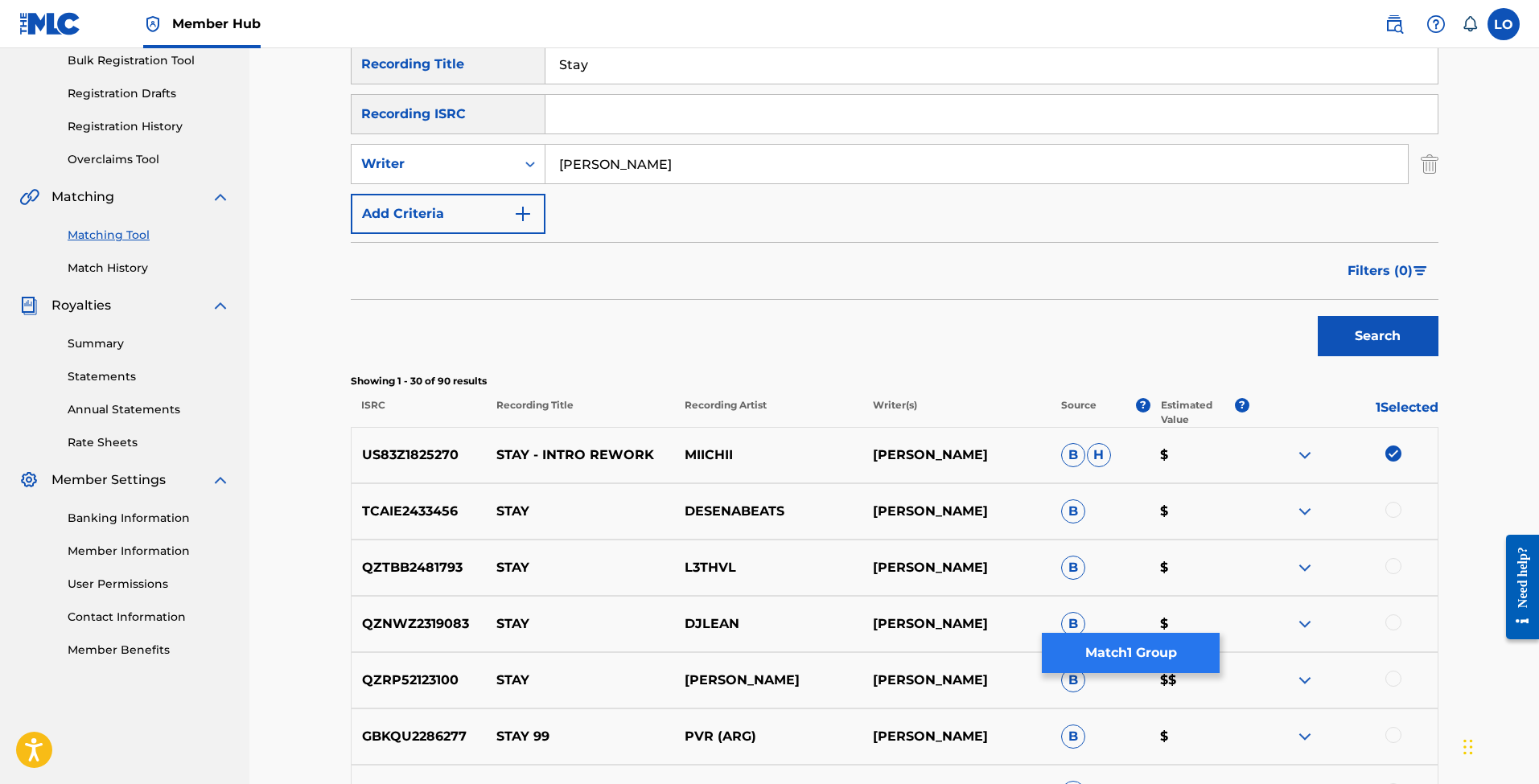
click at [1146, 653] on button "Match 1 Group" at bounding box center [1131, 653] width 178 height 40
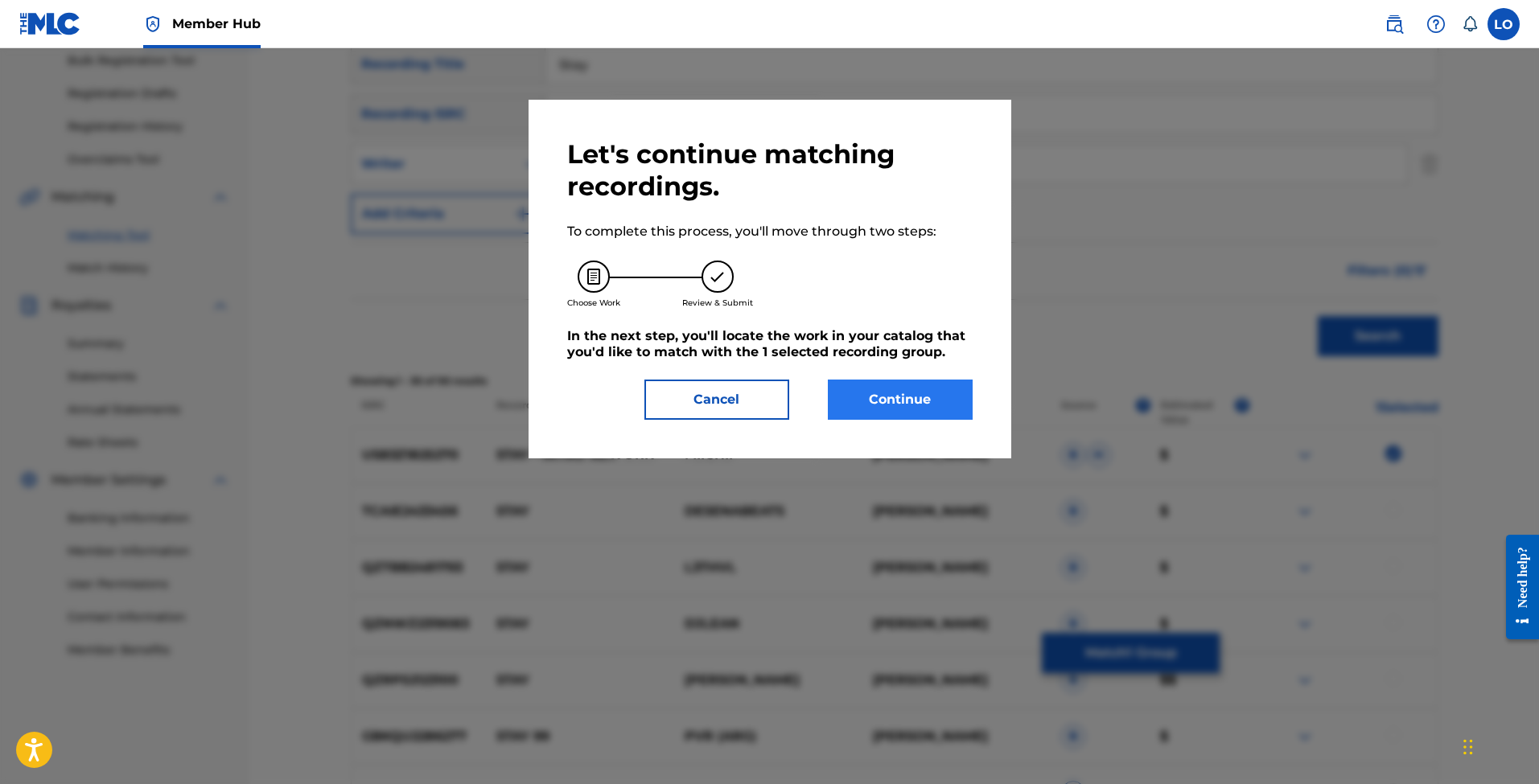
click at [907, 381] on button "Continue" at bounding box center [900, 399] width 145 height 40
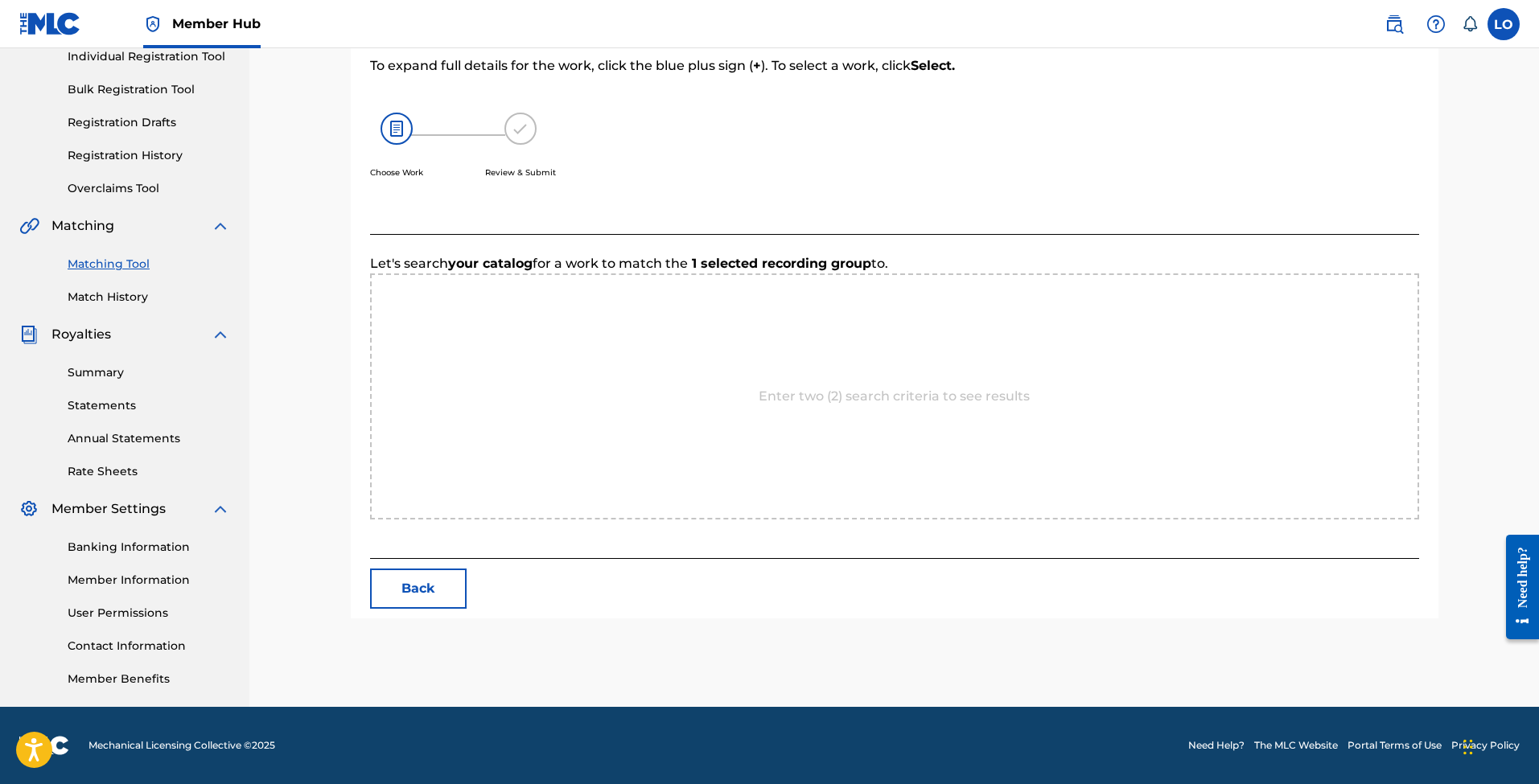
scroll to position [213, 0]
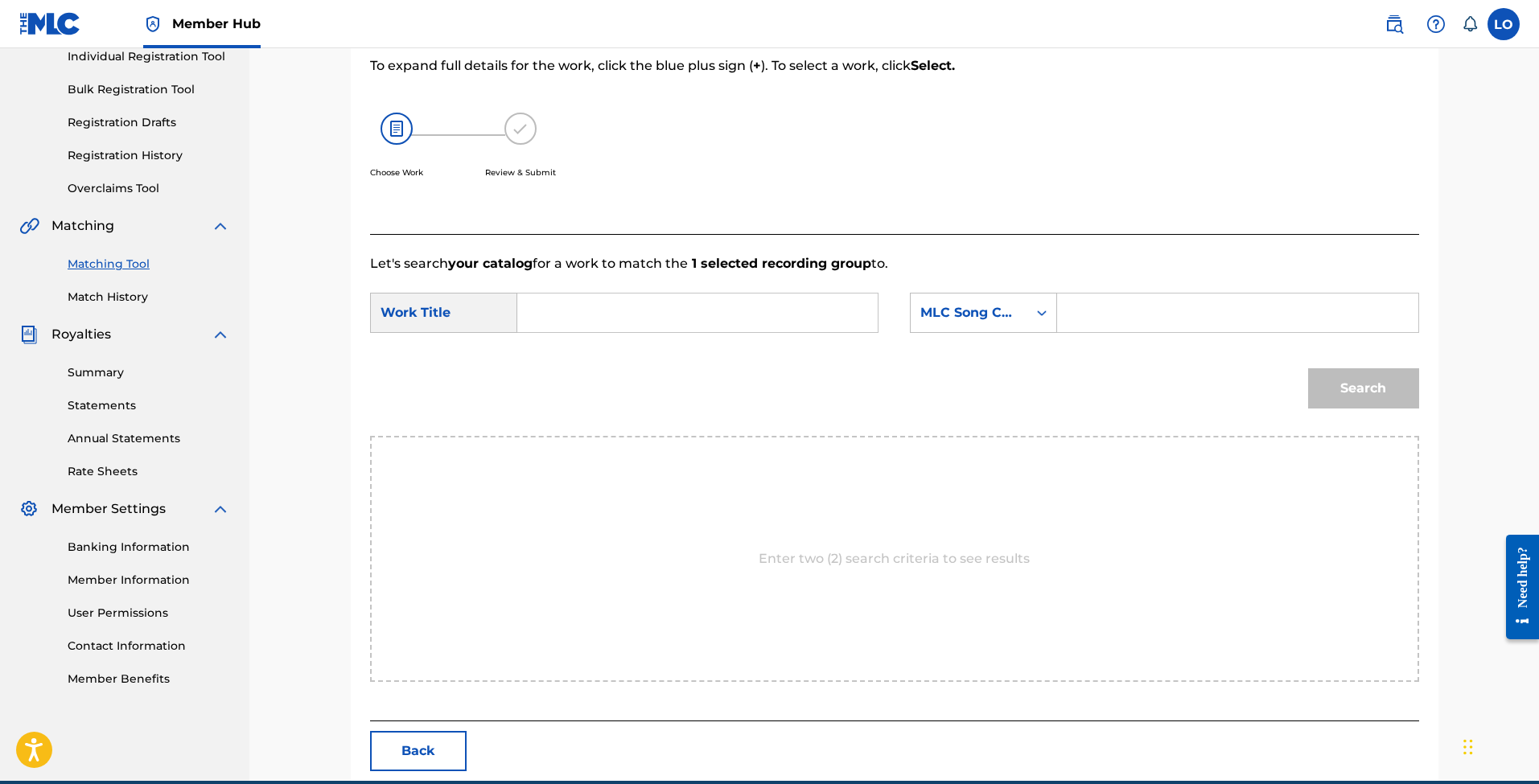
click at [843, 322] on input "Search Form" at bounding box center [697, 313] width 333 height 39
type input "stay"
click at [905, 410] on div "Search" at bounding box center [894, 394] width 1049 height 84
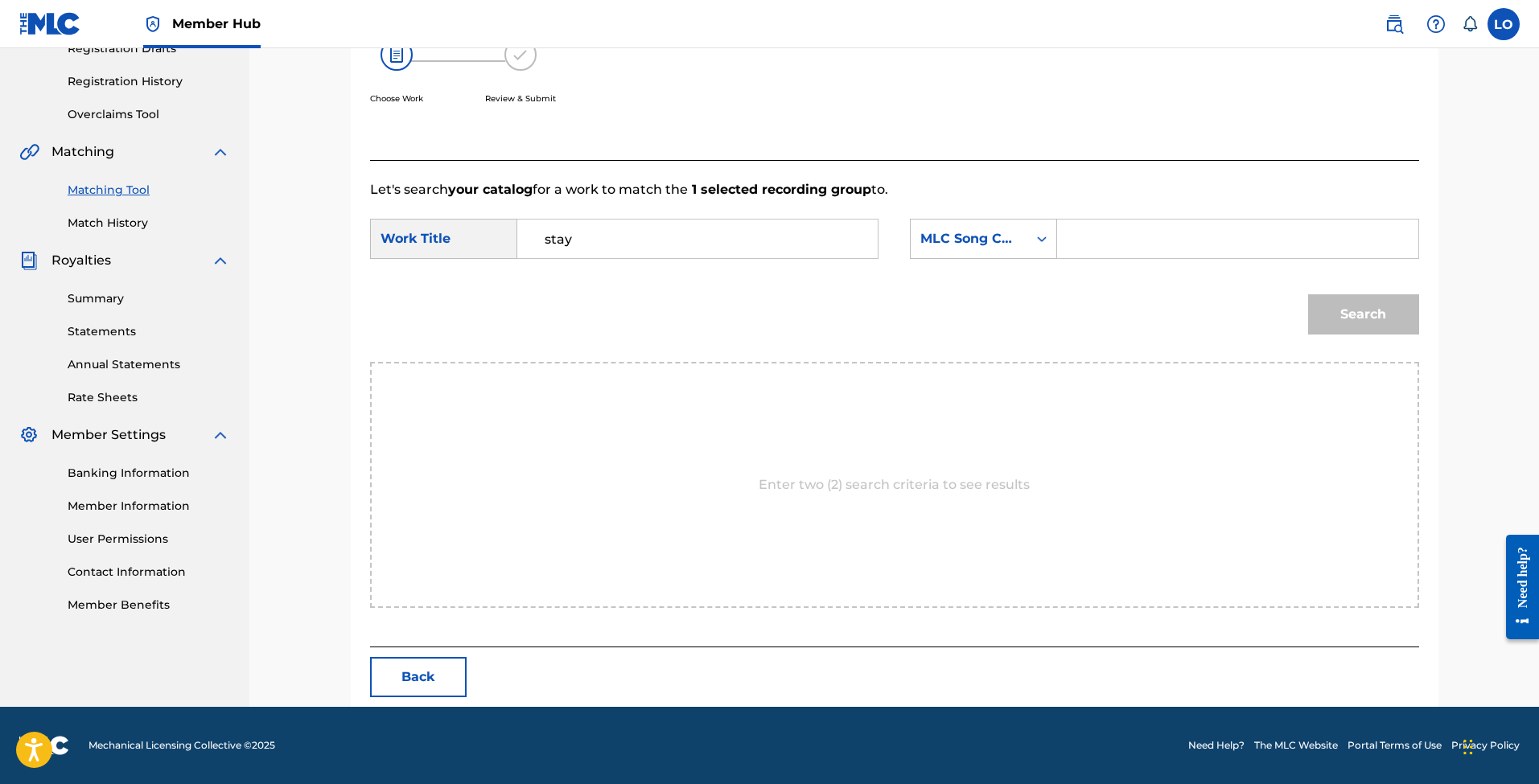
scroll to position [287, 0]
click at [1098, 242] on input "Search Form" at bounding box center [1237, 239] width 333 height 39
click at [1017, 244] on div "MLC Song Code" at bounding box center [969, 238] width 98 height 19
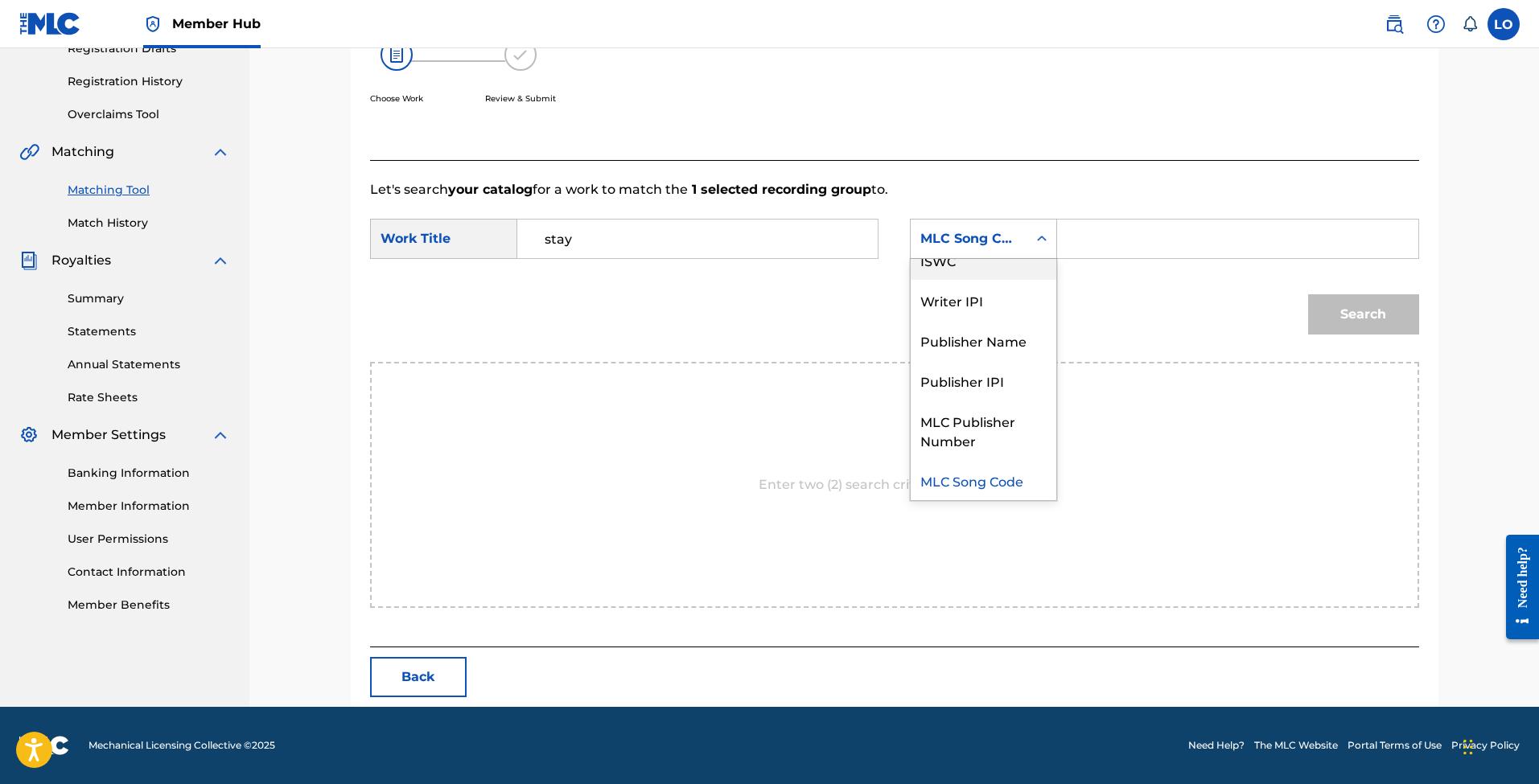
click at [1101, 290] on div "Search" at bounding box center [894, 320] width 1049 height 84
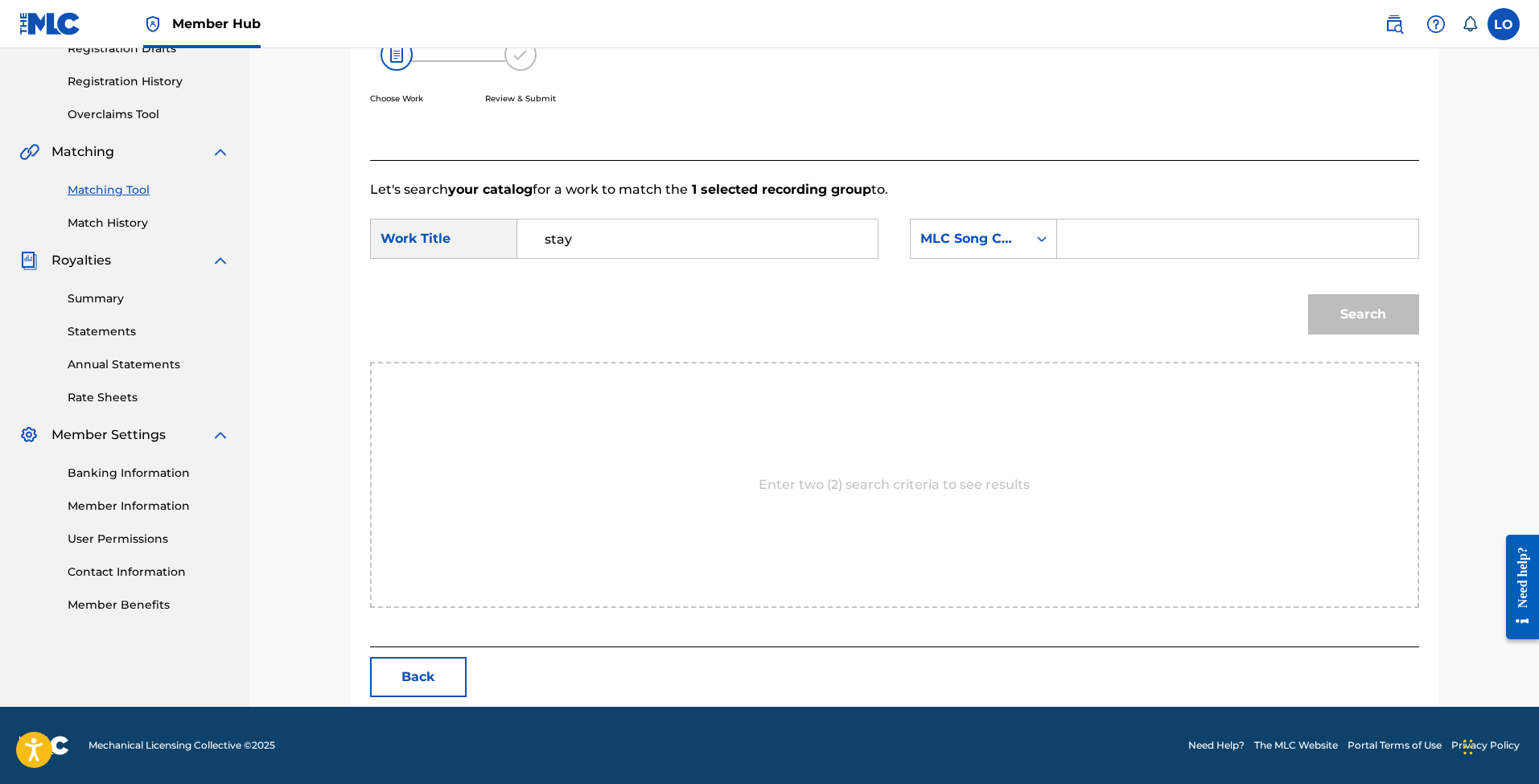
click at [615, 237] on input "stay" at bounding box center [697, 239] width 333 height 39
click at [901, 303] on div "Search" at bounding box center [894, 320] width 1049 height 84
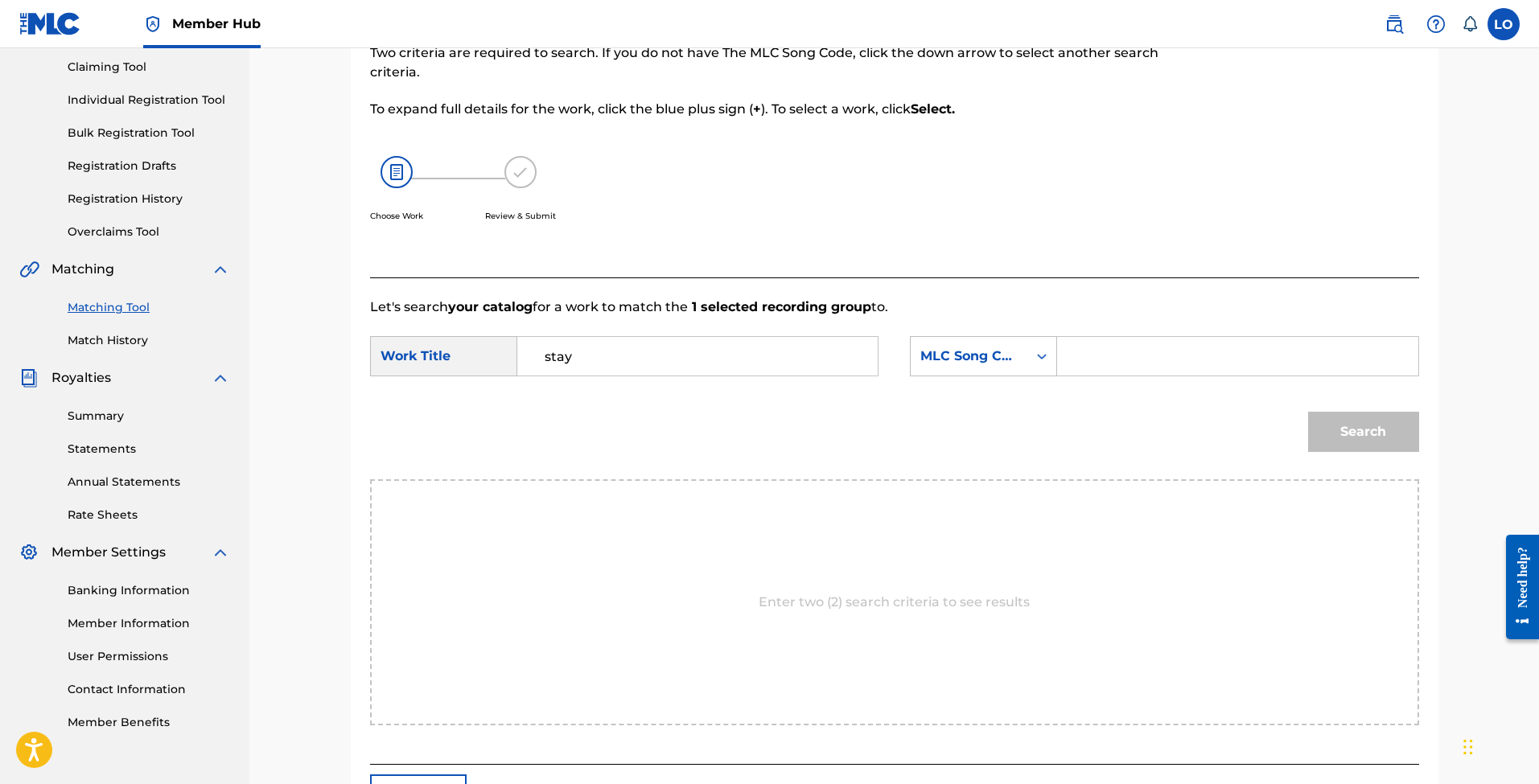
scroll to position [166, 0]
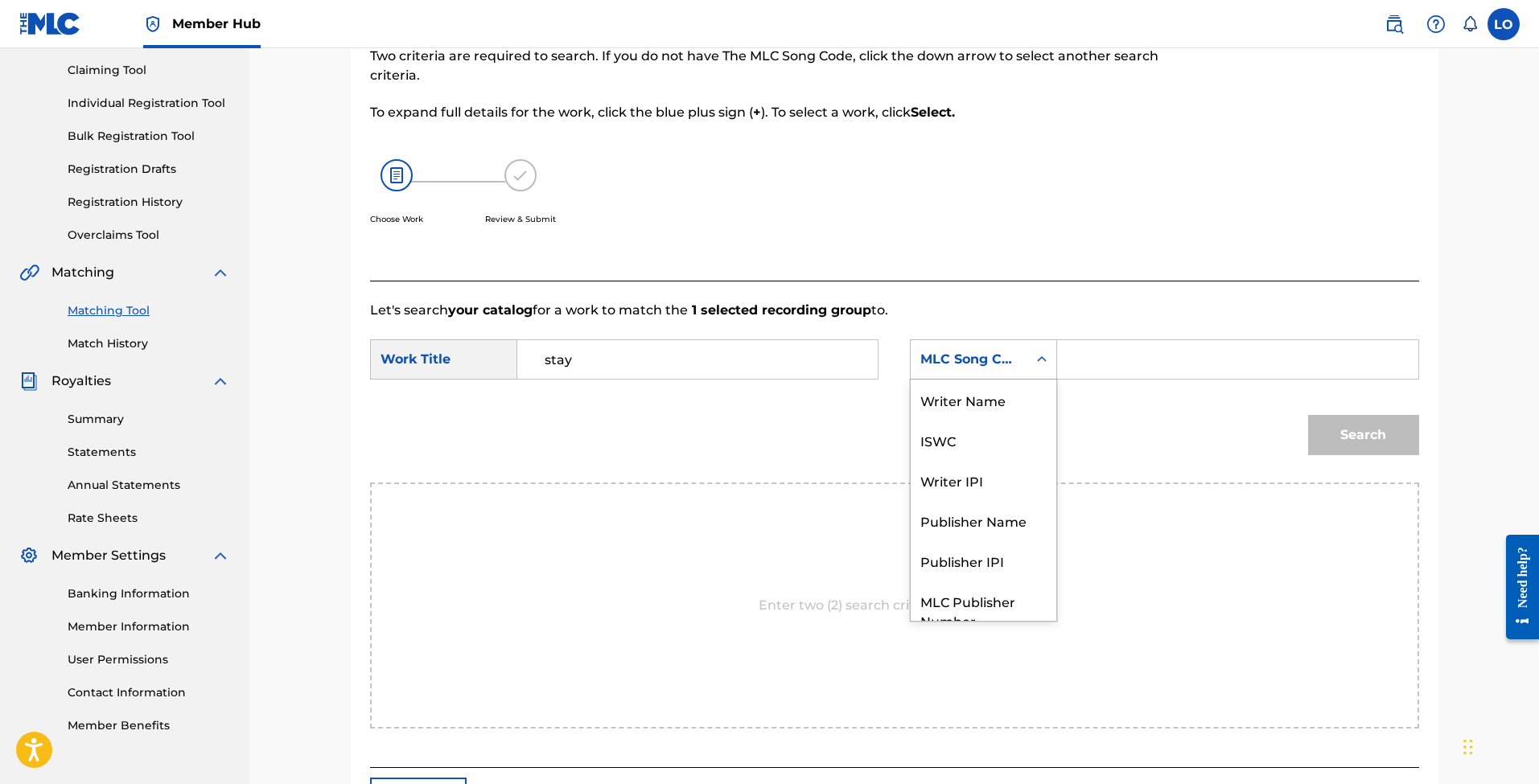
click at [1018, 367] on div "MLC Song Code" at bounding box center [969, 359] width 98 height 19
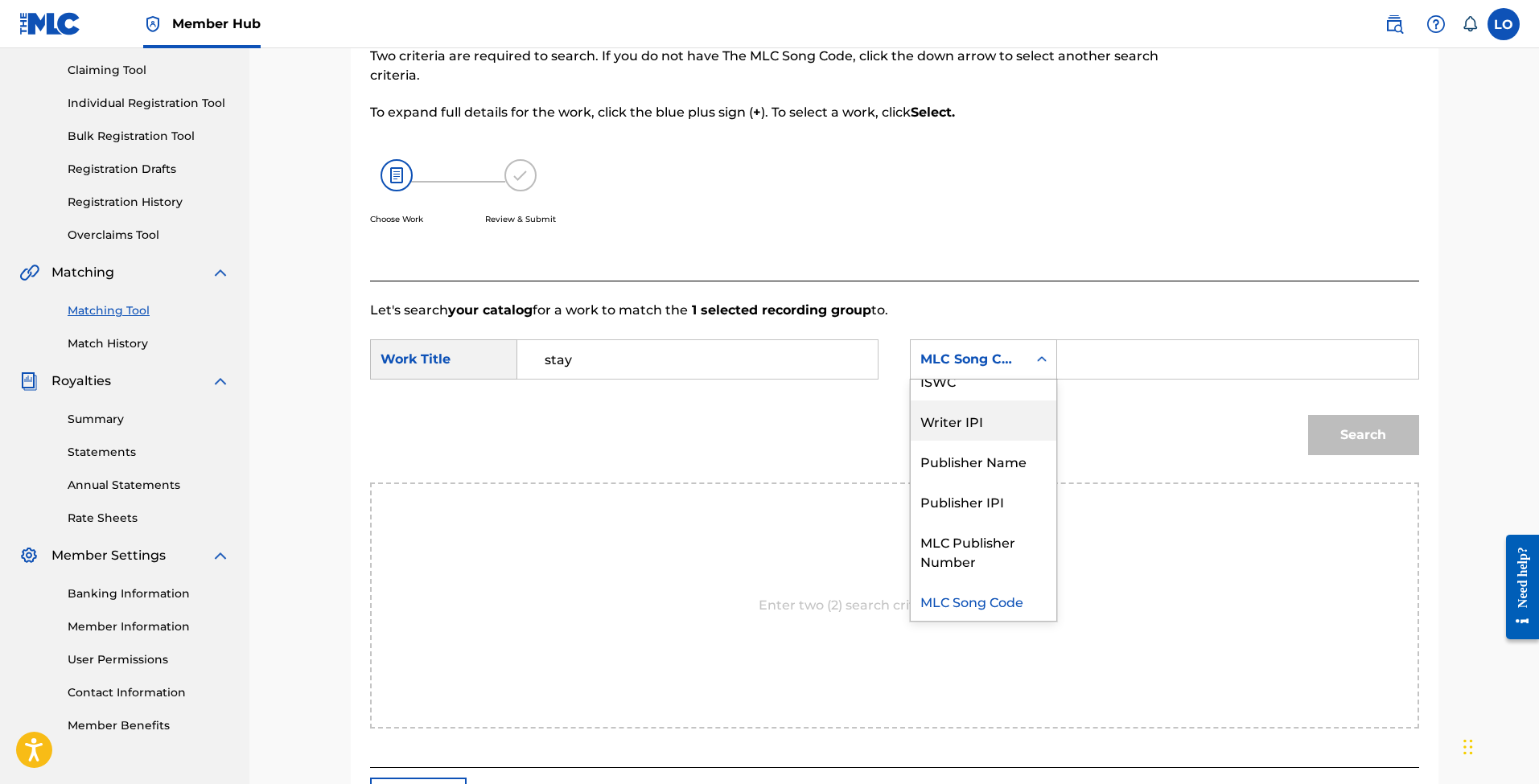
scroll to position [0, 0]
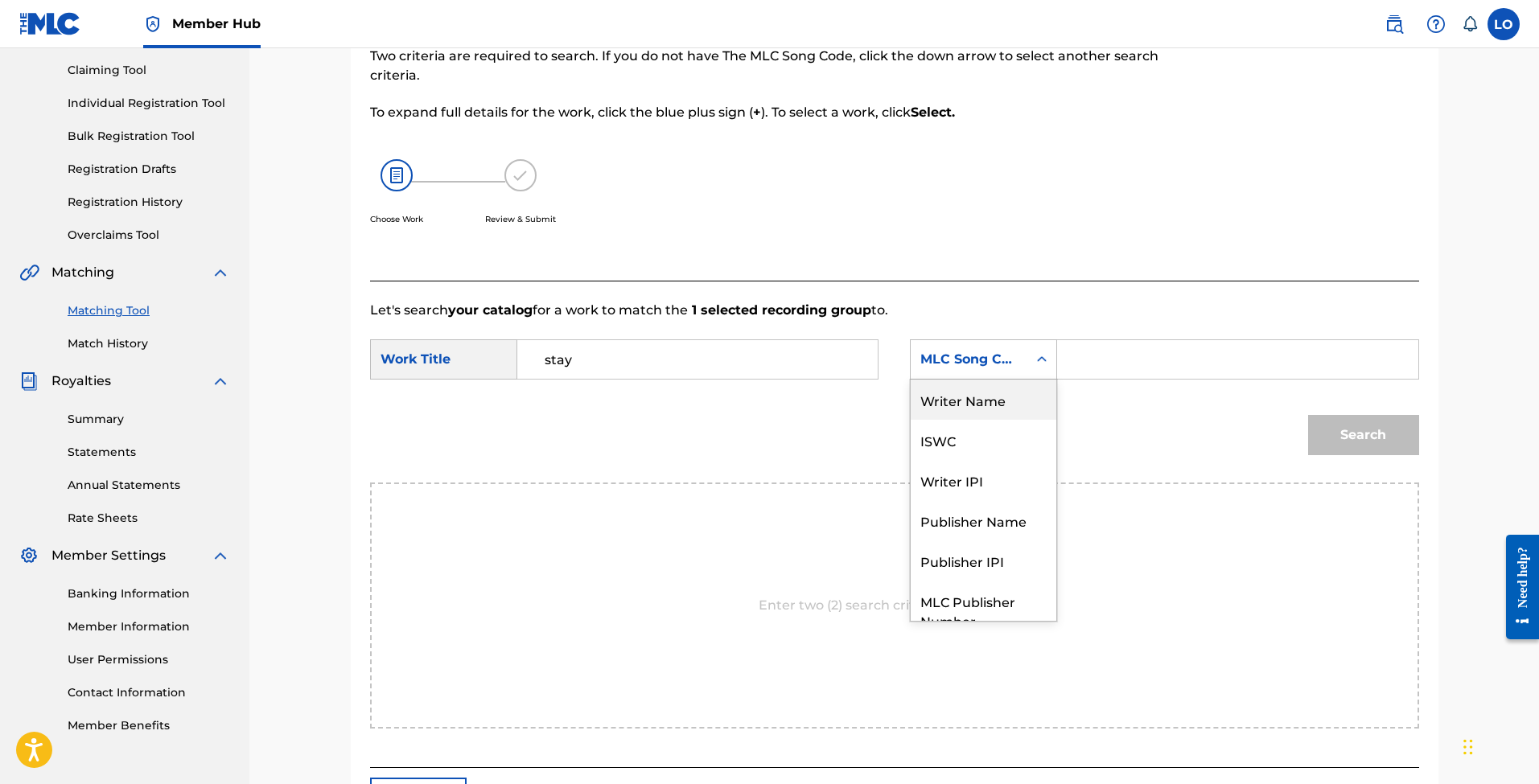
click at [1118, 466] on div "Search" at bounding box center [894, 441] width 1049 height 84
click at [694, 244] on div "Choose Work Review & Submit" at bounding box center [773, 201] width 808 height 122
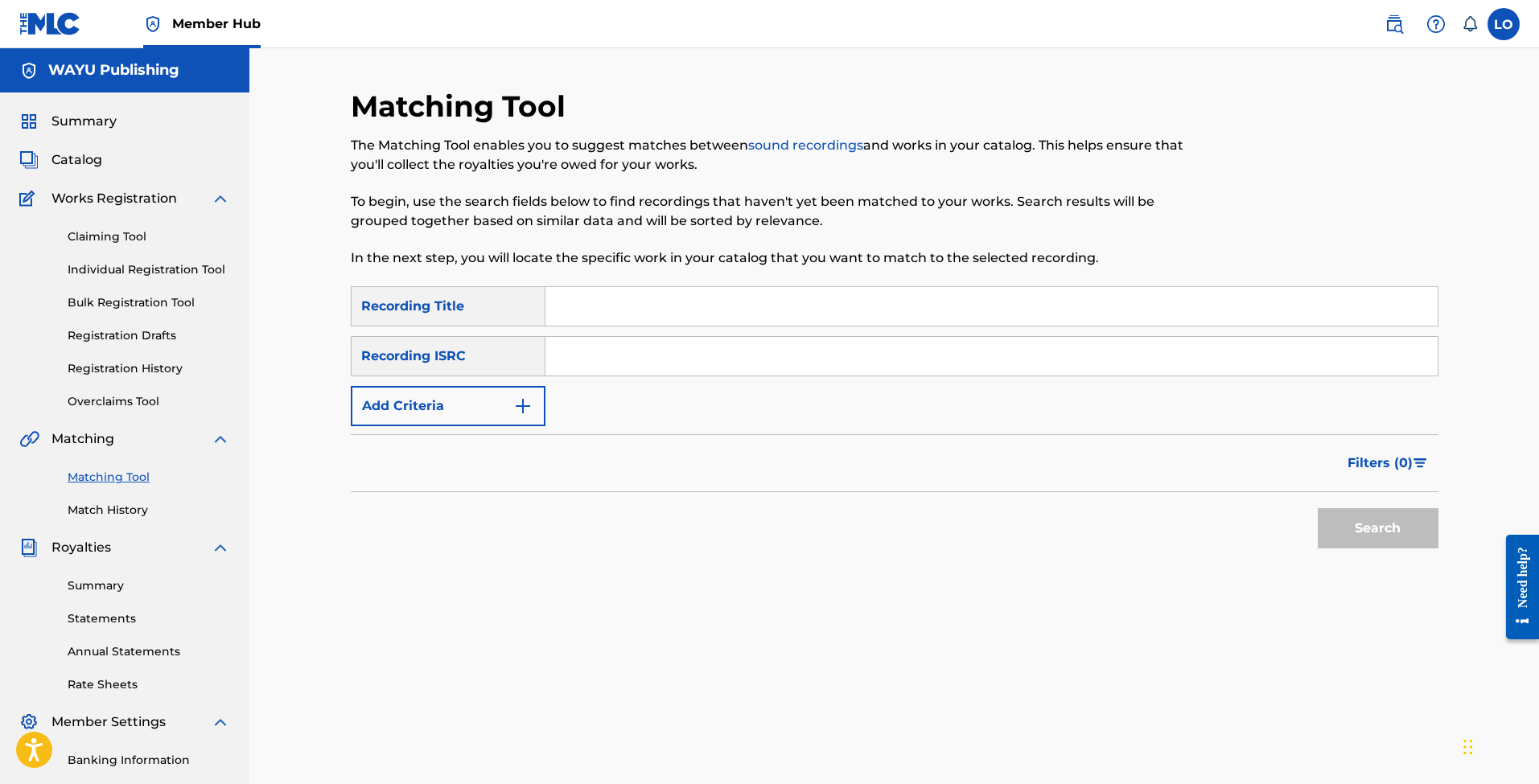
click at [561, 299] on input "Search Form" at bounding box center [991, 307] width 892 height 39
type input "ABRIL"
click at [601, 350] on input "Search Form" at bounding box center [991, 357] width 892 height 39
paste input "QZS672541350"
click at [1350, 519] on button "Search" at bounding box center [1378, 528] width 120 height 40
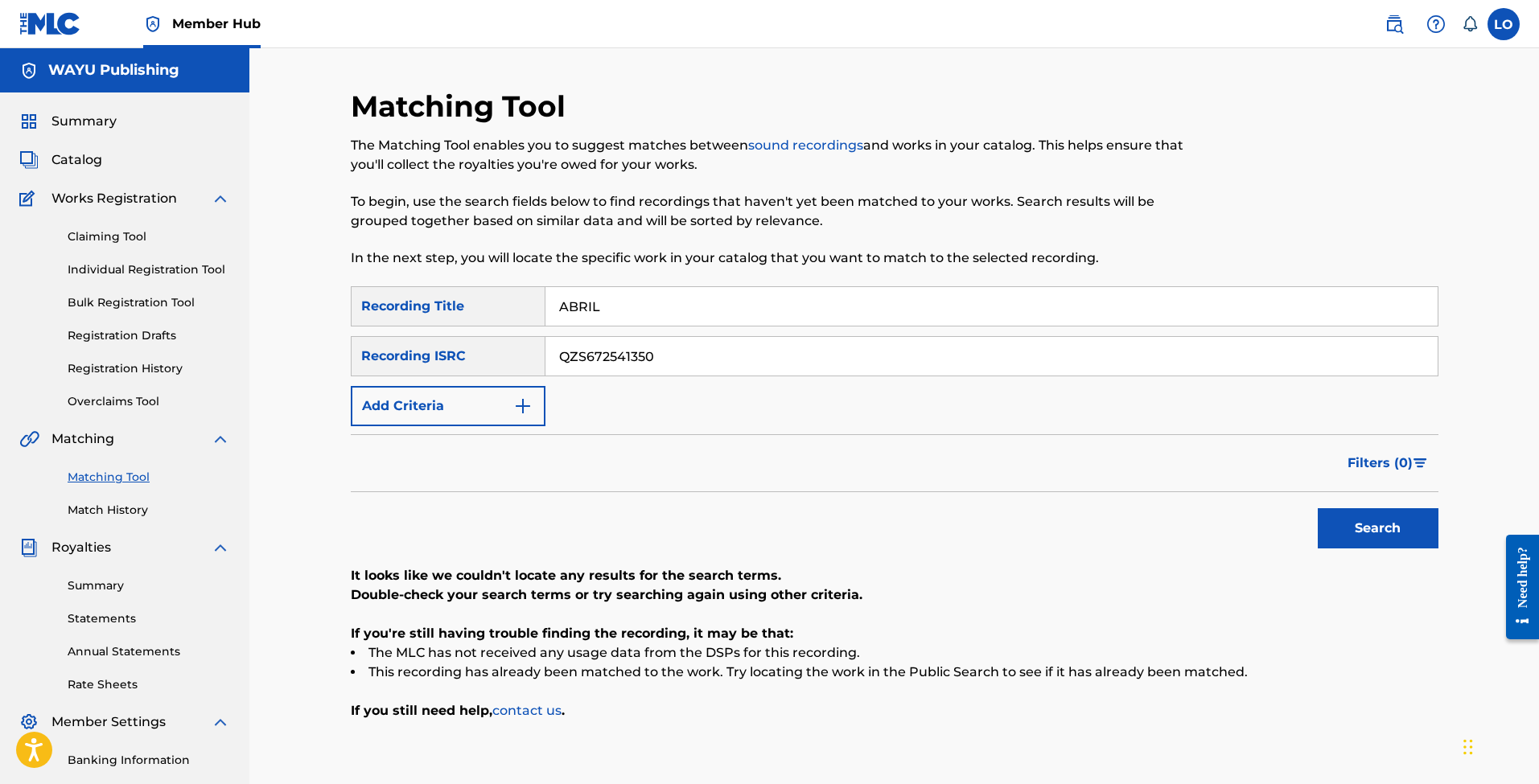
click at [608, 358] on input "QZS672541350" at bounding box center [991, 357] width 892 height 39
paste input "KDK2579424"
type input "QZKDK2579424"
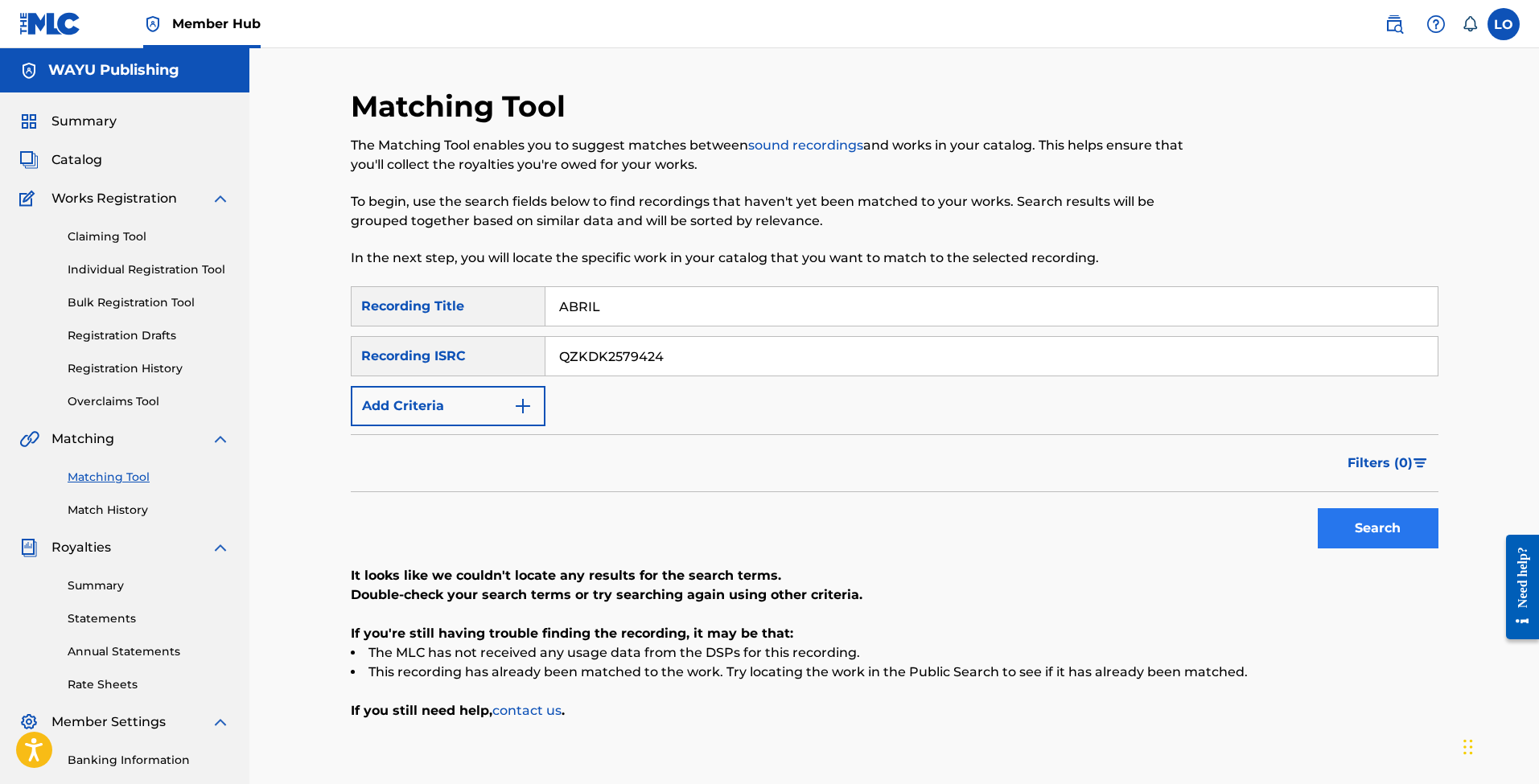
click at [1397, 531] on button "Search" at bounding box center [1378, 528] width 120 height 40
click at [594, 306] on input "ABRIL" at bounding box center [991, 307] width 892 height 39
paste input "GUA LLUVIA"
type input "AGUA LLUVIA"
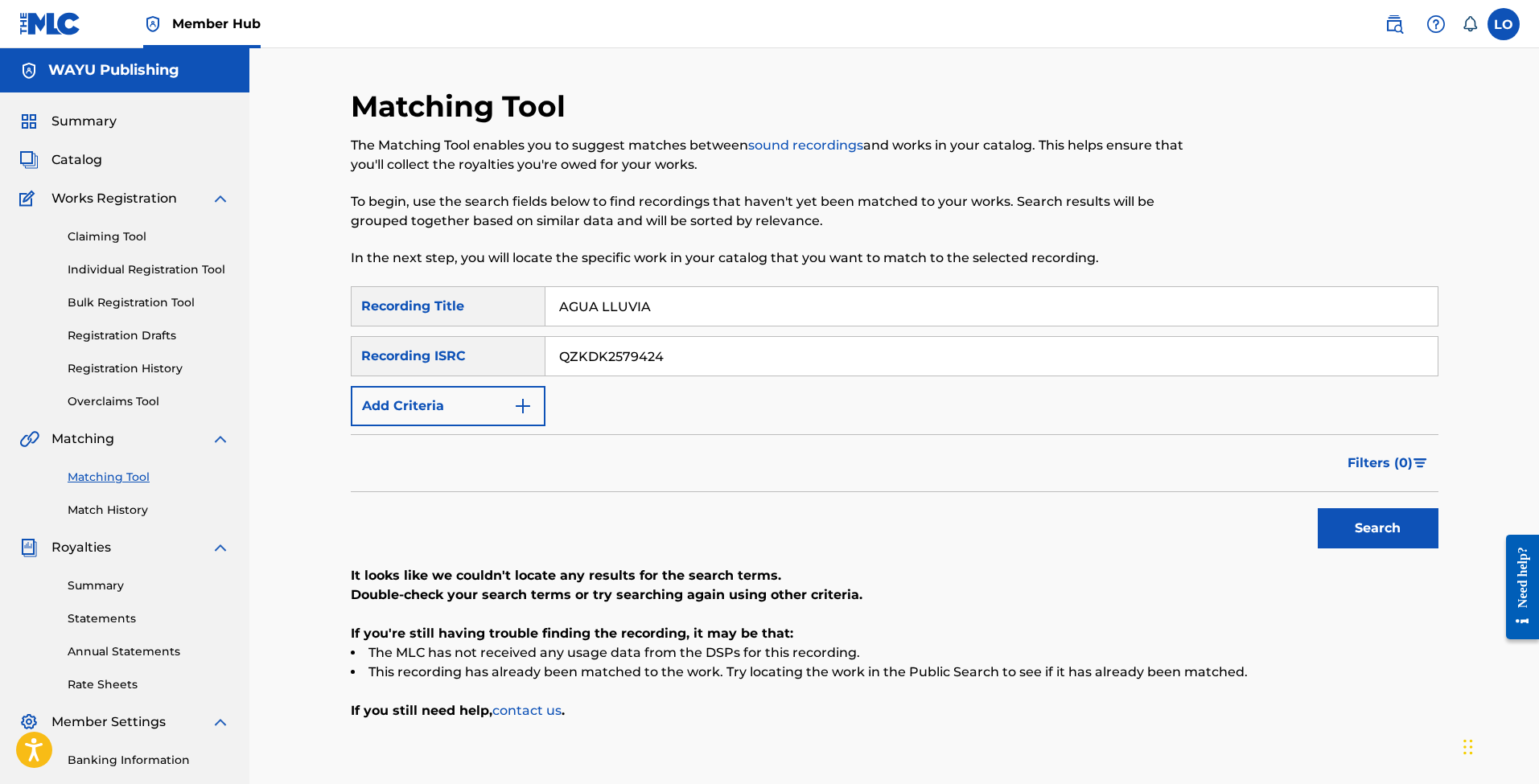
click at [577, 355] on input "QZKDK2579424" at bounding box center [991, 357] width 892 height 39
paste input "US83Z1908471"
type input "US83Z1908471"
click at [1360, 547] on button "Search" at bounding box center [1378, 528] width 120 height 40
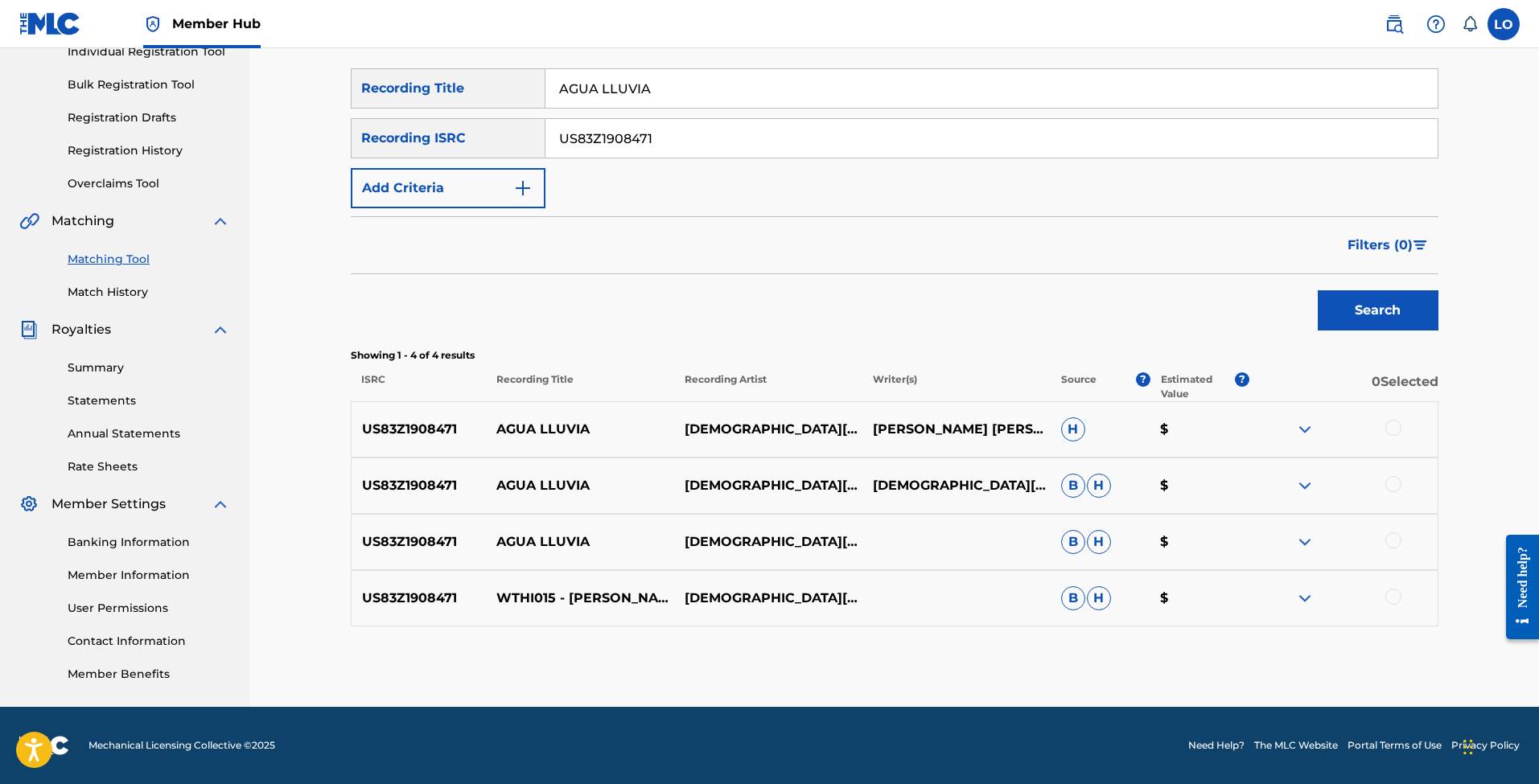
scroll to position [218, 0]
click at [1392, 429] on div at bounding box center [1393, 427] width 16 height 16
click at [1389, 488] on div at bounding box center [1393, 484] width 16 height 16
click at [1390, 537] on div at bounding box center [1393, 540] width 16 height 16
click at [1391, 601] on div at bounding box center [1393, 597] width 16 height 16
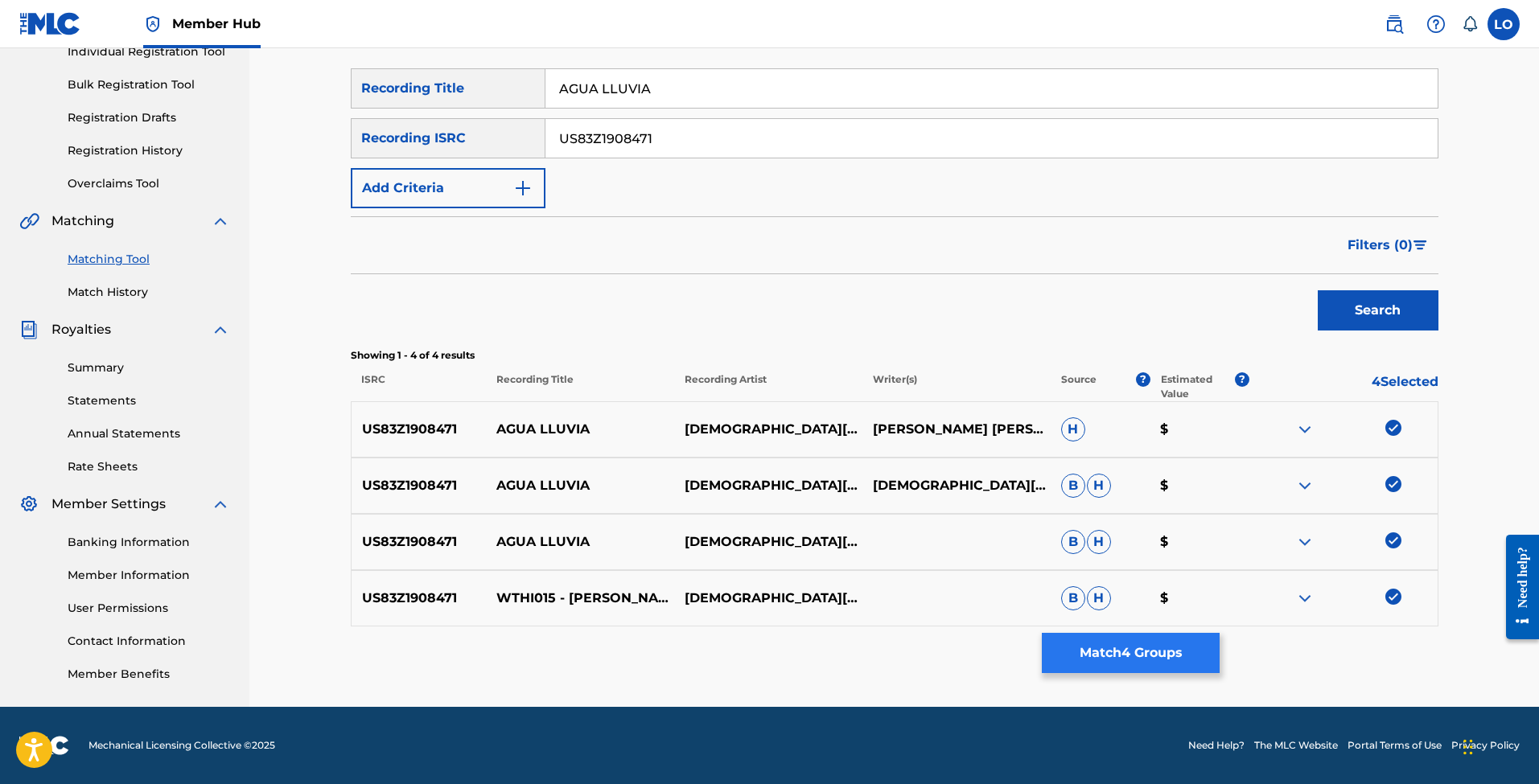
click at [1058, 663] on button "Match 4 Groups" at bounding box center [1131, 653] width 178 height 40
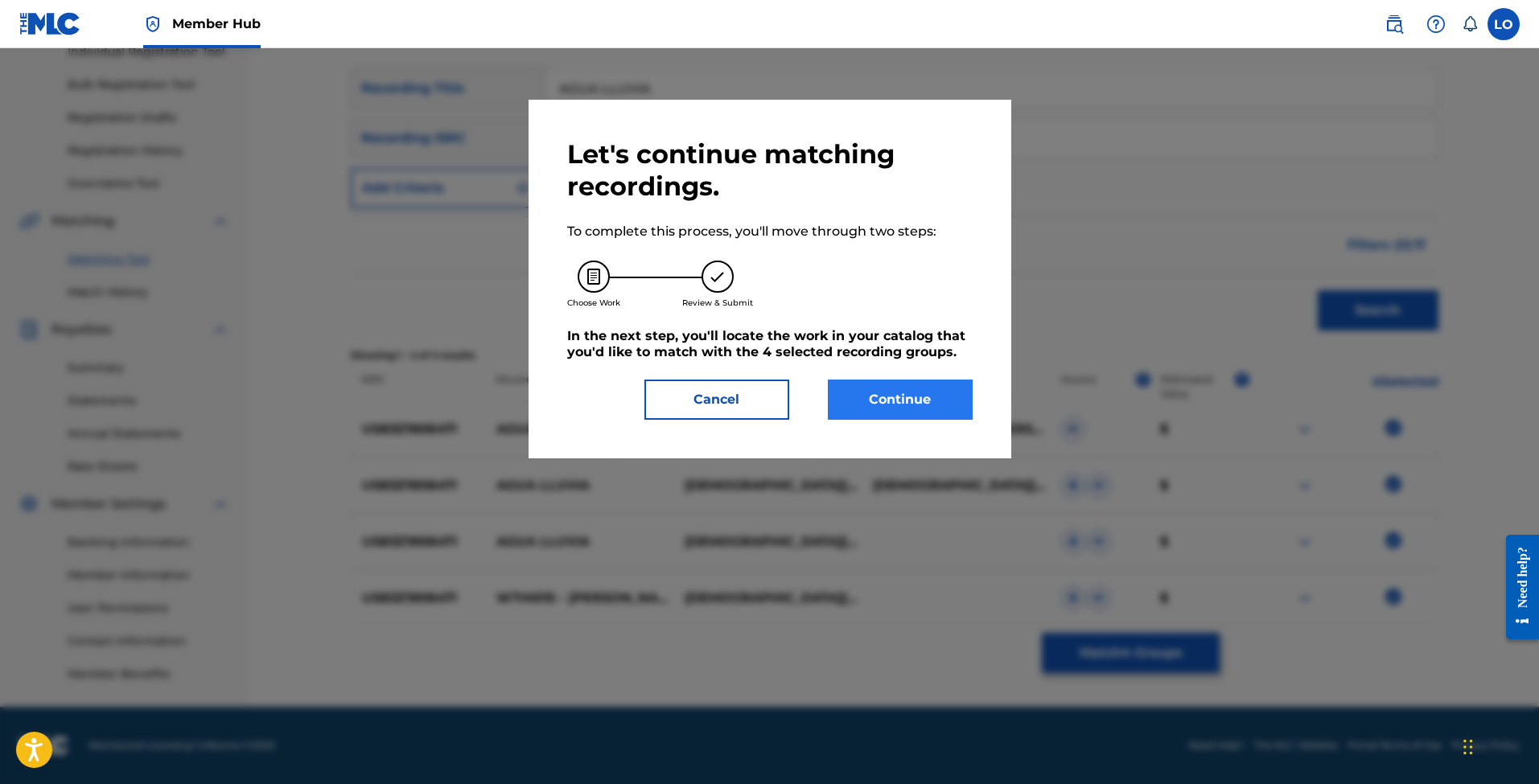
click at [860, 405] on button "Continue" at bounding box center [900, 399] width 145 height 40
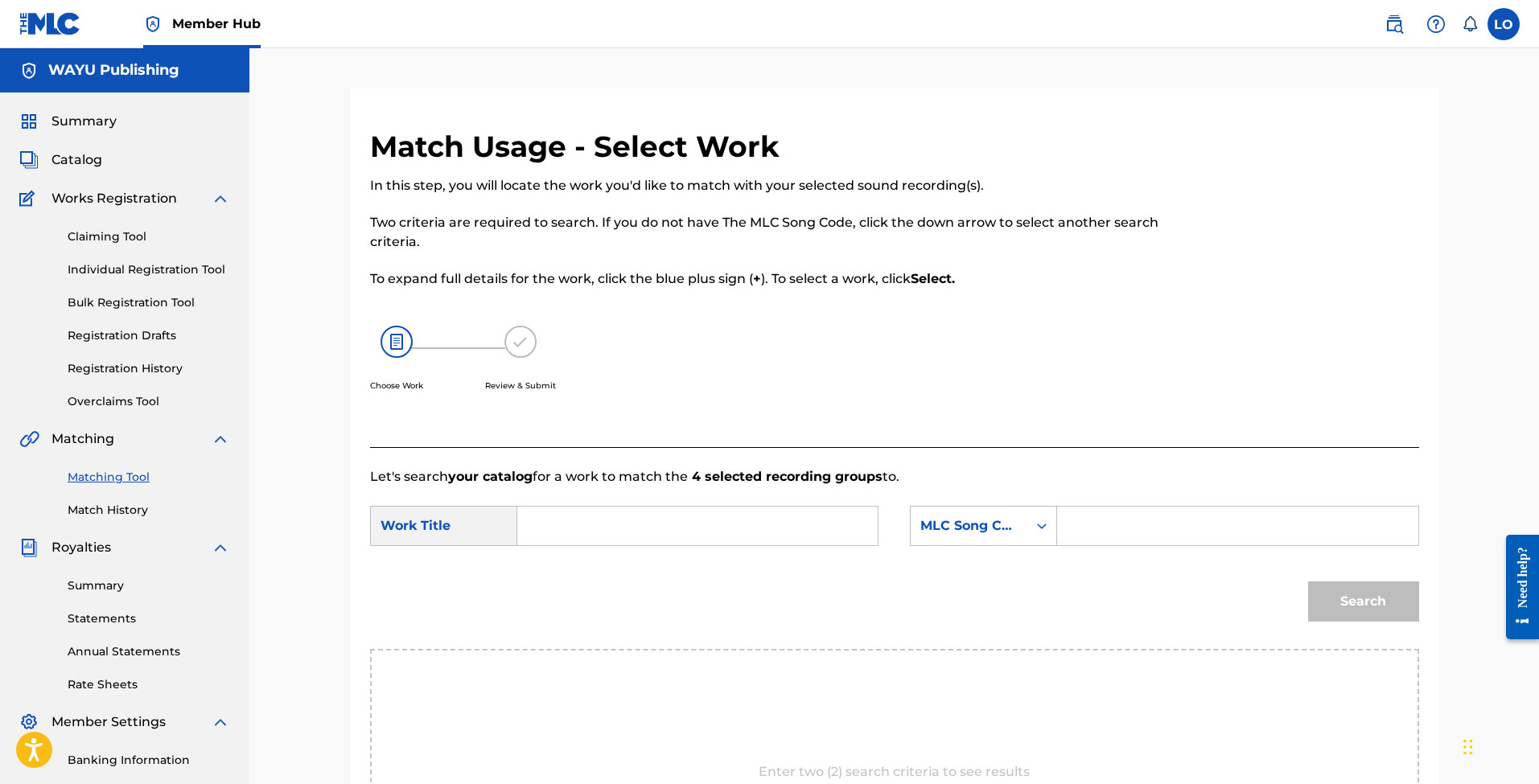
scroll to position [0, 0]
click at [649, 516] on input "Search Form" at bounding box center [697, 526] width 333 height 39
paste input "AGUA LLUVIA"
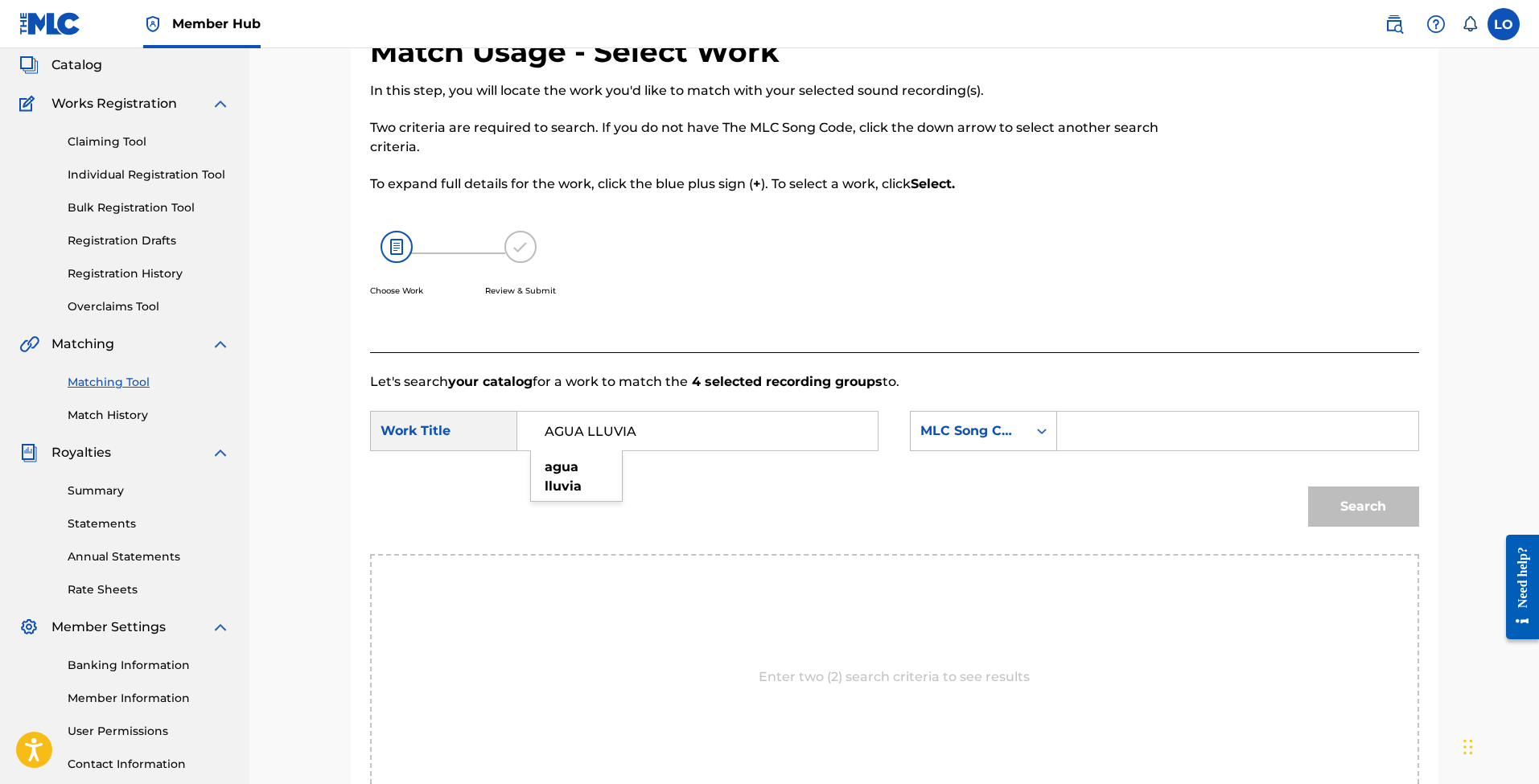
scroll to position [102, 0]
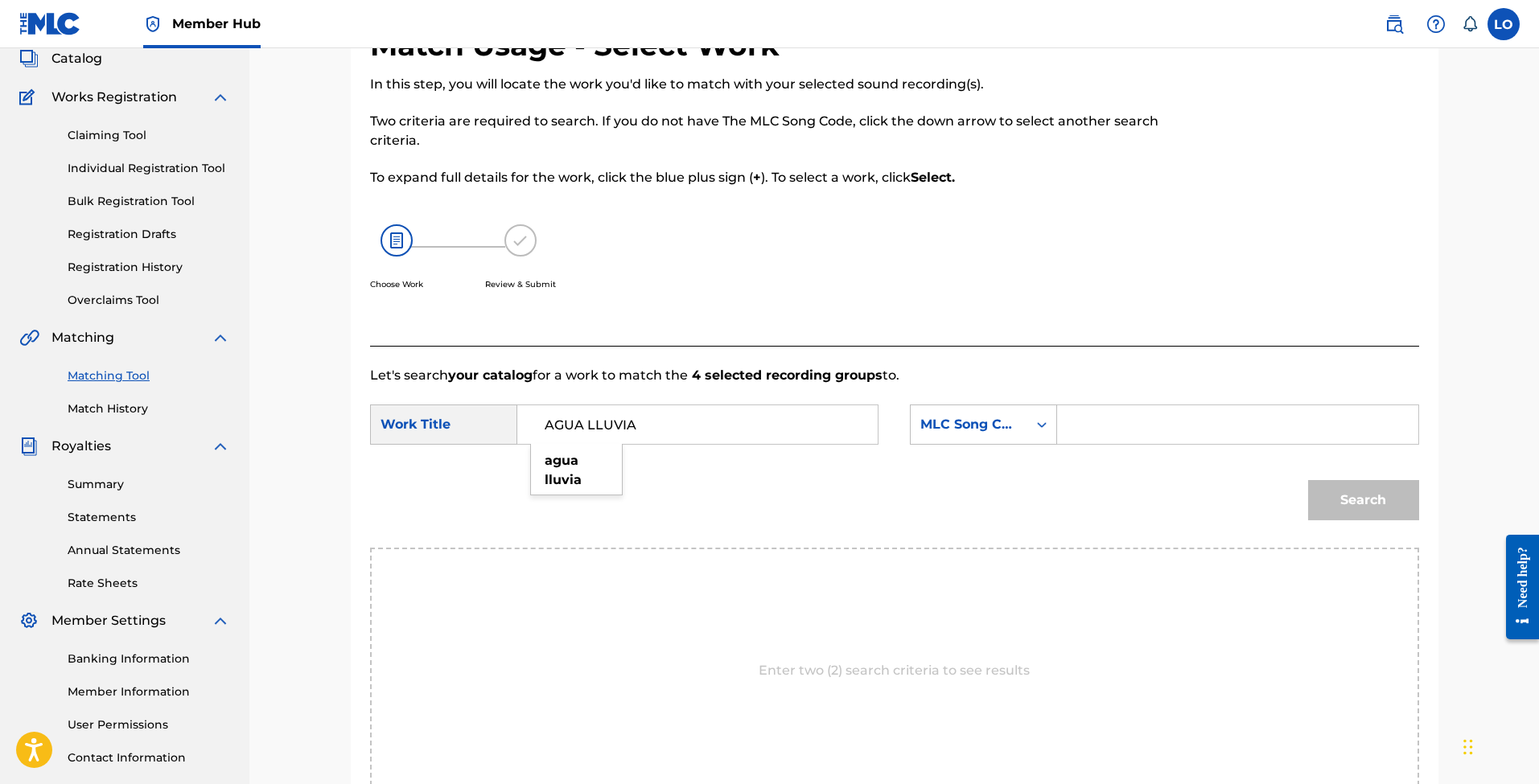
type input "AGUA LLUVIA"
click at [754, 503] on div "Search" at bounding box center [894, 505] width 1049 height 84
click at [1095, 425] on input "Search Form" at bounding box center [1237, 425] width 333 height 39
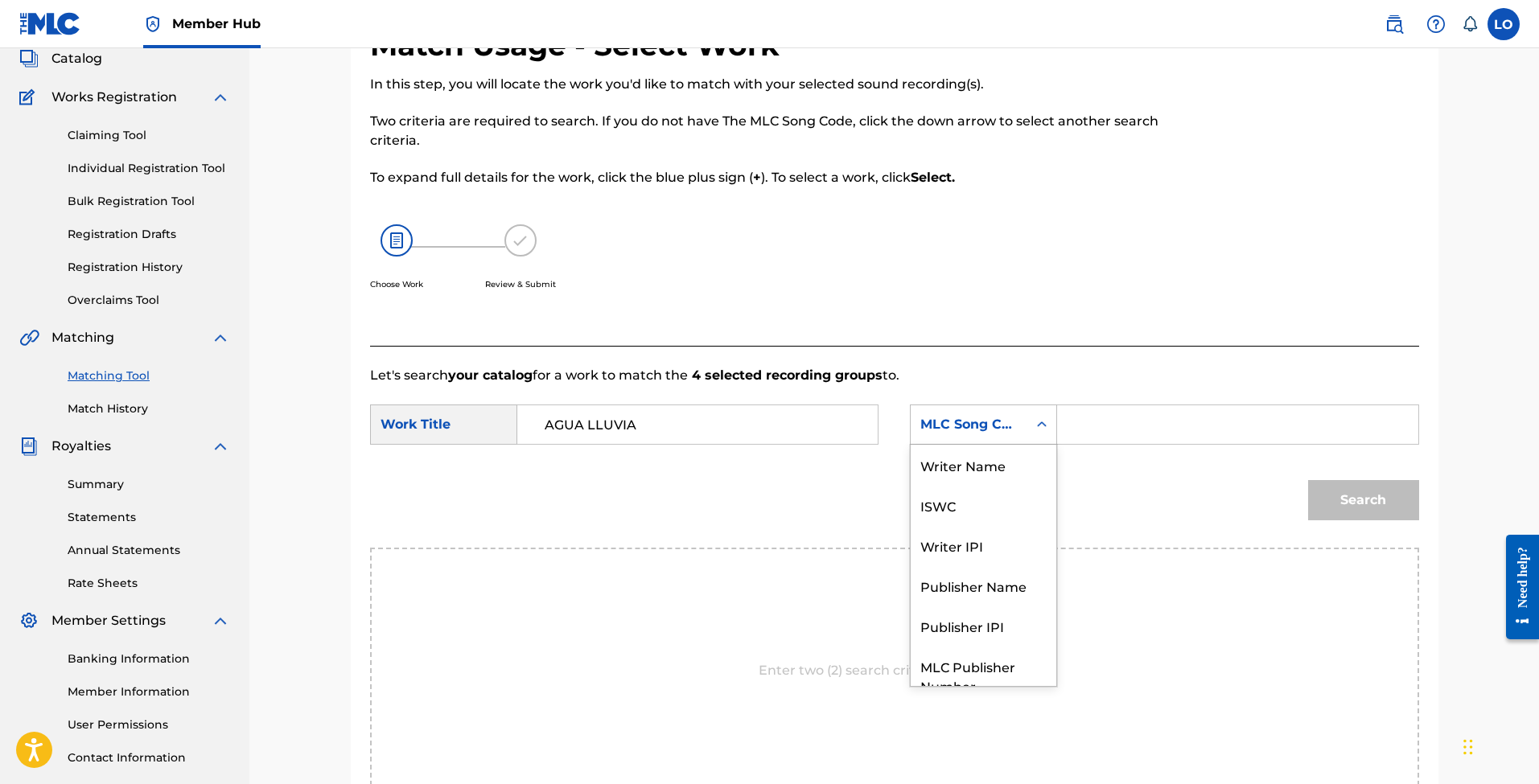
click at [1024, 430] on div "MLC Song Code" at bounding box center [969, 425] width 117 height 31
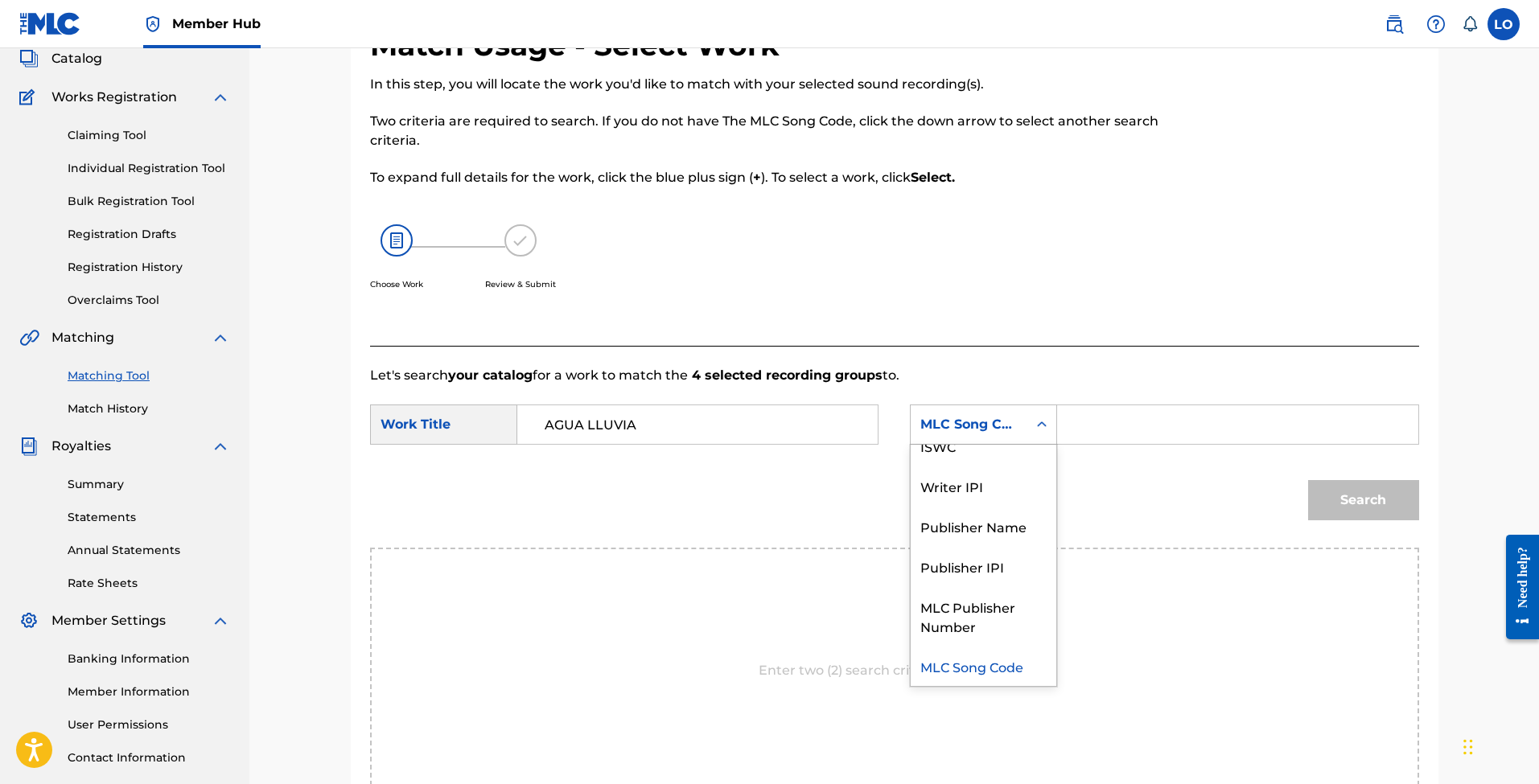
click at [1137, 443] on input "Search Form" at bounding box center [1237, 425] width 333 height 39
paste input "AY7FMM"
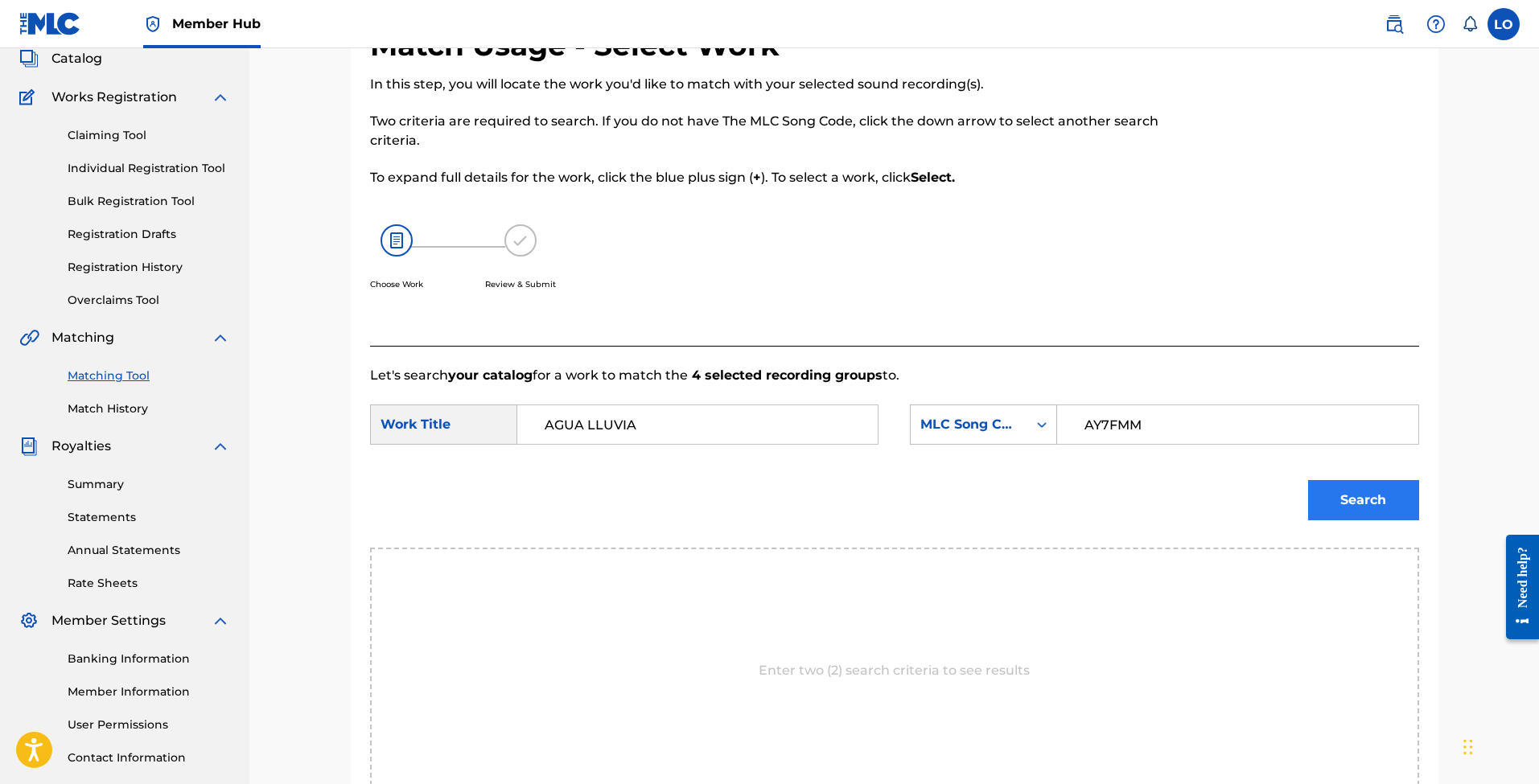
type input "AY7FMM"
click at [1364, 484] on button "Search" at bounding box center [1363, 499] width 111 height 40
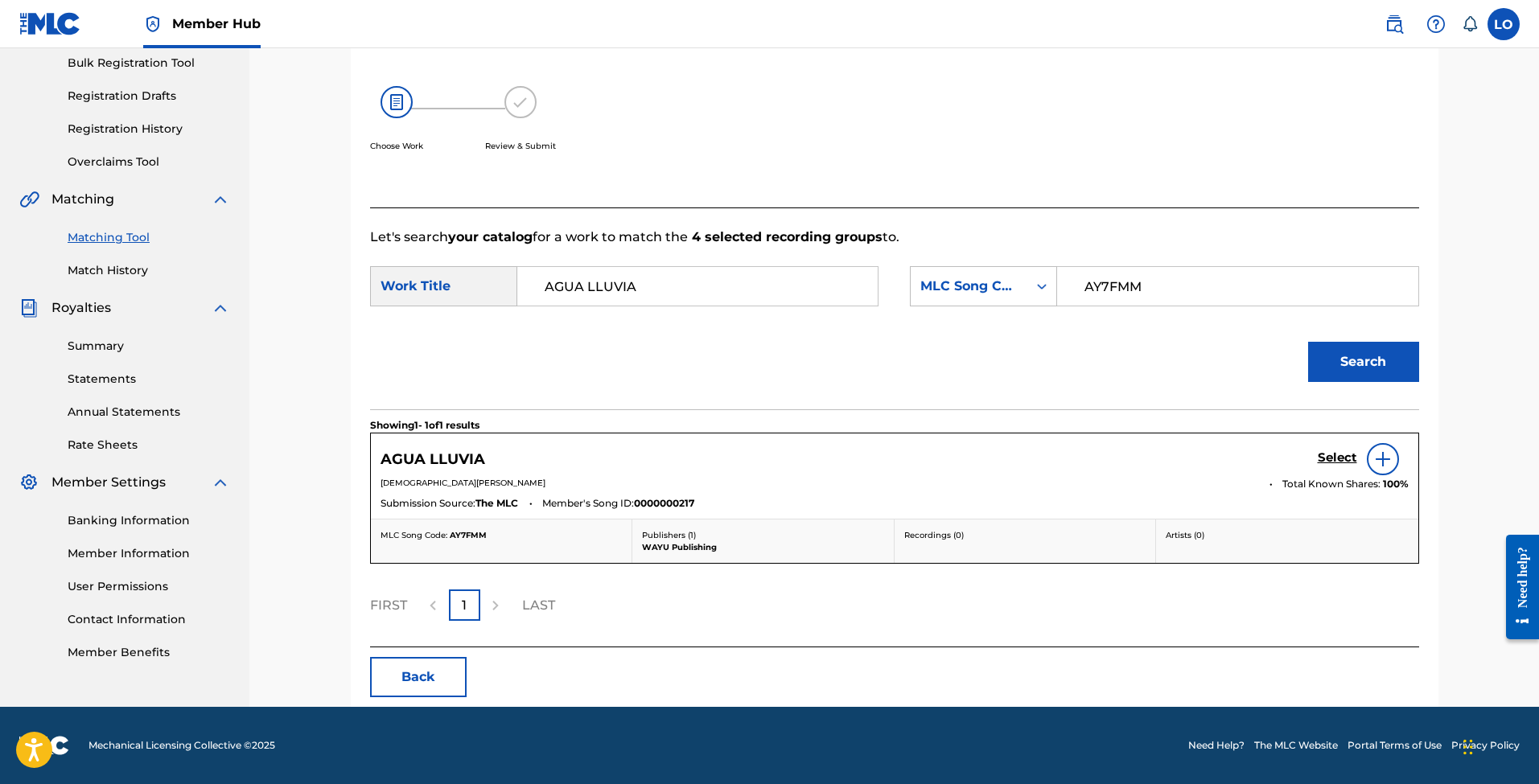
scroll to position [240, 0]
click at [1384, 464] on img at bounding box center [1383, 459] width 20 height 19
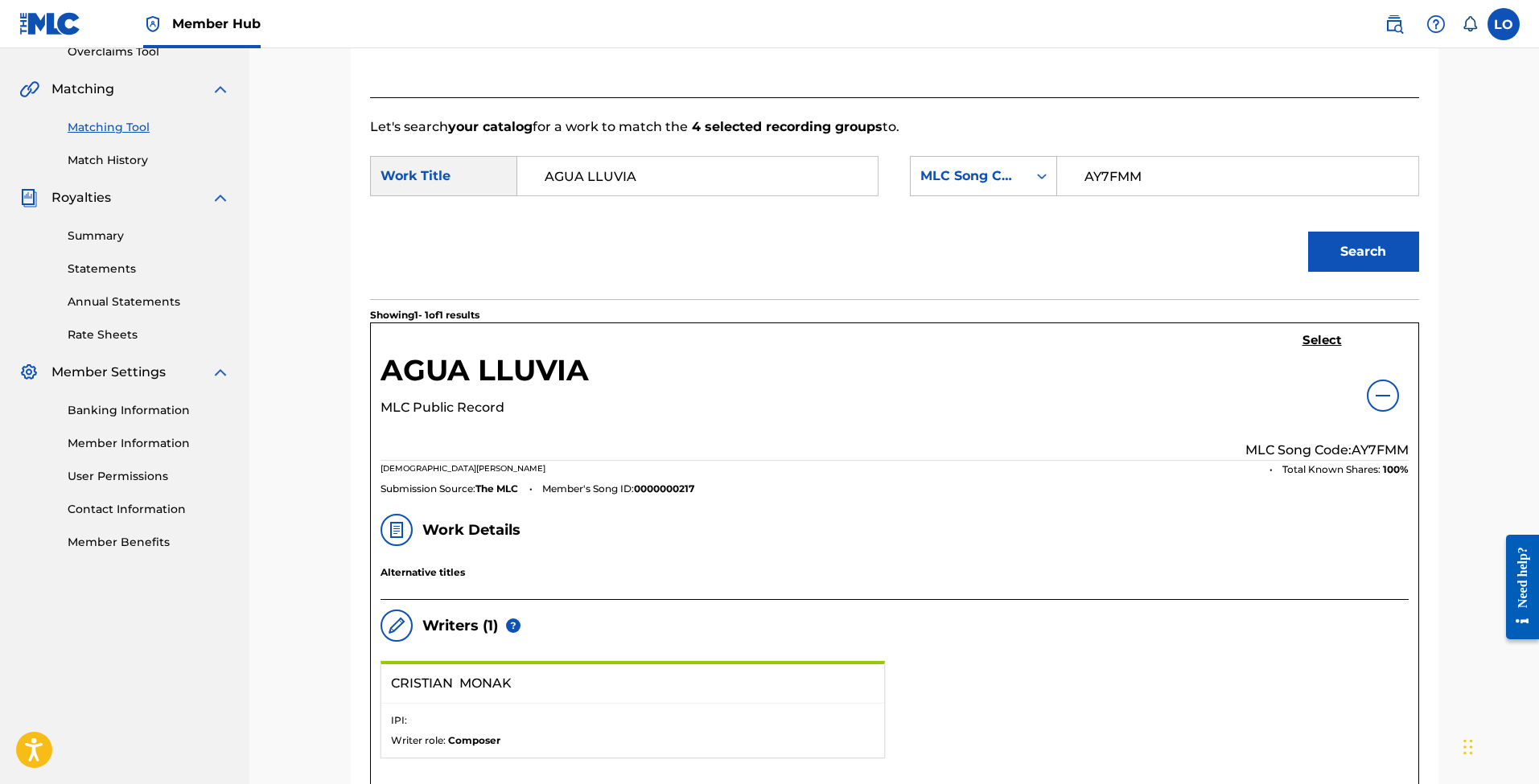
scroll to position [361, 0]
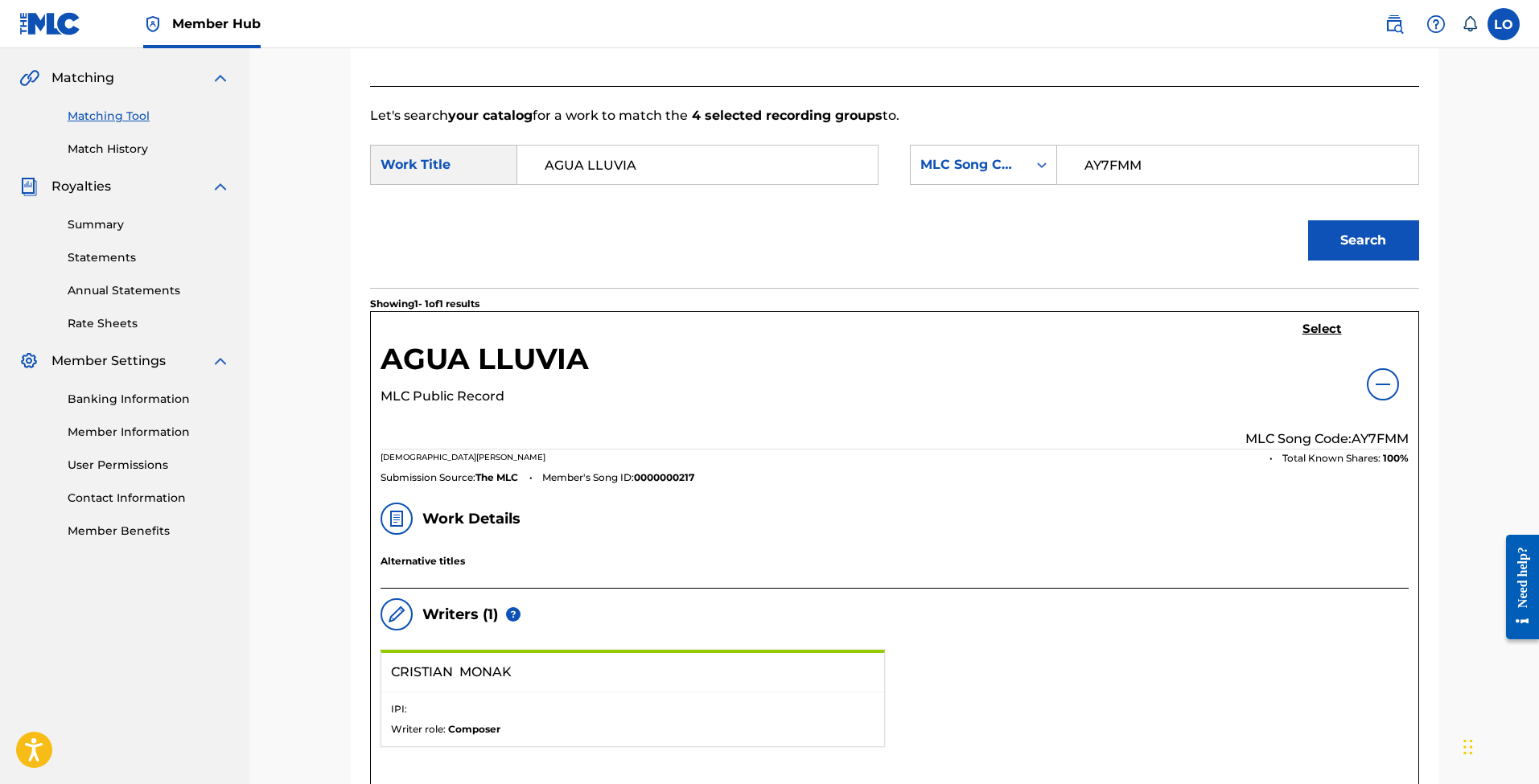
click at [1391, 386] on img at bounding box center [1383, 384] width 20 height 19
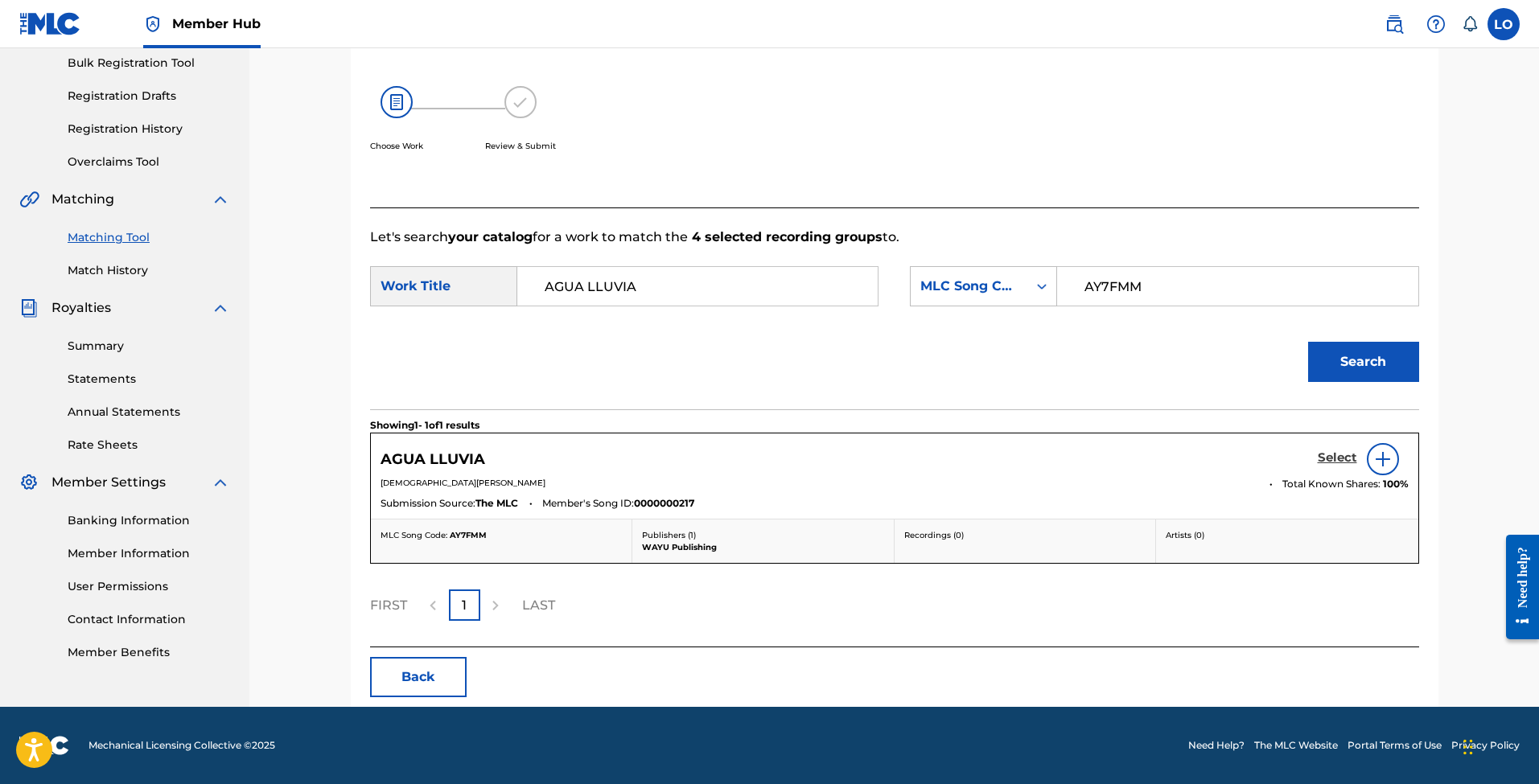
click at [1336, 461] on h5 "Select" at bounding box center [1337, 458] width 39 height 15
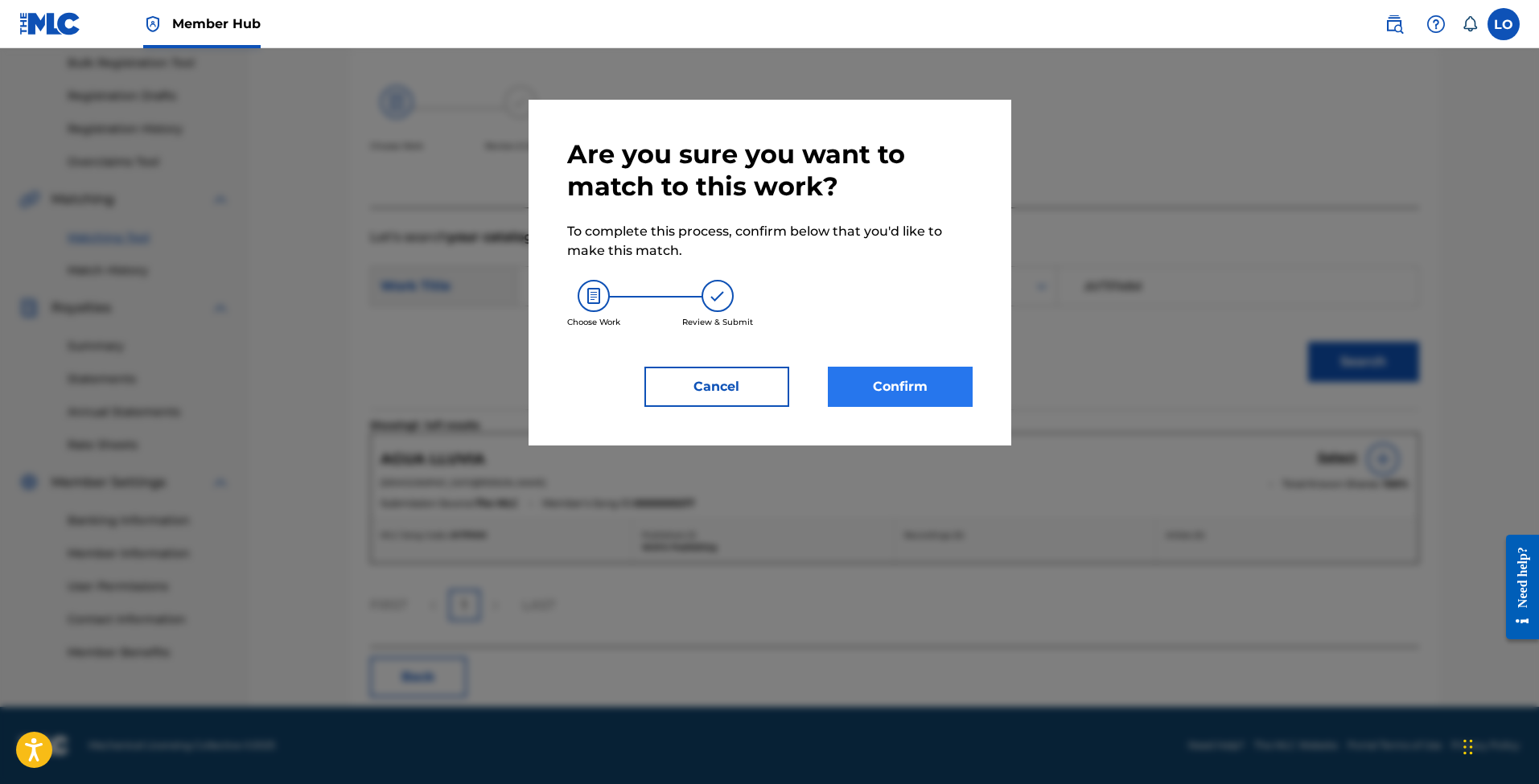
click at [872, 380] on button "Confirm" at bounding box center [900, 386] width 145 height 40
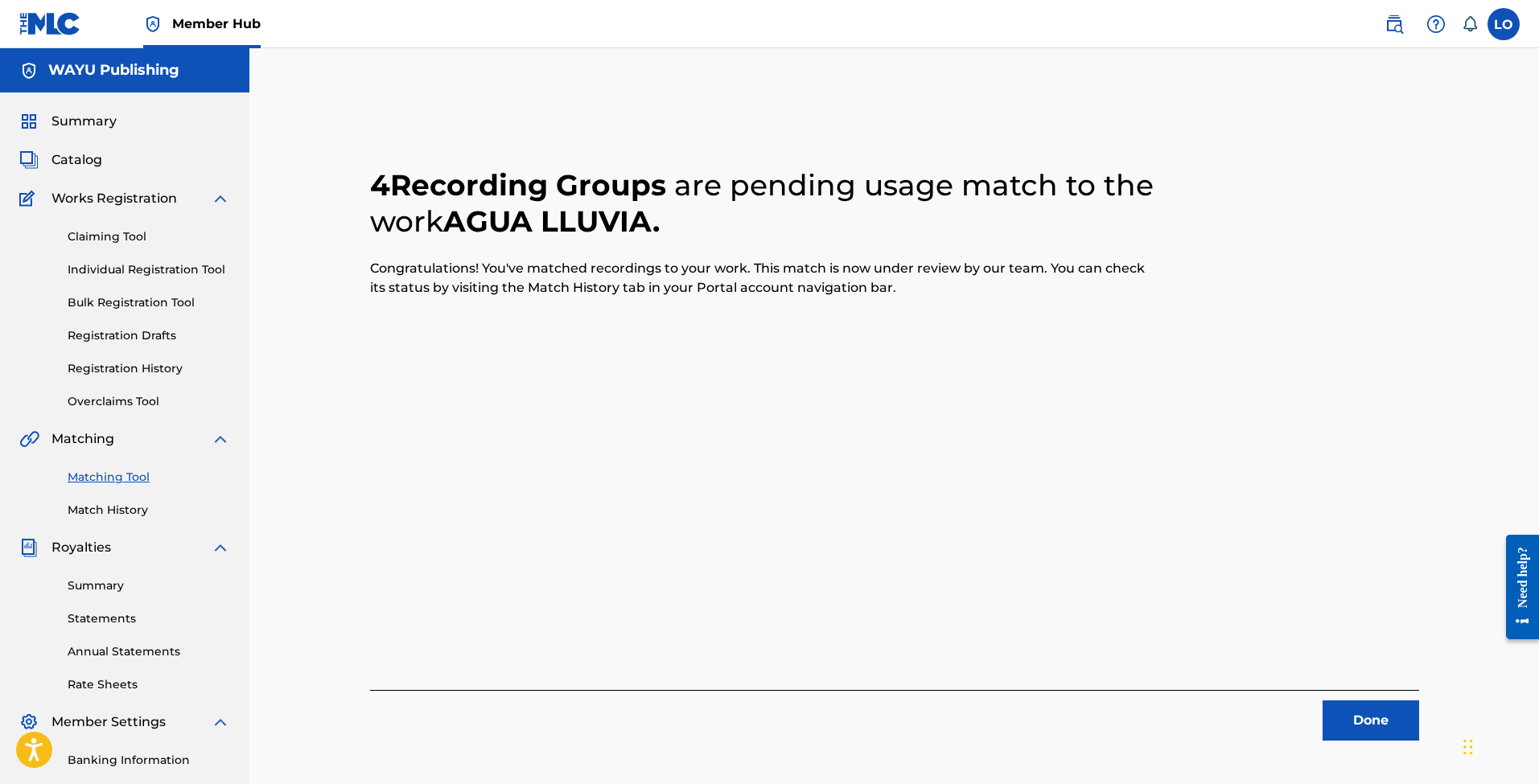
scroll to position [0, 0]
click at [1354, 709] on button "Done" at bounding box center [1371, 720] width 97 height 40
